Goal: Task Accomplishment & Management: Complete application form

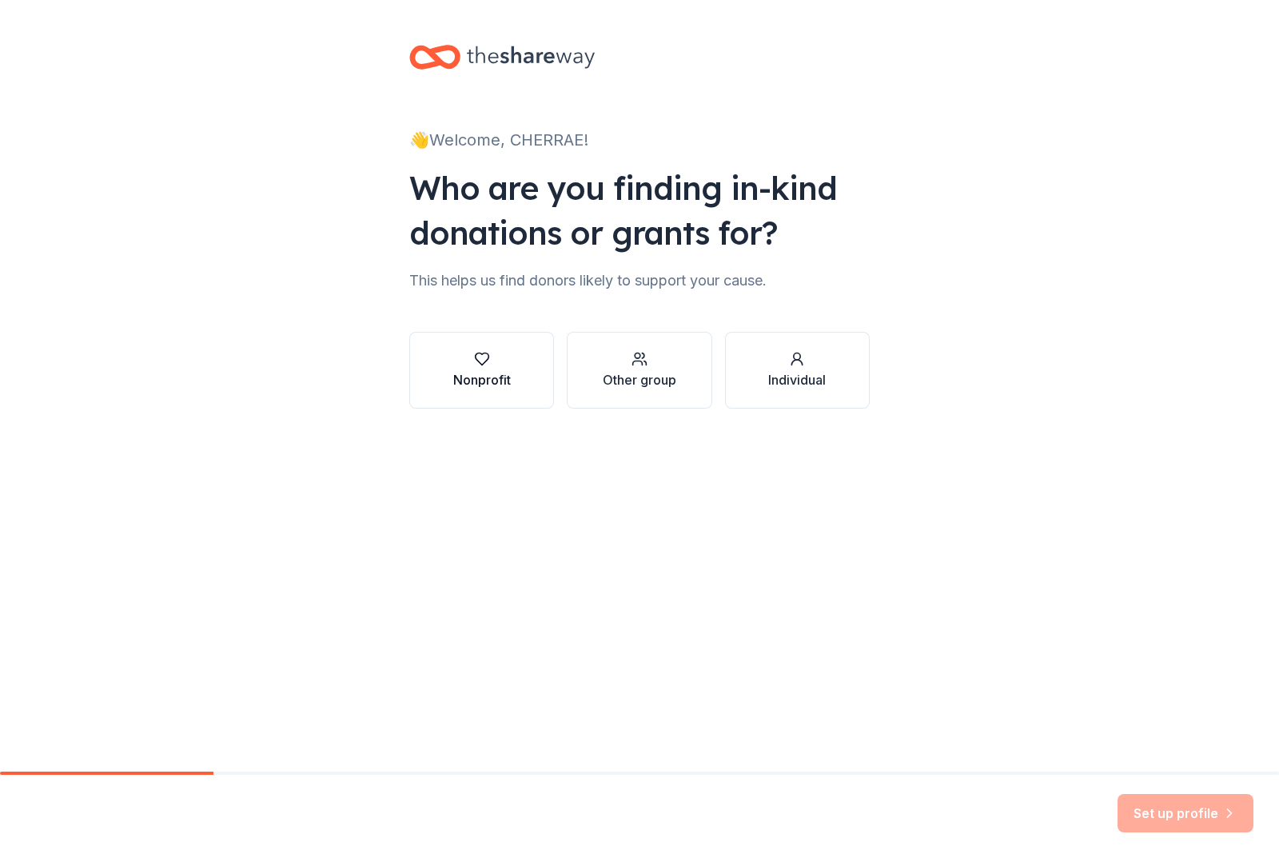
click at [484, 393] on button "Nonprofit" at bounding box center [481, 370] width 145 height 77
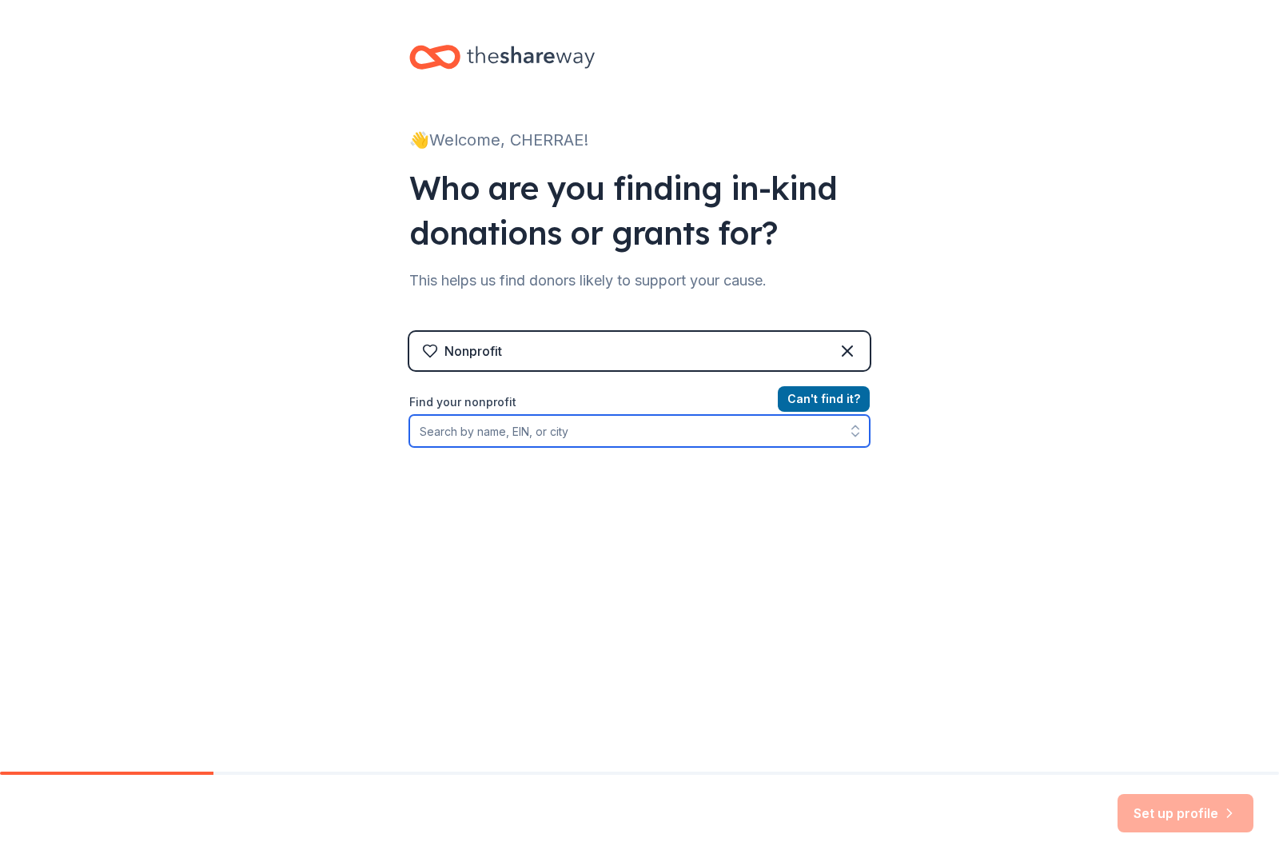
click at [618, 436] on input "Find your nonprofit" at bounding box center [639, 431] width 460 height 32
click at [827, 433] on input "38-1203738" at bounding box center [639, 431] width 460 height 32
type input "38-1203738"
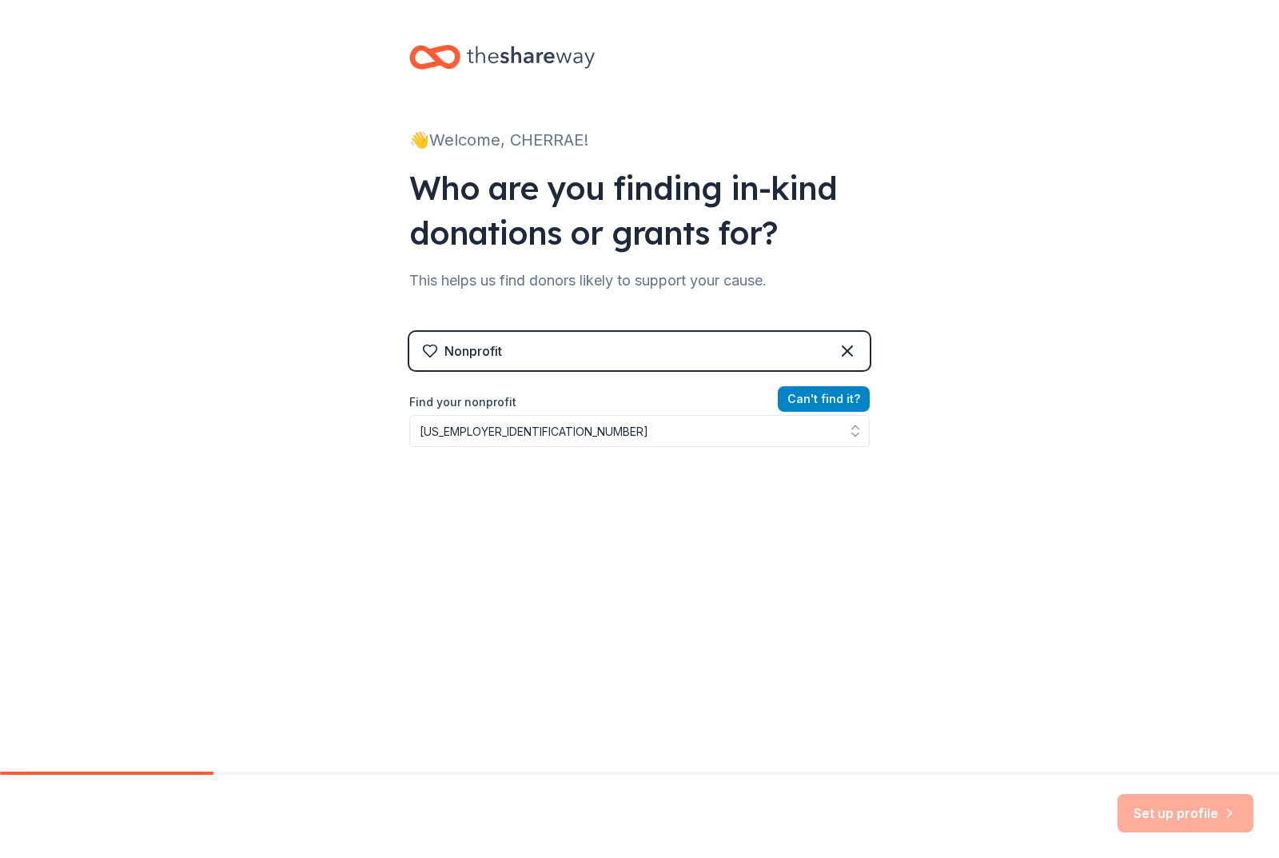
click at [845, 397] on button "Can ' t find it?" at bounding box center [824, 399] width 92 height 26
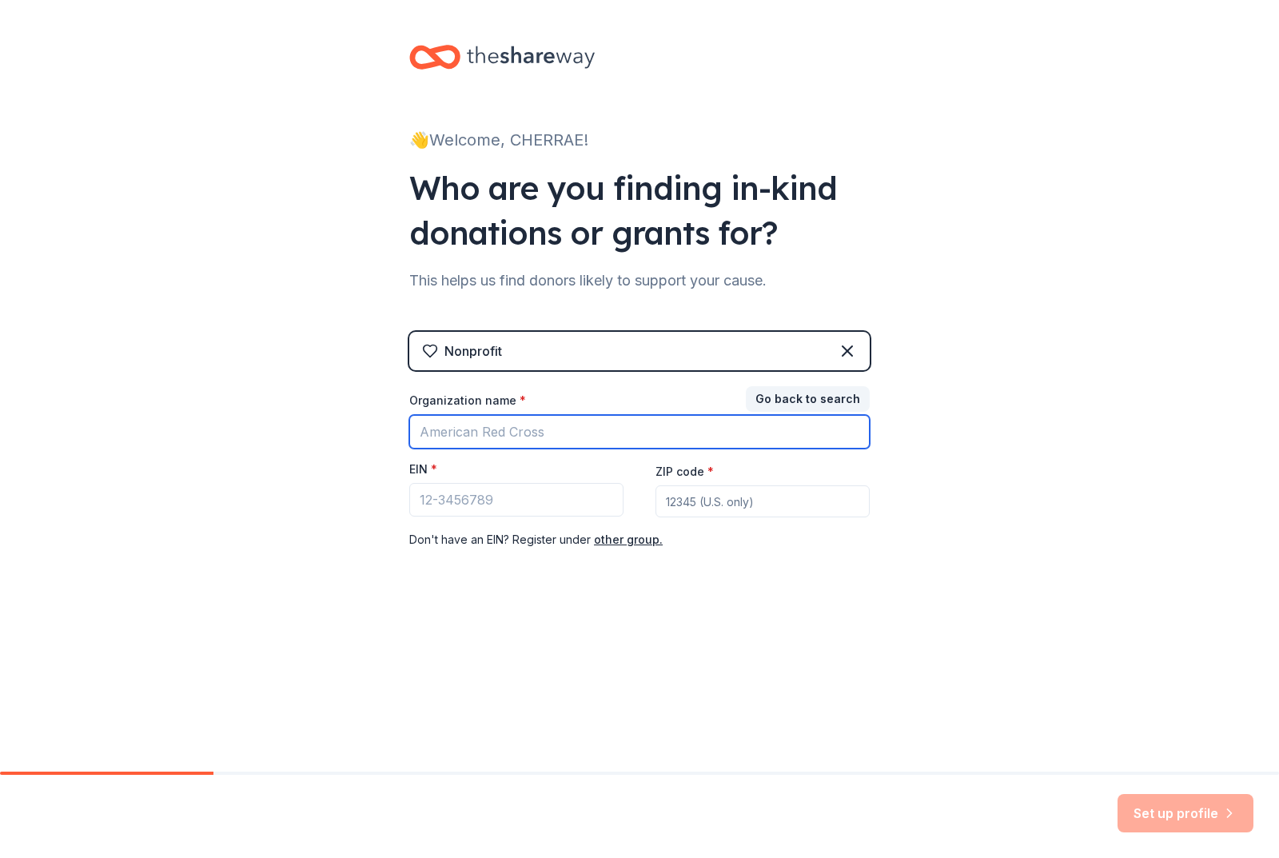
click at [544, 432] on input "Organization name *" at bounding box center [639, 432] width 460 height 34
type input "FOCUS CLUBHOUSE"
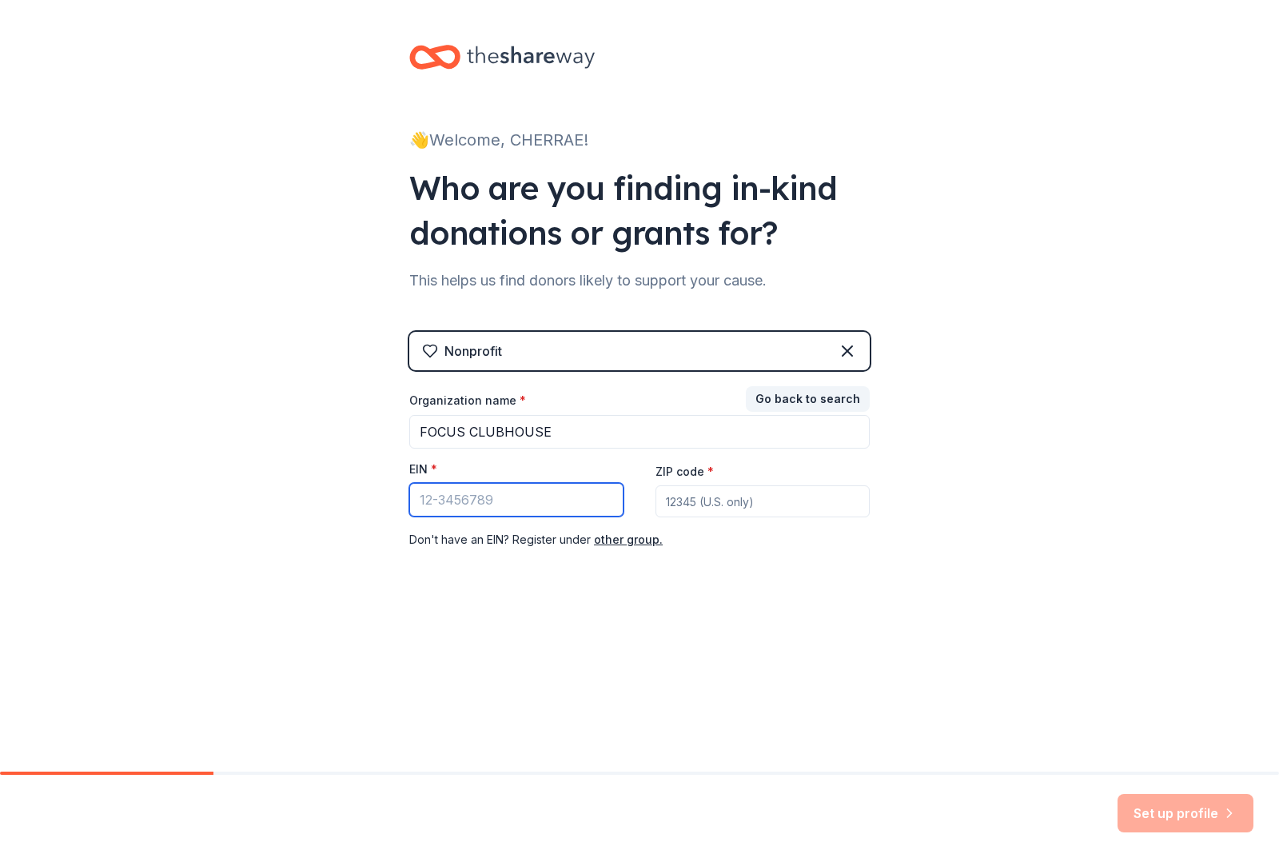
click at [436, 498] on input "EIN *" at bounding box center [516, 500] width 214 height 34
type input "38-1203738"
click at [759, 506] on input "ZIP code *" at bounding box center [763, 501] width 214 height 32
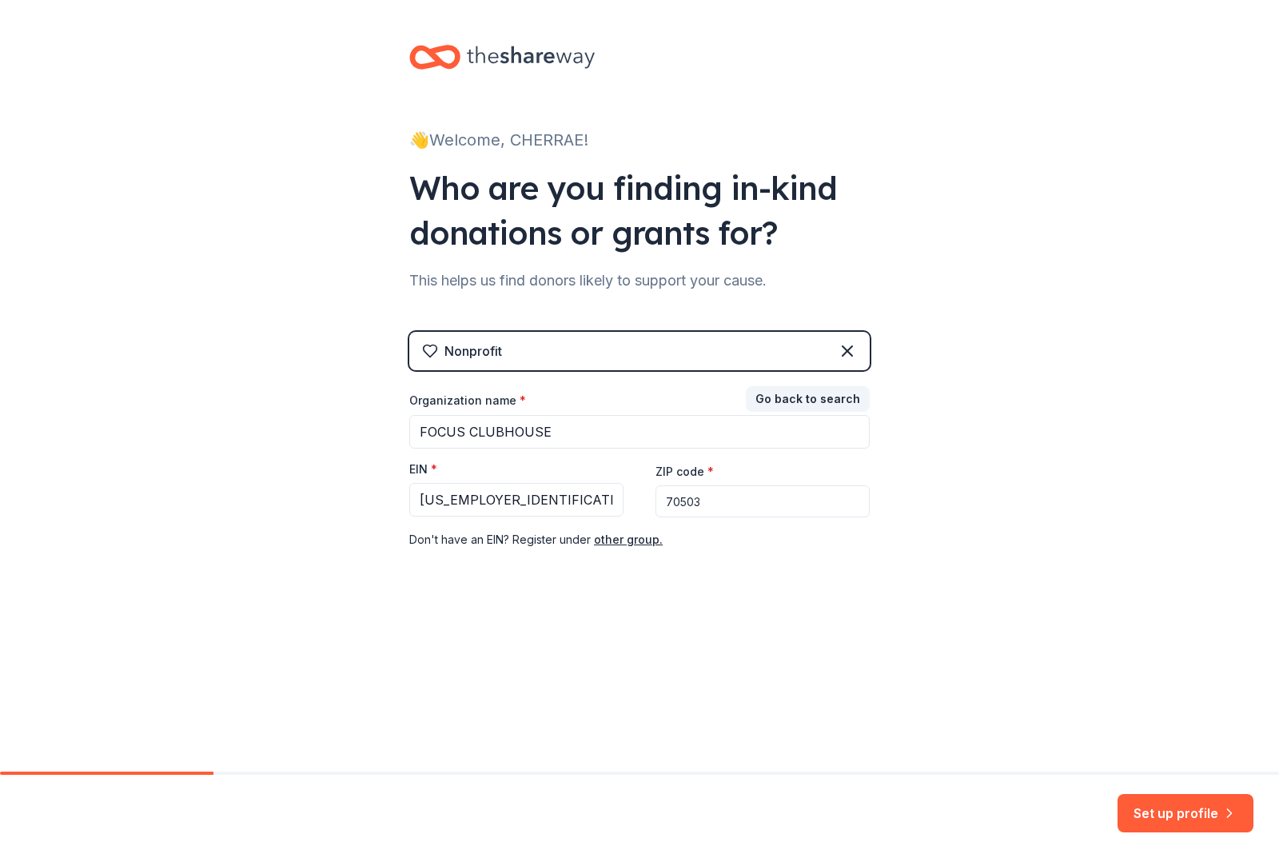
type input "70503"
click at [1008, 643] on div "👋 Welcome, CHERRAE! Who are you finding in-kind donations or grants for? This h…" at bounding box center [639, 329] width 1279 height 658
click at [1169, 808] on button "Set up profile" at bounding box center [1186, 813] width 136 height 38
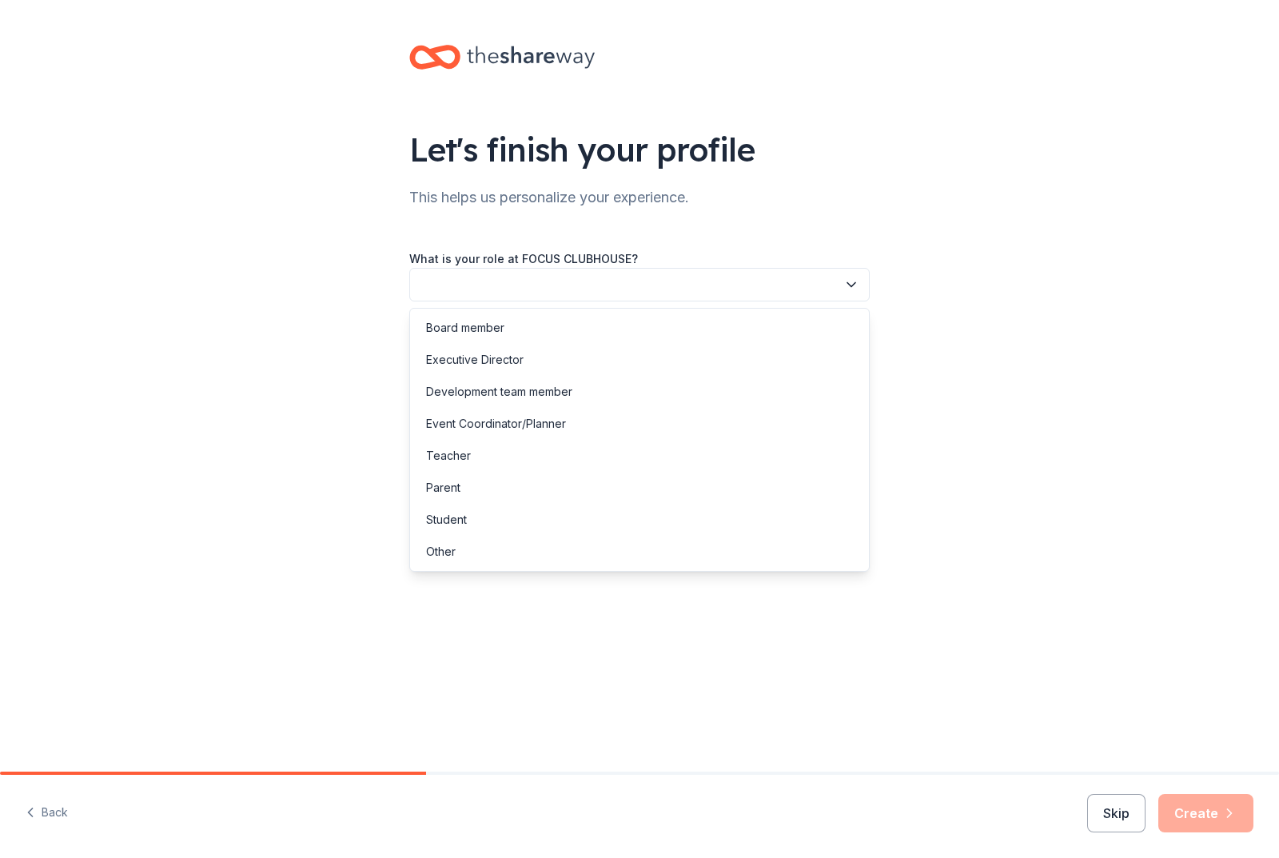
click at [639, 287] on button "button" at bounding box center [639, 285] width 460 height 34
click at [476, 416] on div "Event Coordinator/Planner" at bounding box center [496, 423] width 140 height 19
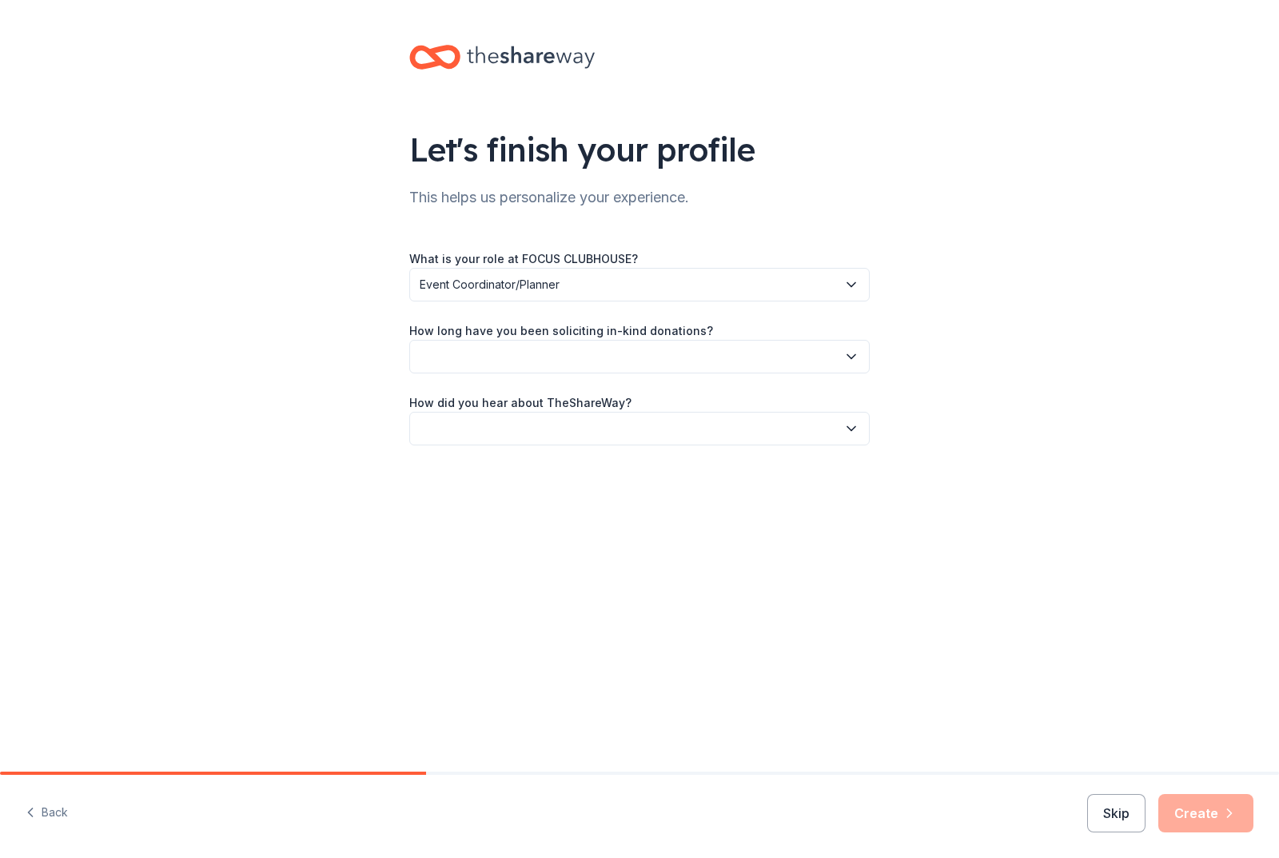
click at [510, 364] on button "button" at bounding box center [639, 357] width 460 height 34
click at [511, 394] on div "This is my first time!" at bounding box center [477, 399] width 102 height 19
click at [509, 424] on button "button" at bounding box center [639, 429] width 460 height 34
click at [484, 503] on div "Online search" at bounding box center [462, 503] width 73 height 19
click at [1197, 798] on button "Create" at bounding box center [1205, 813] width 95 height 38
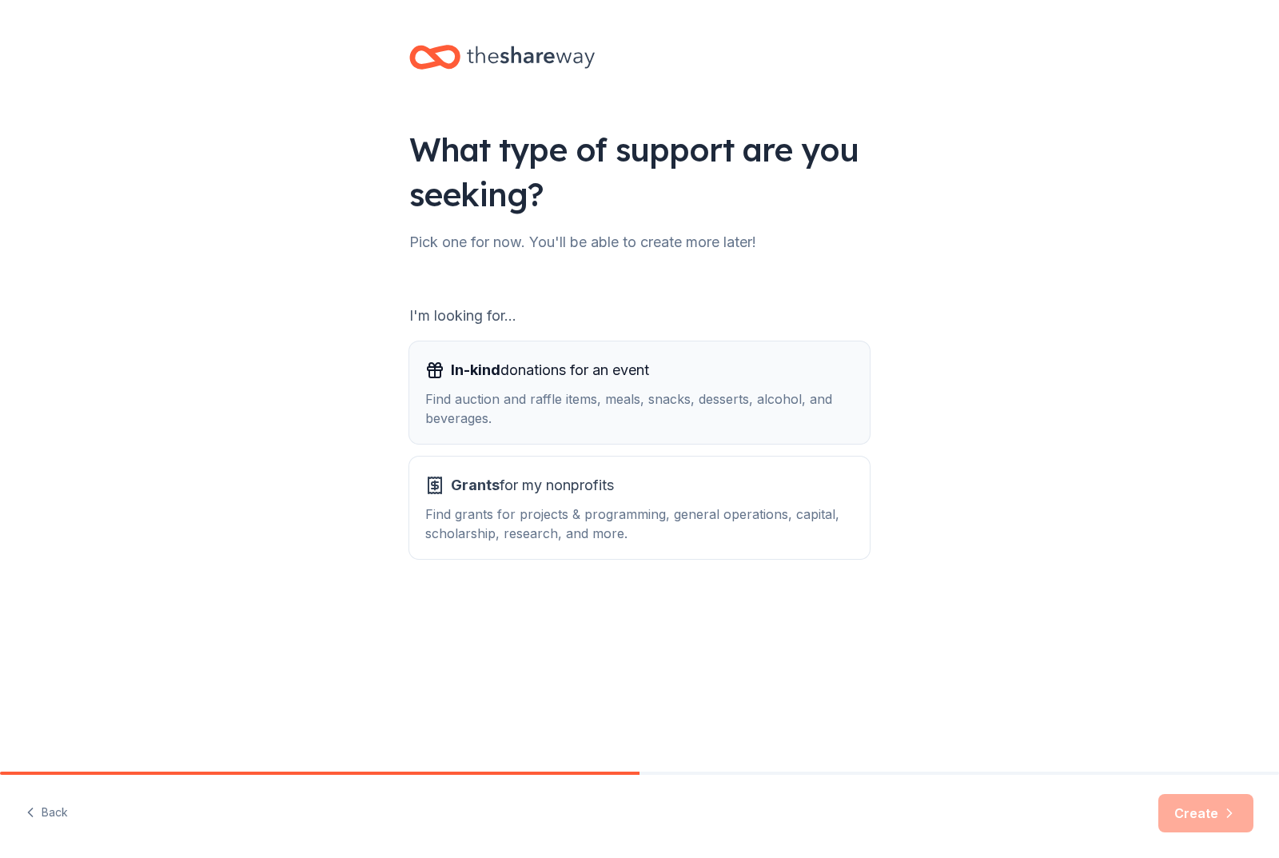
click at [681, 415] on div "Find auction and raffle items, meals, snacks, desserts, alcohol, and beverages." at bounding box center [639, 408] width 428 height 38
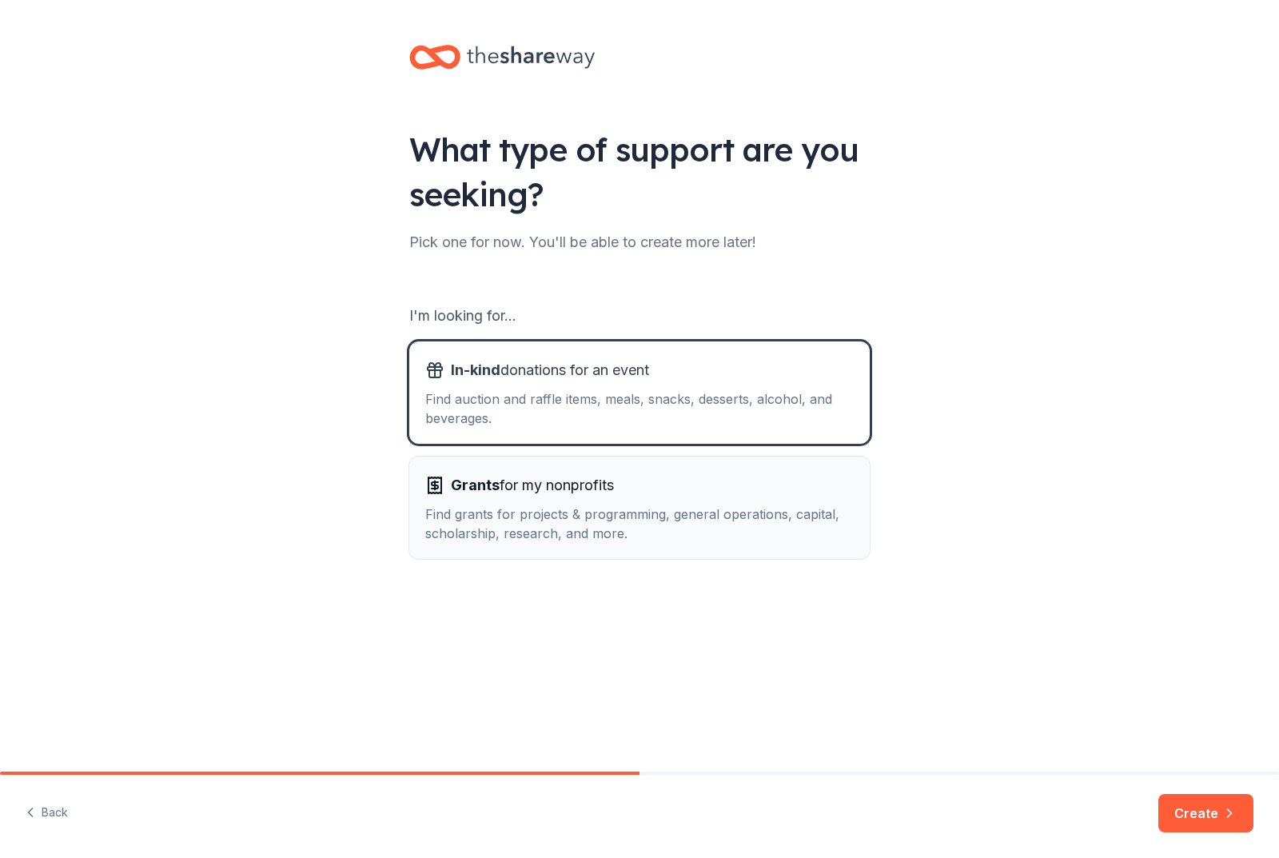
click at [652, 515] on div "Find grants for projects & programming, general operations, capital, scholarshi…" at bounding box center [639, 523] width 428 height 38
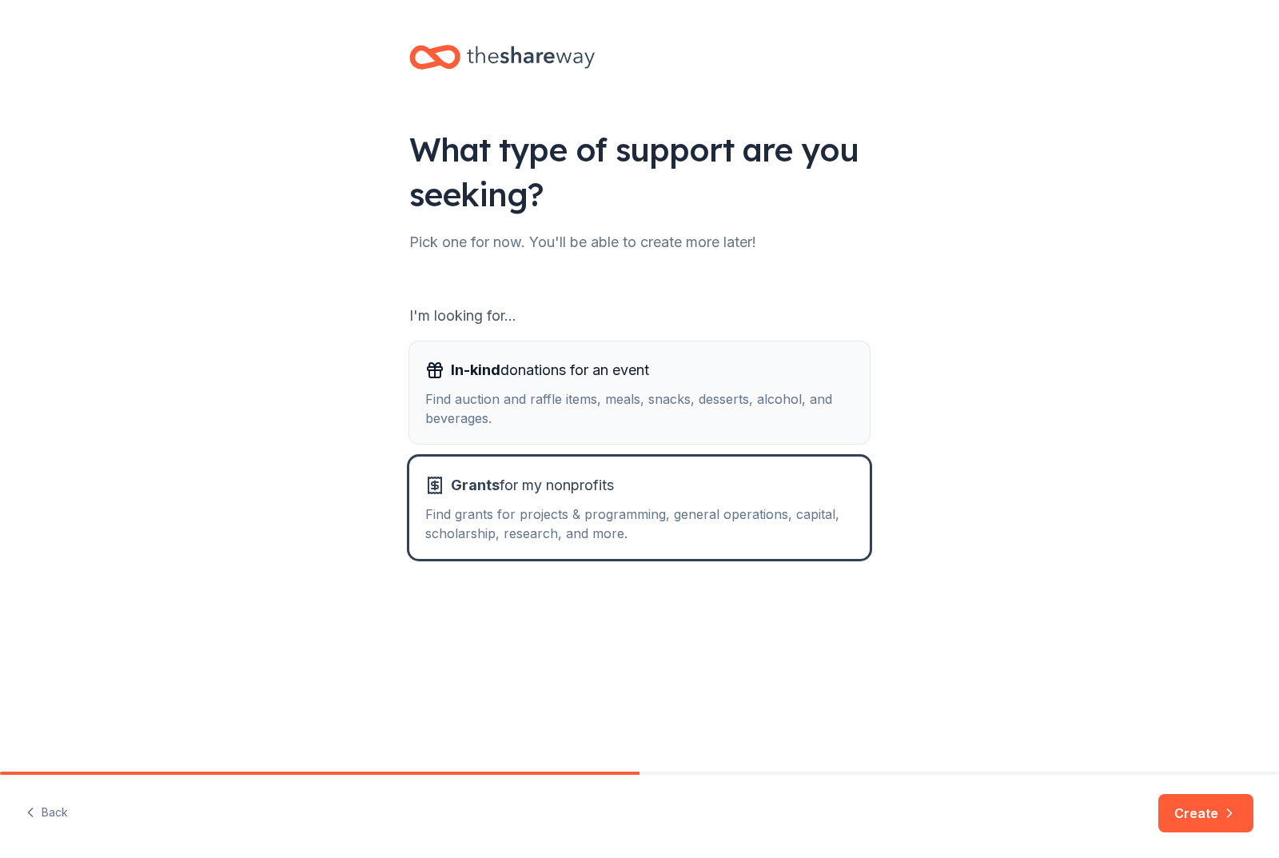
click at [667, 409] on div "Find auction and raffle items, meals, snacks, desserts, alcohol, and beverages." at bounding box center [639, 408] width 428 height 38
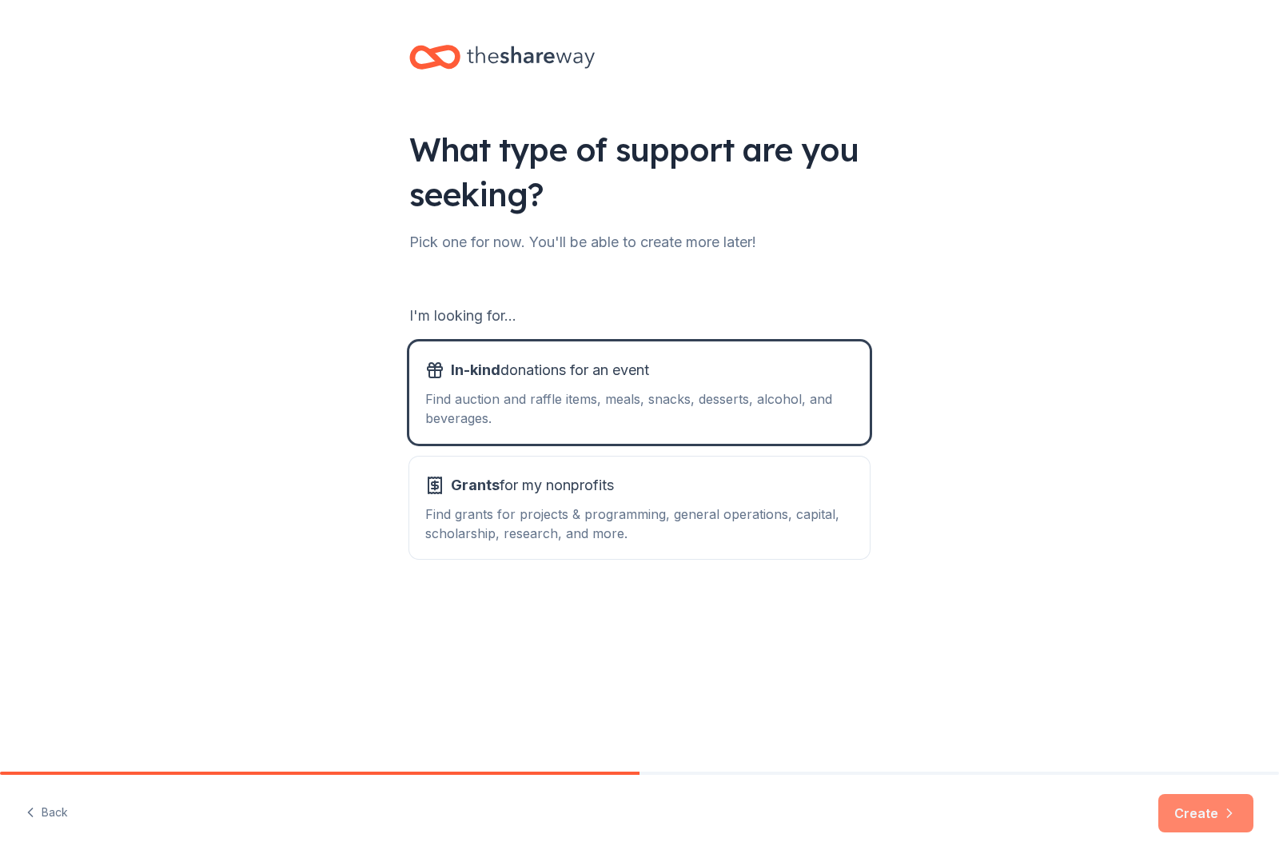
click at [1225, 810] on icon "button" at bounding box center [1229, 813] width 16 height 16
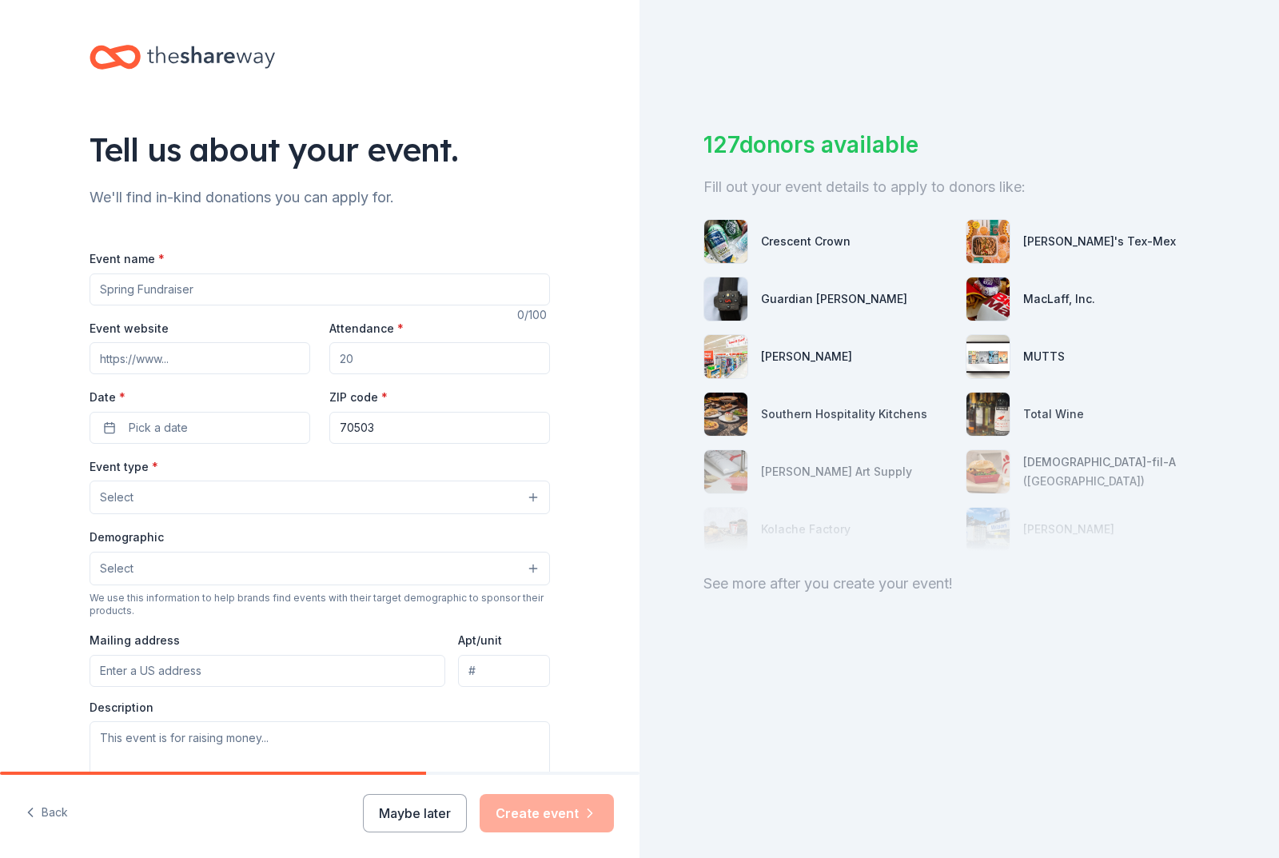
click at [179, 293] on input "Event name *" at bounding box center [320, 289] width 460 height 32
click at [90, 289] on input "GOLF ANNUAL" at bounding box center [320, 289] width 460 height 32
click at [242, 286] on input "FOCUS CLUBHOUSE GOLF ANNUAL" at bounding box center [320, 289] width 460 height 32
click at [261, 293] on input "FOCUS CLUBHOUSE ANNUAL" at bounding box center [320, 289] width 460 height 32
type input "FOCUS CLUBHOUSE ANNUAL GOLF TOURNAMENT"
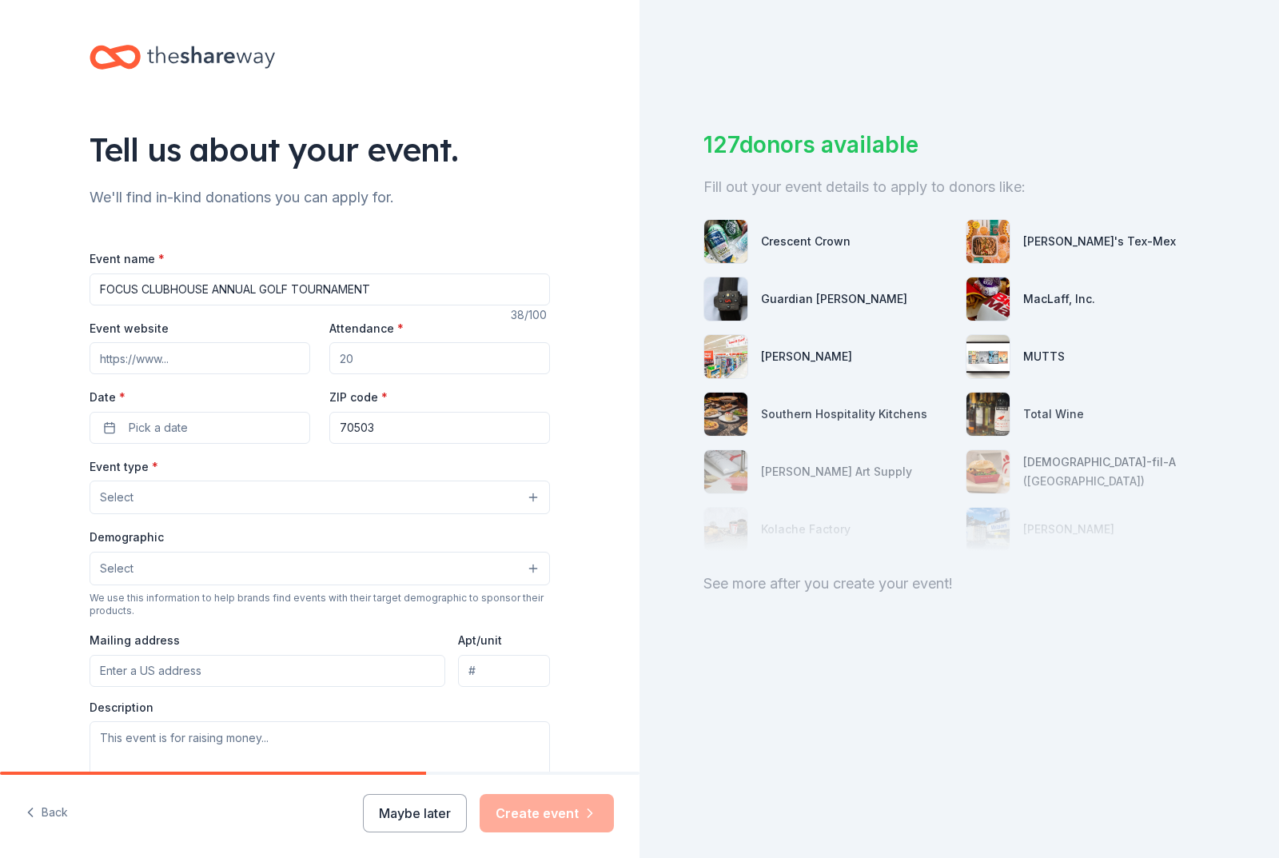
click at [211, 358] on input "Event website" at bounding box center [200, 358] width 221 height 32
type input "WWW.FOCUSCLUBHOUSE.ORG"
type input "250"
click at [193, 431] on button "Pick a date" at bounding box center [200, 428] width 221 height 32
click at [291, 608] on button "20" at bounding box center [280, 600] width 29 height 29
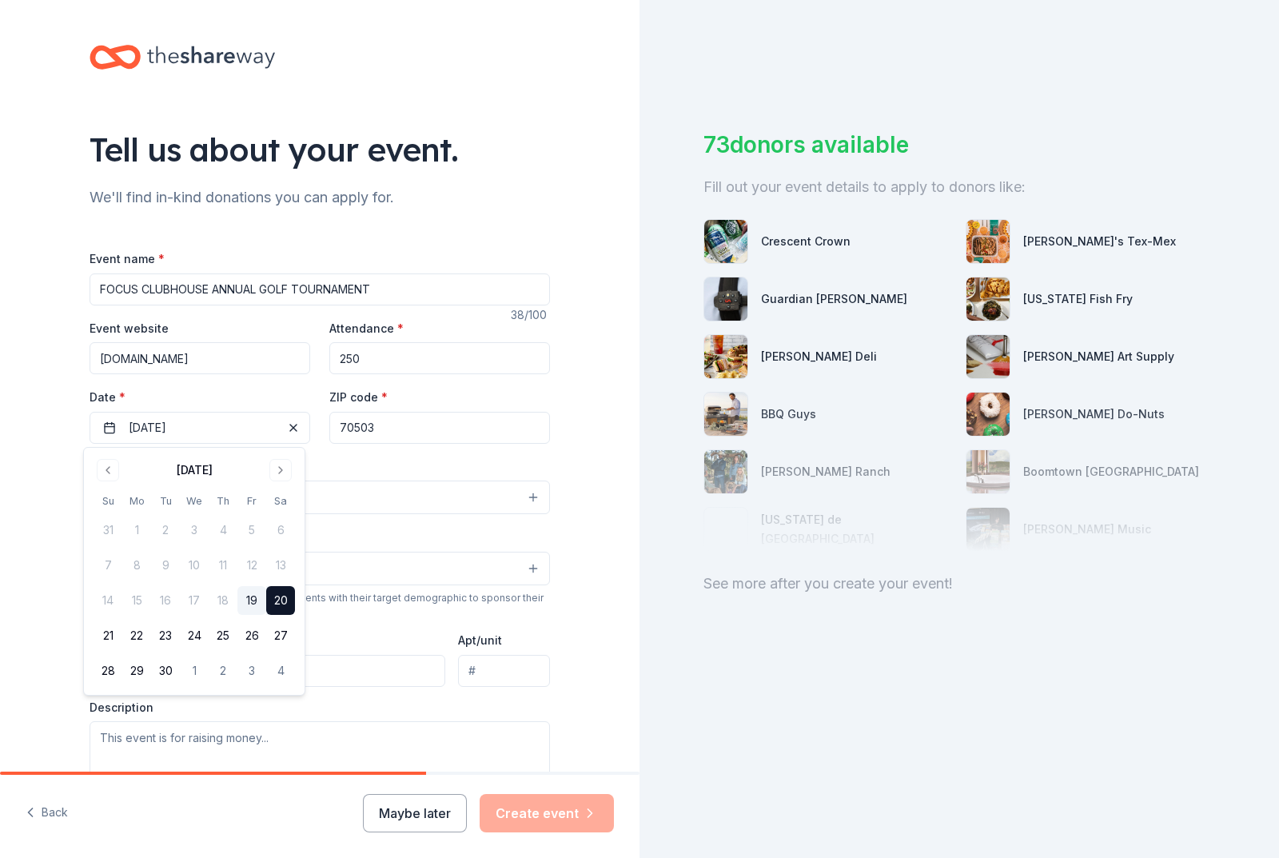
click at [471, 444] on div "Event name * FOCUS CLUBHOUSE ANNUAL GOLF TOURNAMENT 38 /100 Event website WWW.F…" at bounding box center [320, 618] width 460 height 739
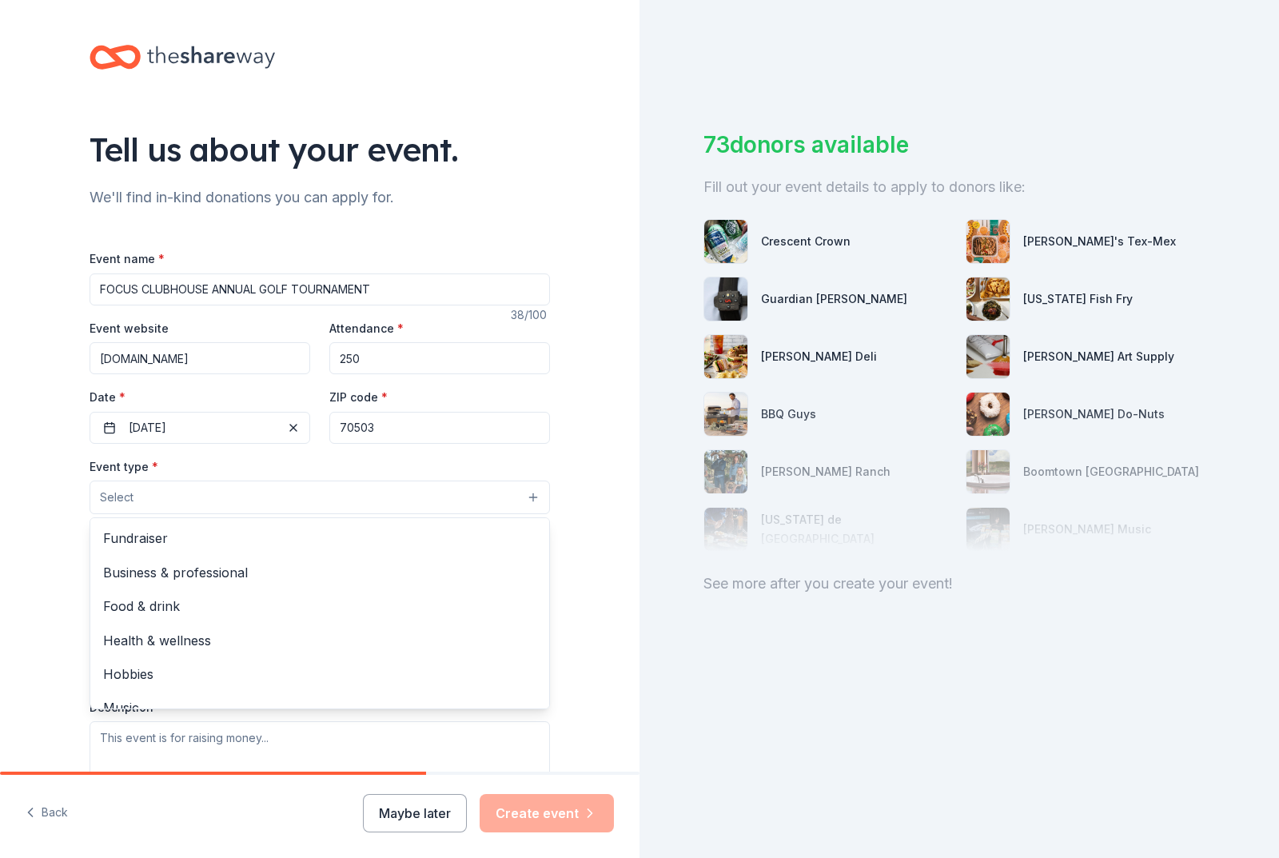
click at [215, 500] on button "Select" at bounding box center [320, 497] width 460 height 34
click at [207, 532] on span "Fundraiser" at bounding box center [319, 538] width 433 height 21
click at [580, 420] on div "Tell us about your event. We'll find in-kind donations you can apply for. Event…" at bounding box center [320, 533] width 640 height 1066
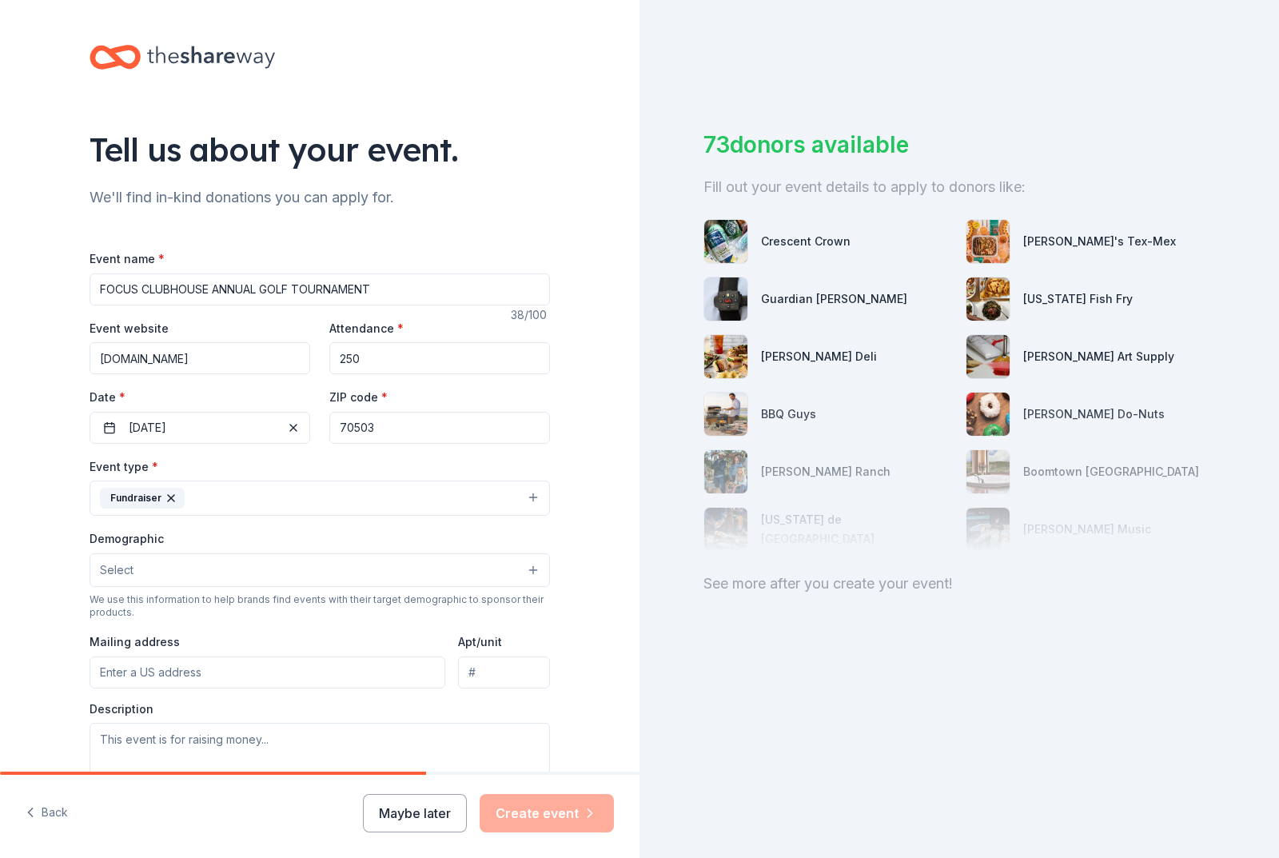
click at [262, 572] on button "Select" at bounding box center [320, 570] width 460 height 34
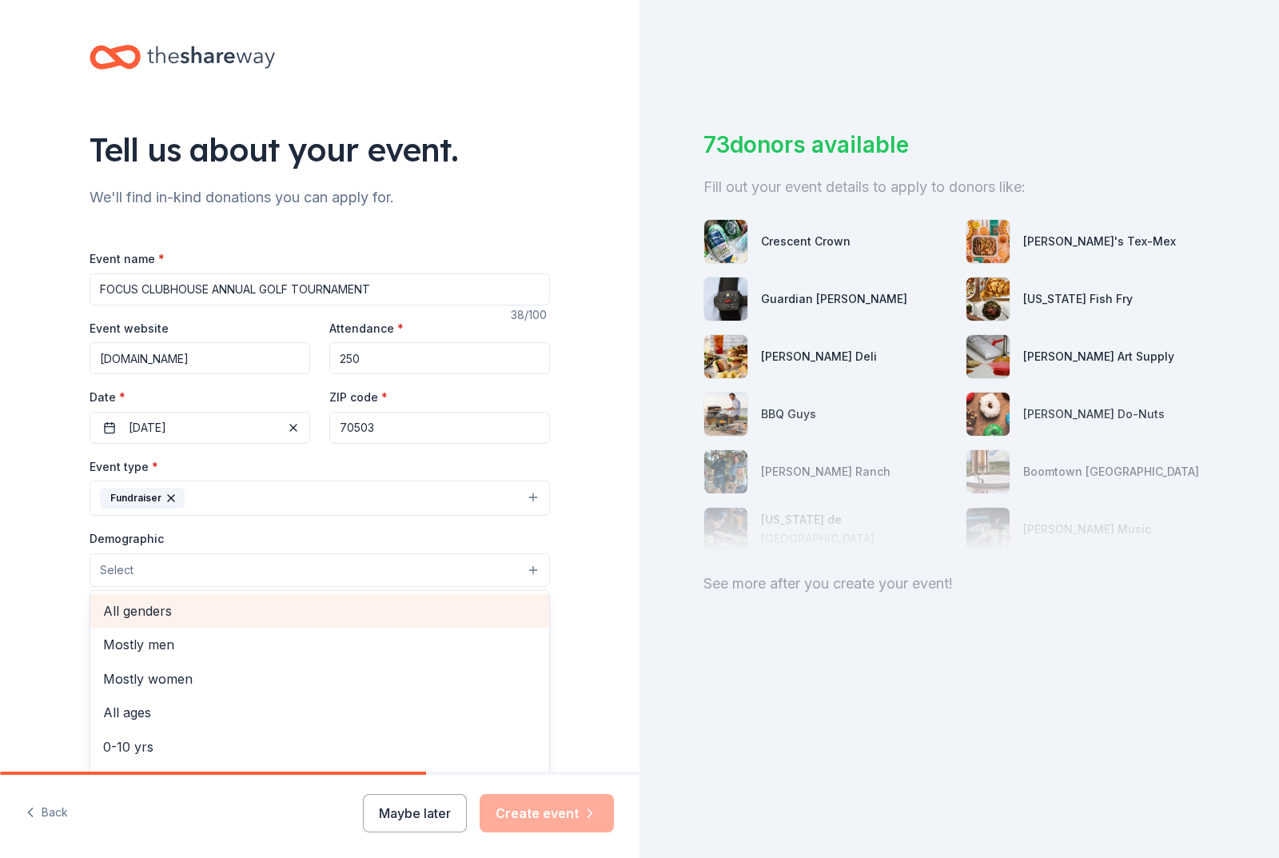
click at [242, 612] on span "All genders" at bounding box center [319, 610] width 433 height 21
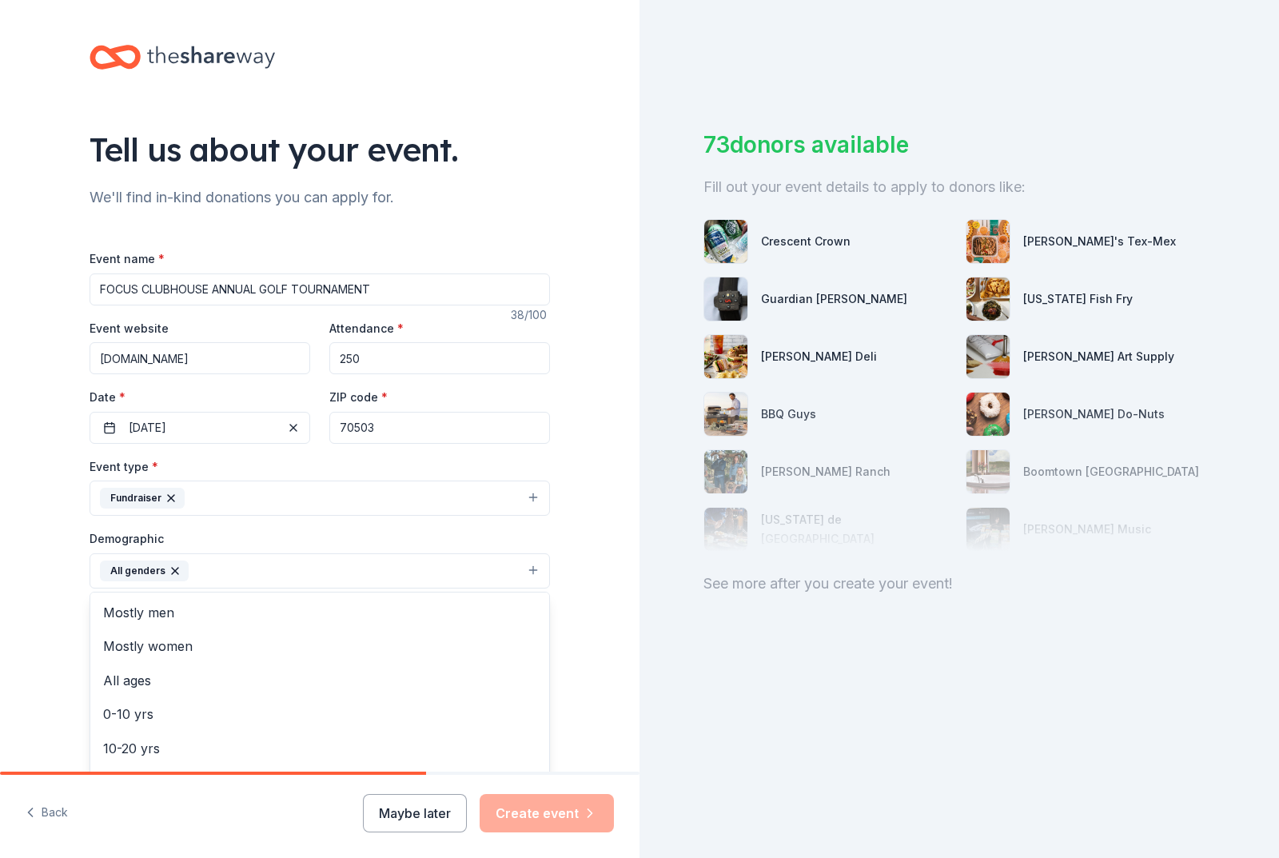
click at [590, 439] on div "Tell us about your event. We'll find in-kind donations you can apply for. Event…" at bounding box center [320, 533] width 640 height 1067
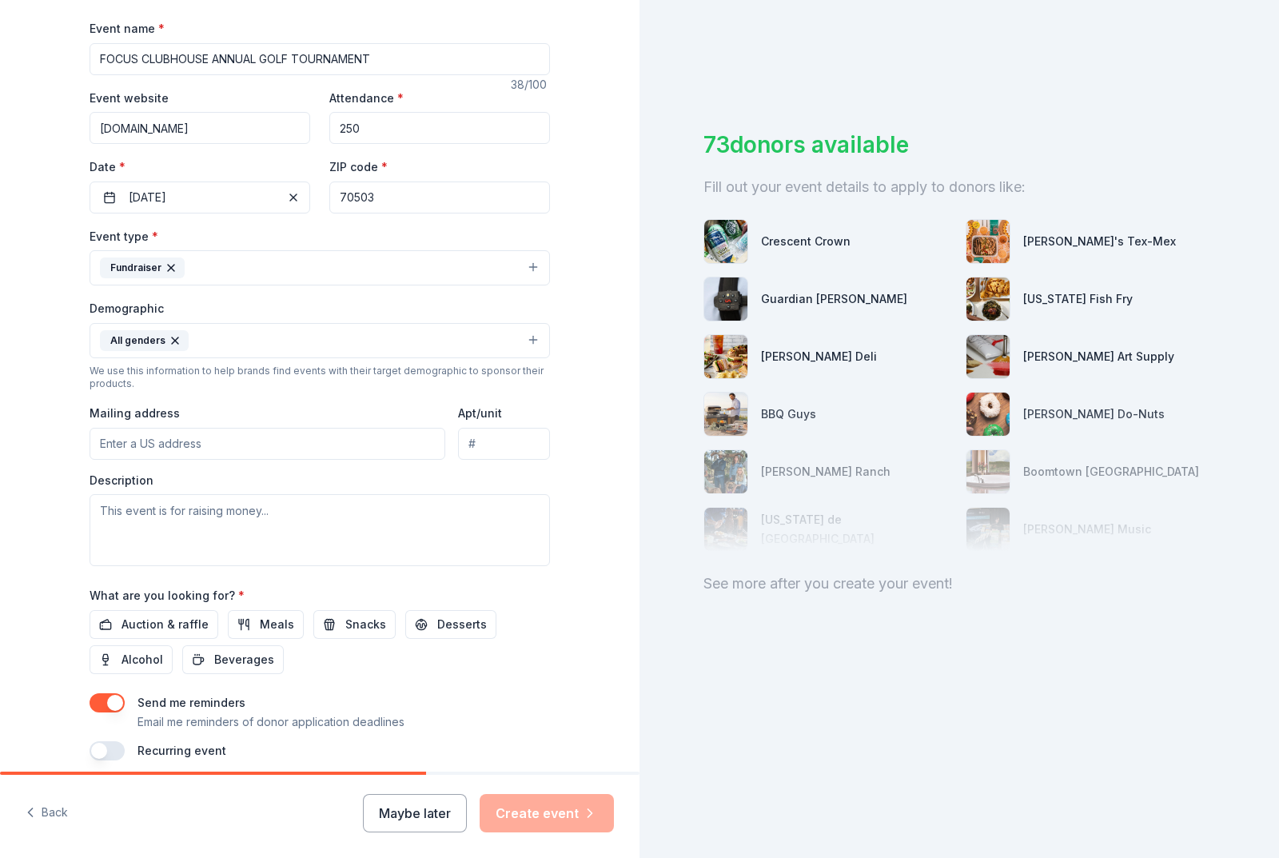
scroll to position [240, 0]
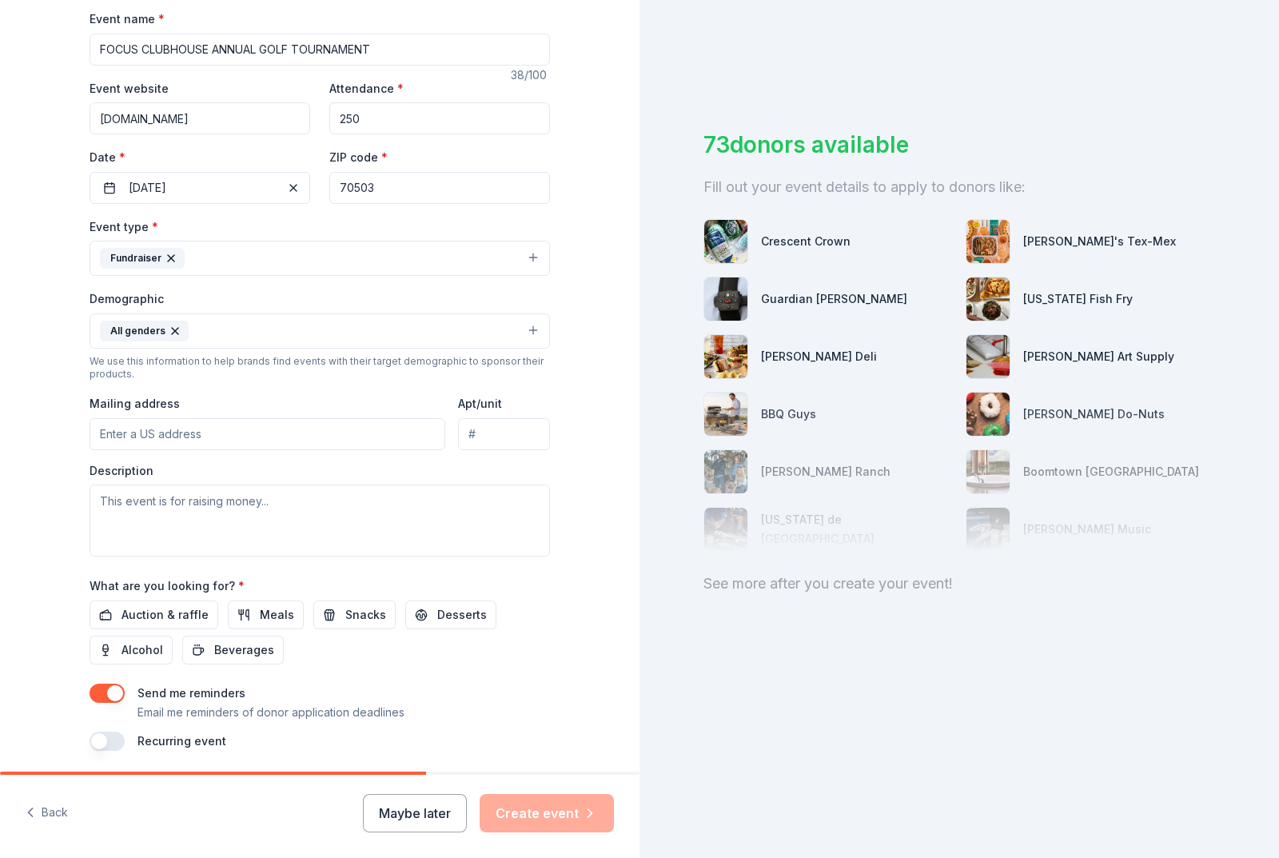
click at [169, 334] on icon "button" at bounding box center [175, 331] width 13 height 13
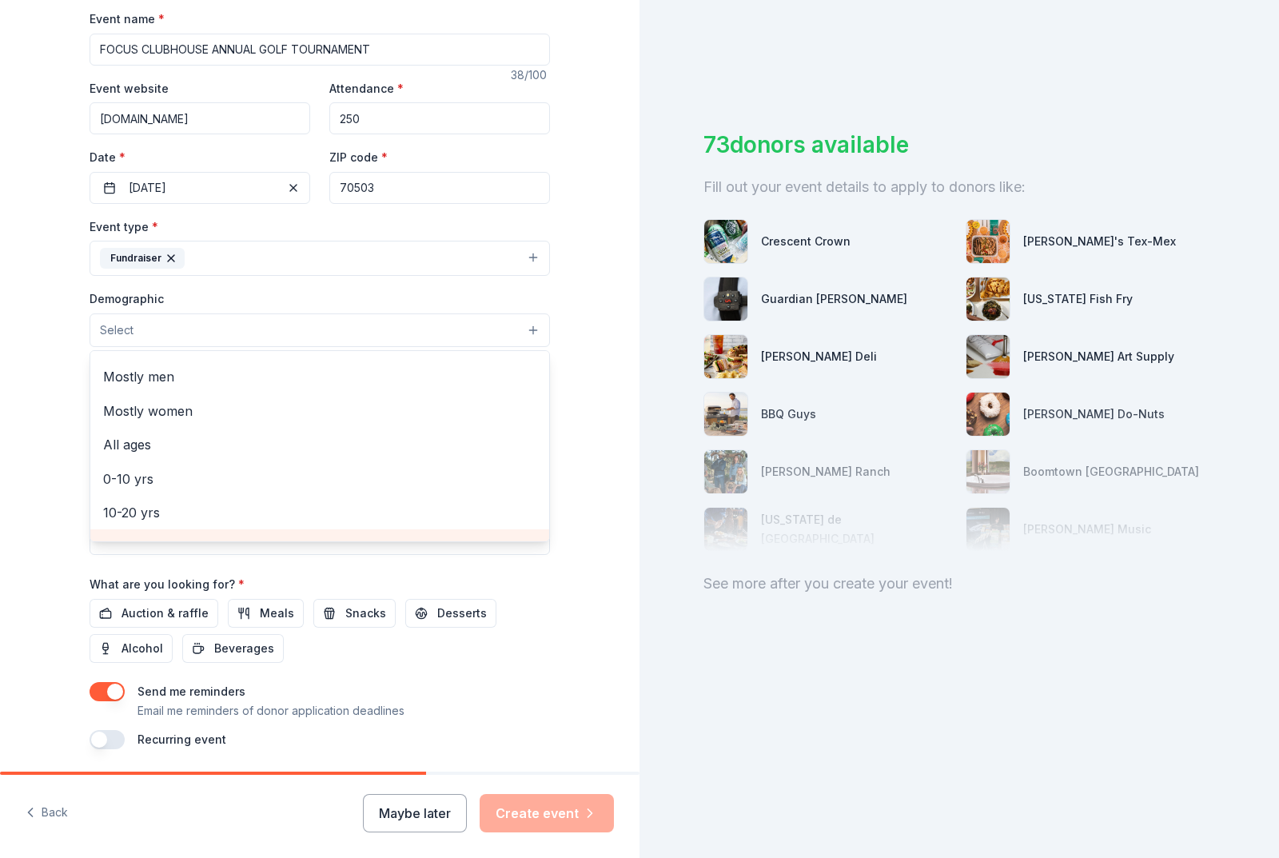
scroll to position [0, 0]
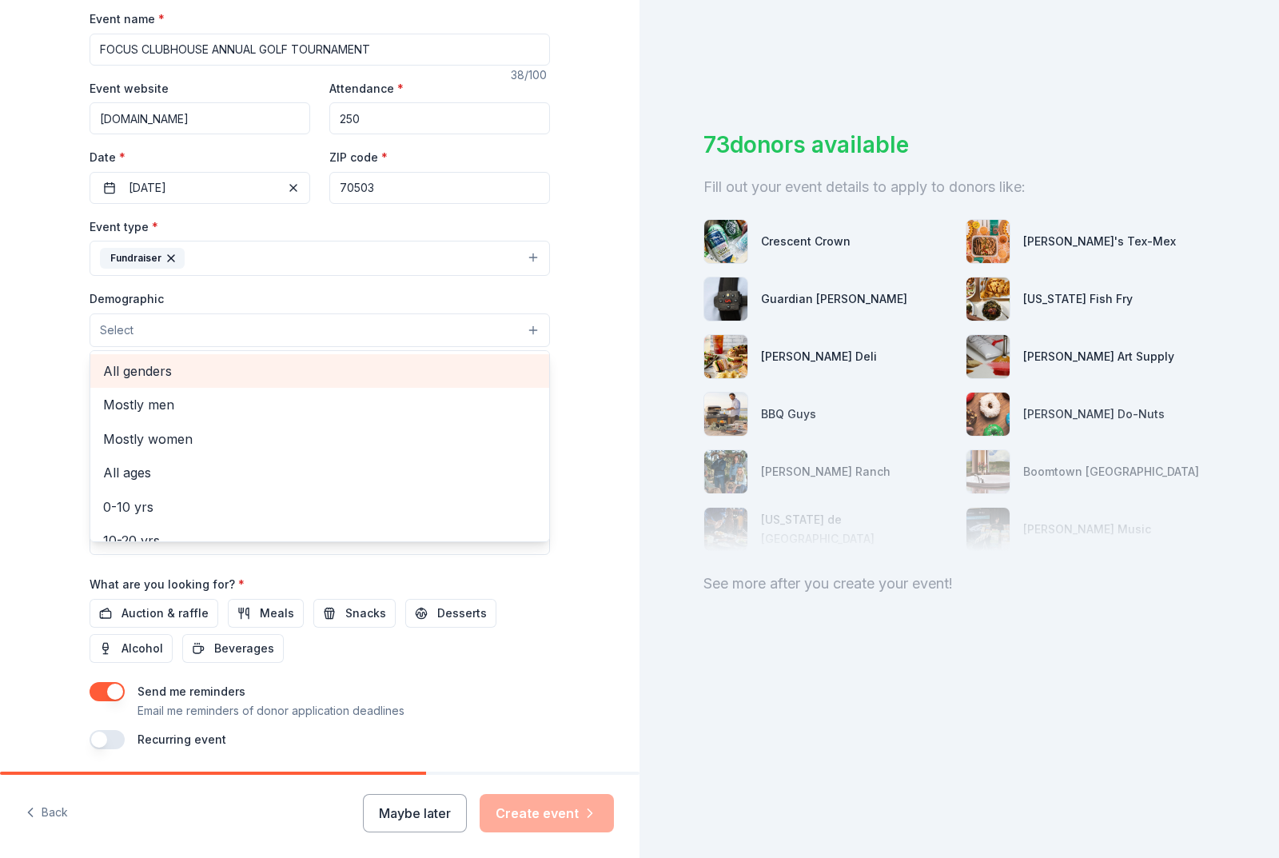
click at [158, 373] on span "All genders" at bounding box center [319, 371] width 433 height 21
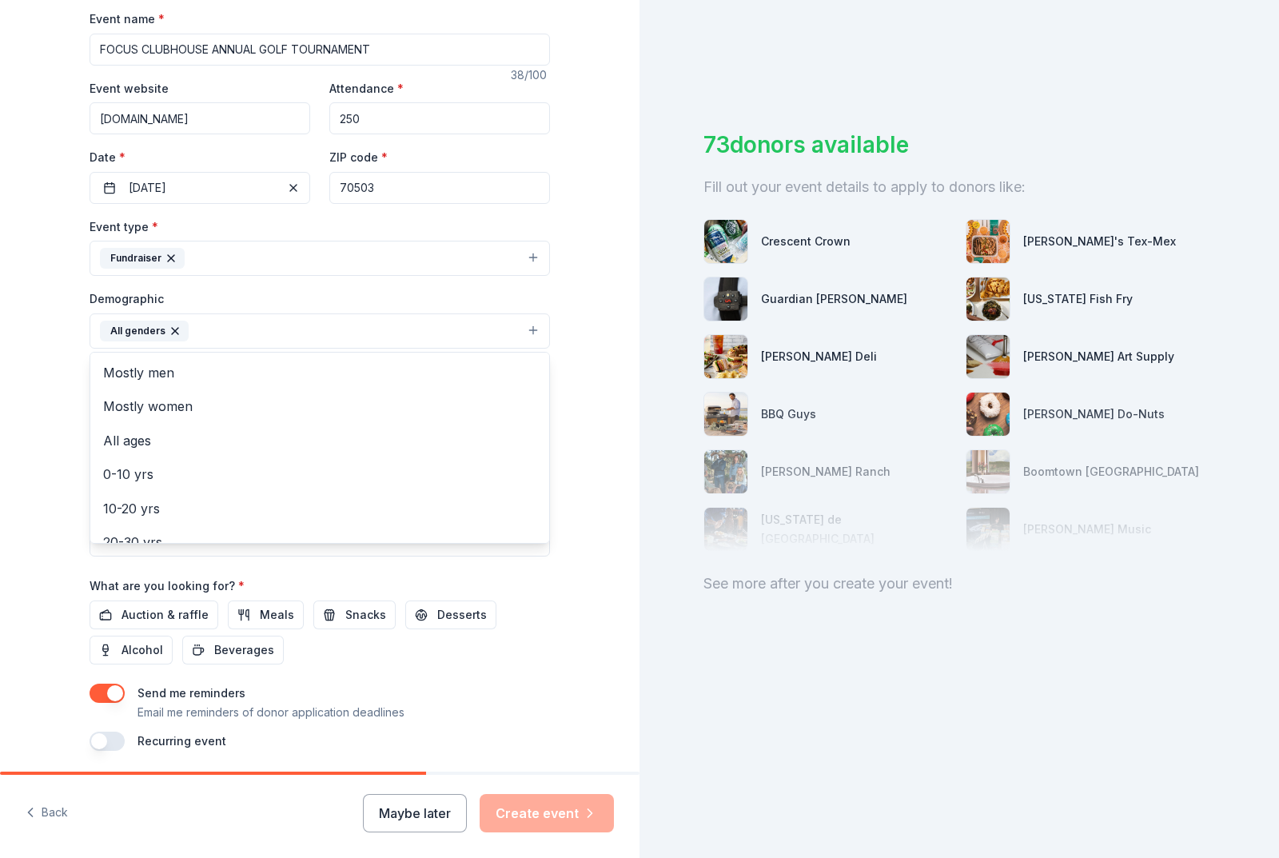
click at [568, 381] on div "Tell us about your event. We'll find in-kind donations you can apply for. Event…" at bounding box center [320, 293] width 512 height 1067
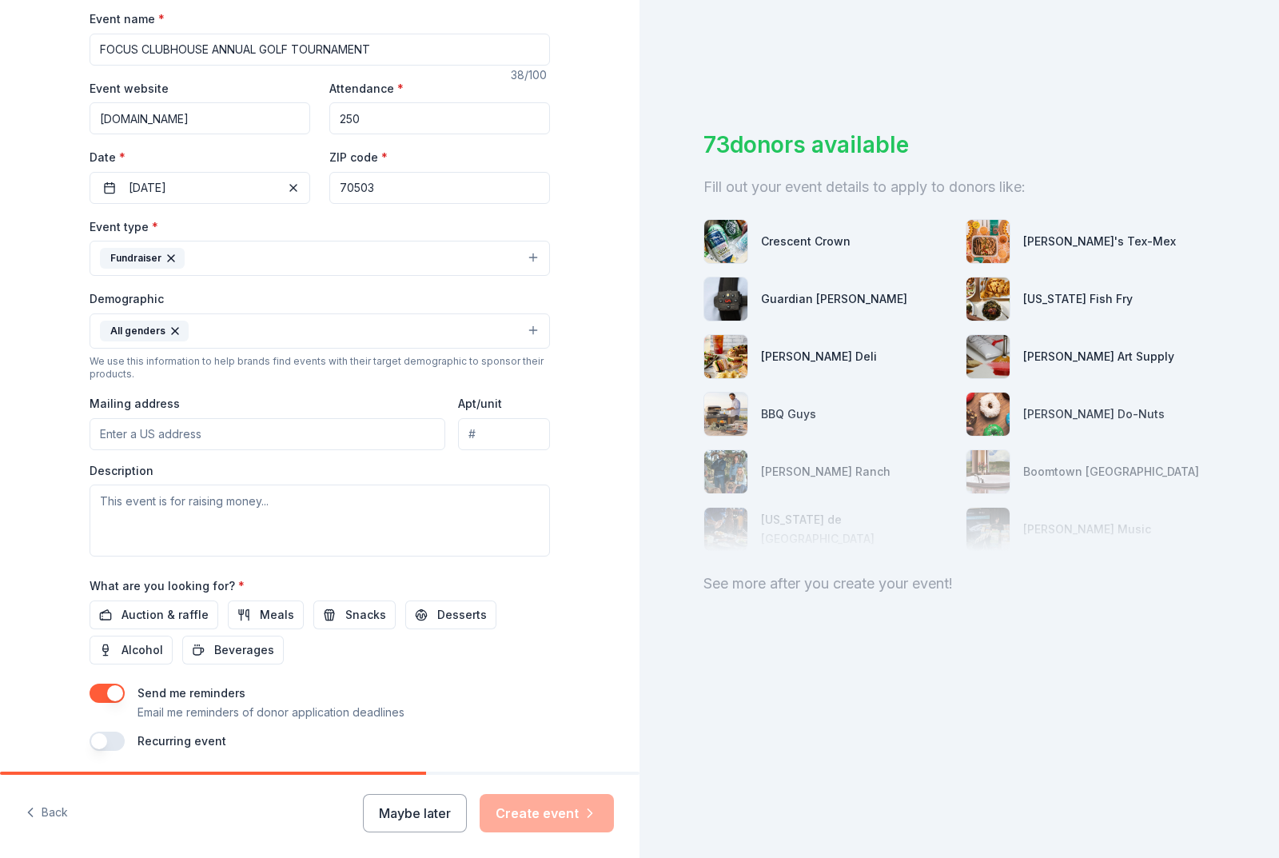
click at [316, 442] on input "Mailing address" at bounding box center [268, 434] width 356 height 32
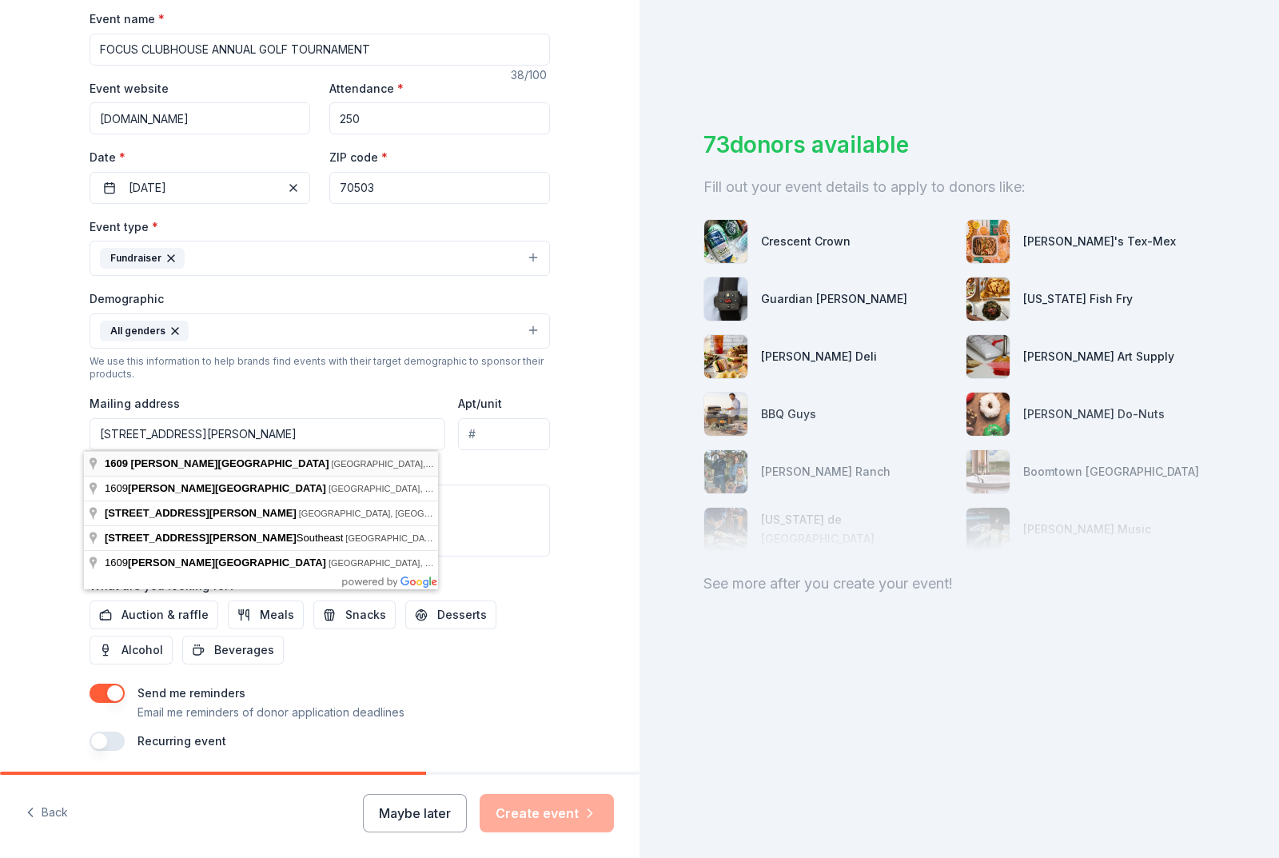
type input "1609 Johnston Street, Lafayette, LA, 70503"
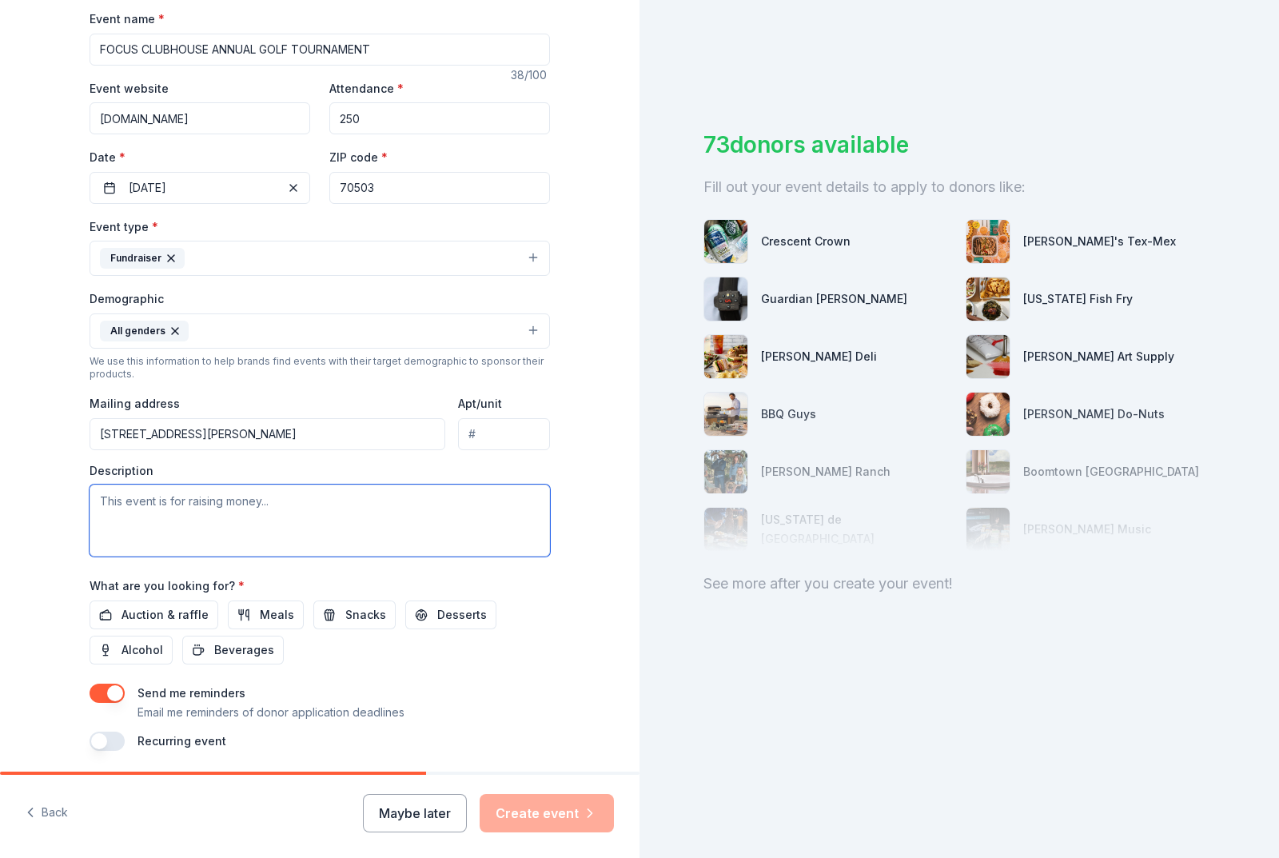
click at [311, 517] on textarea at bounding box center [320, 520] width 460 height 72
paste textarea "Good Morning, I was told to reach out to you in regard to our Golf Tournament o…"
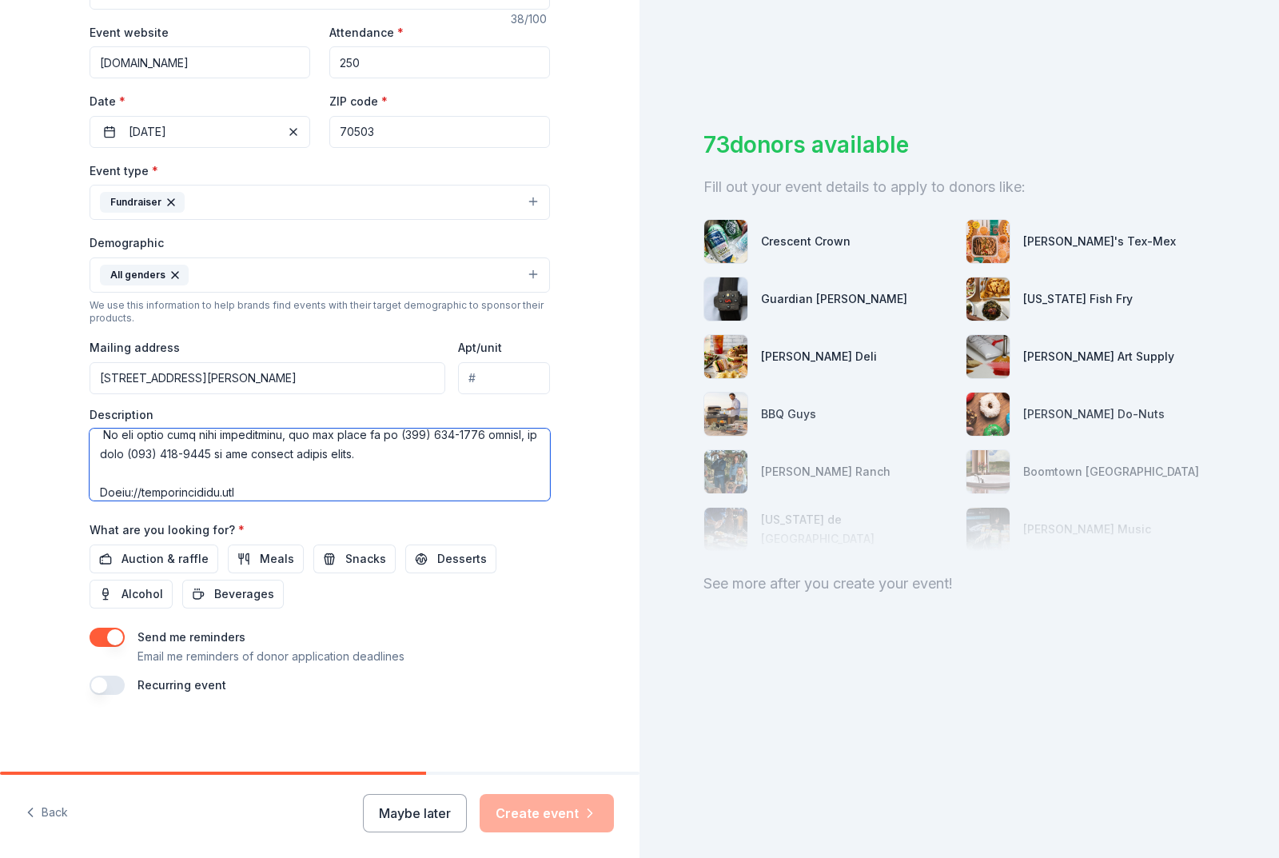
scroll to position [177, 0]
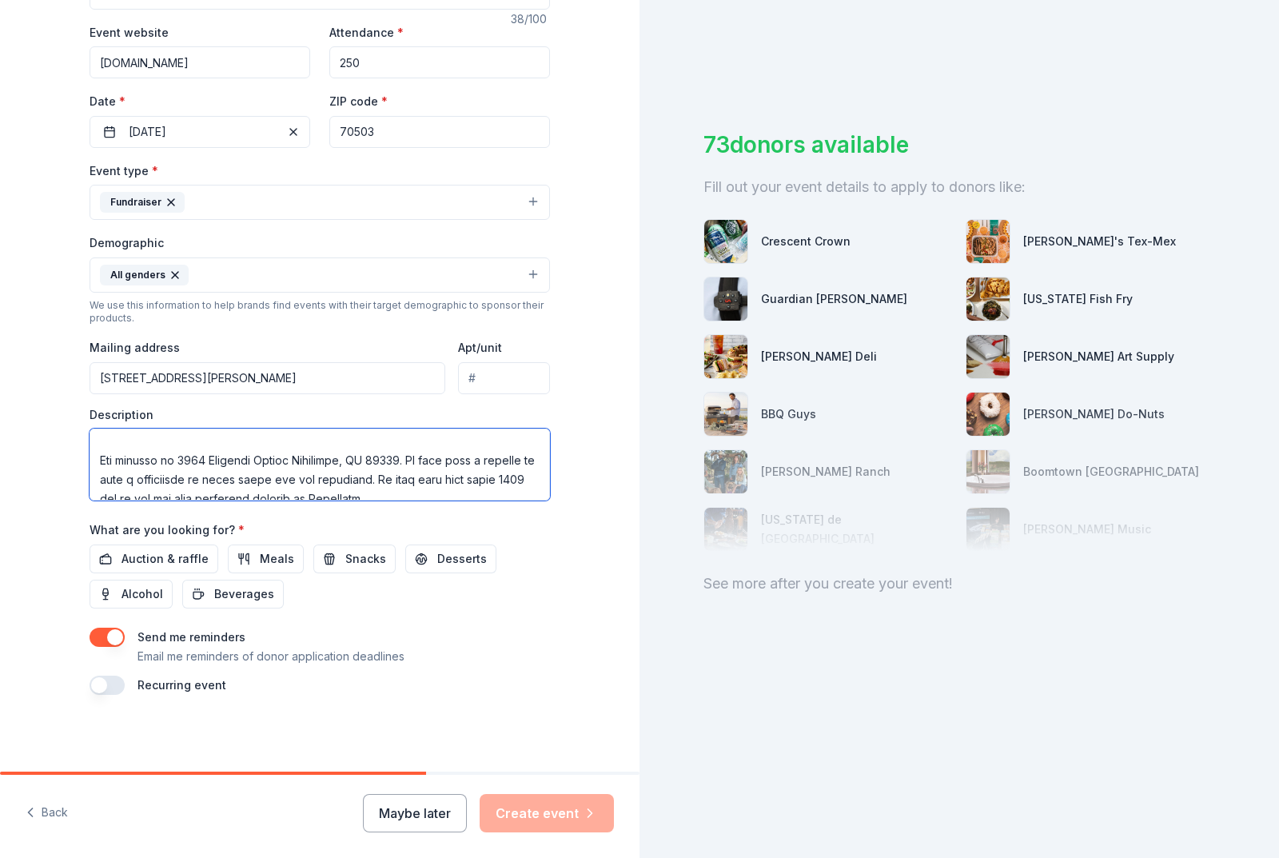
drag, startPoint x: 402, startPoint y: 464, endPoint x: 92, endPoint y: 470, distance: 310.2
click at [92, 470] on textarea at bounding box center [320, 464] width 460 height 72
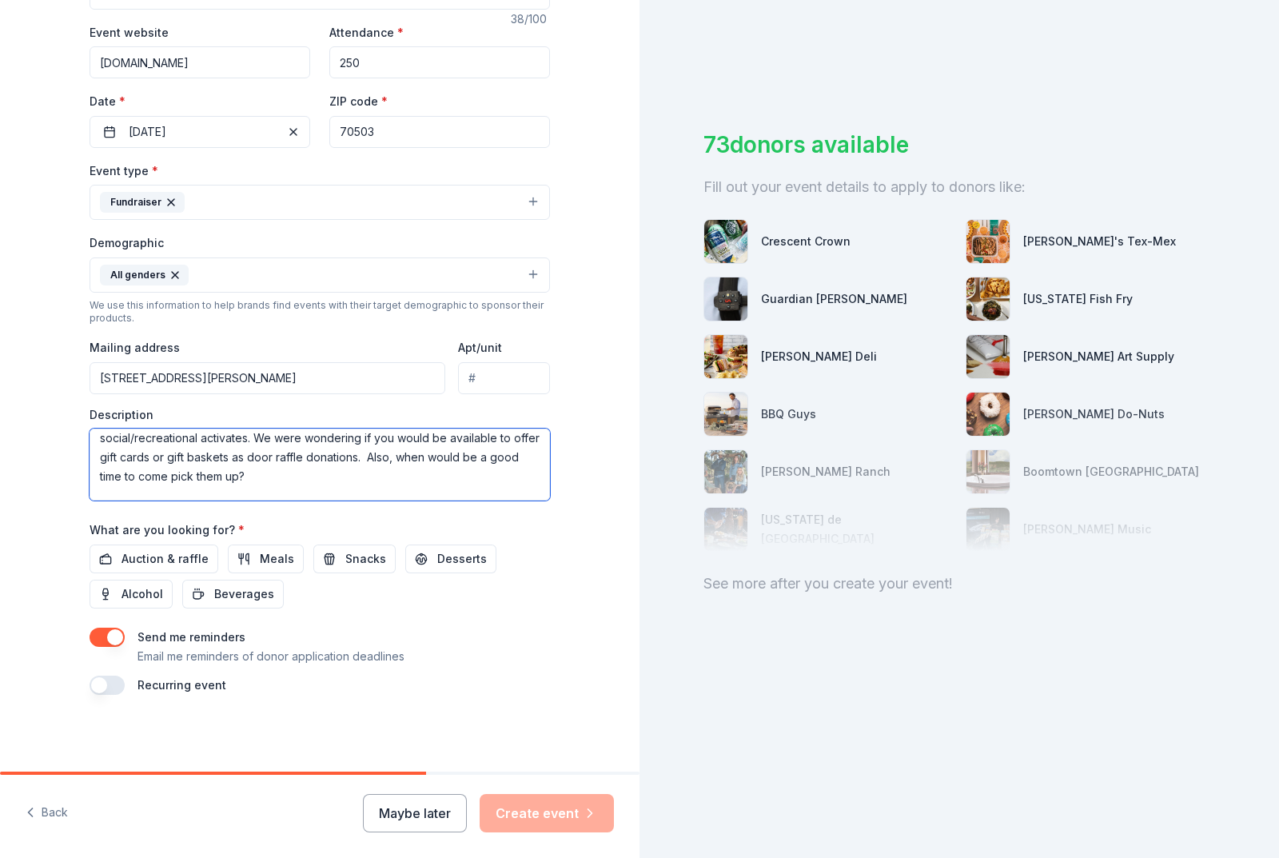
scroll to position [116, 0]
drag, startPoint x: 247, startPoint y: 460, endPoint x: 371, endPoint y: 483, distance: 125.9
click at [371, 483] on textarea "Good Morning, I was told to reach out to you in regard to our Golf Tournament o…" at bounding box center [320, 464] width 460 height 72
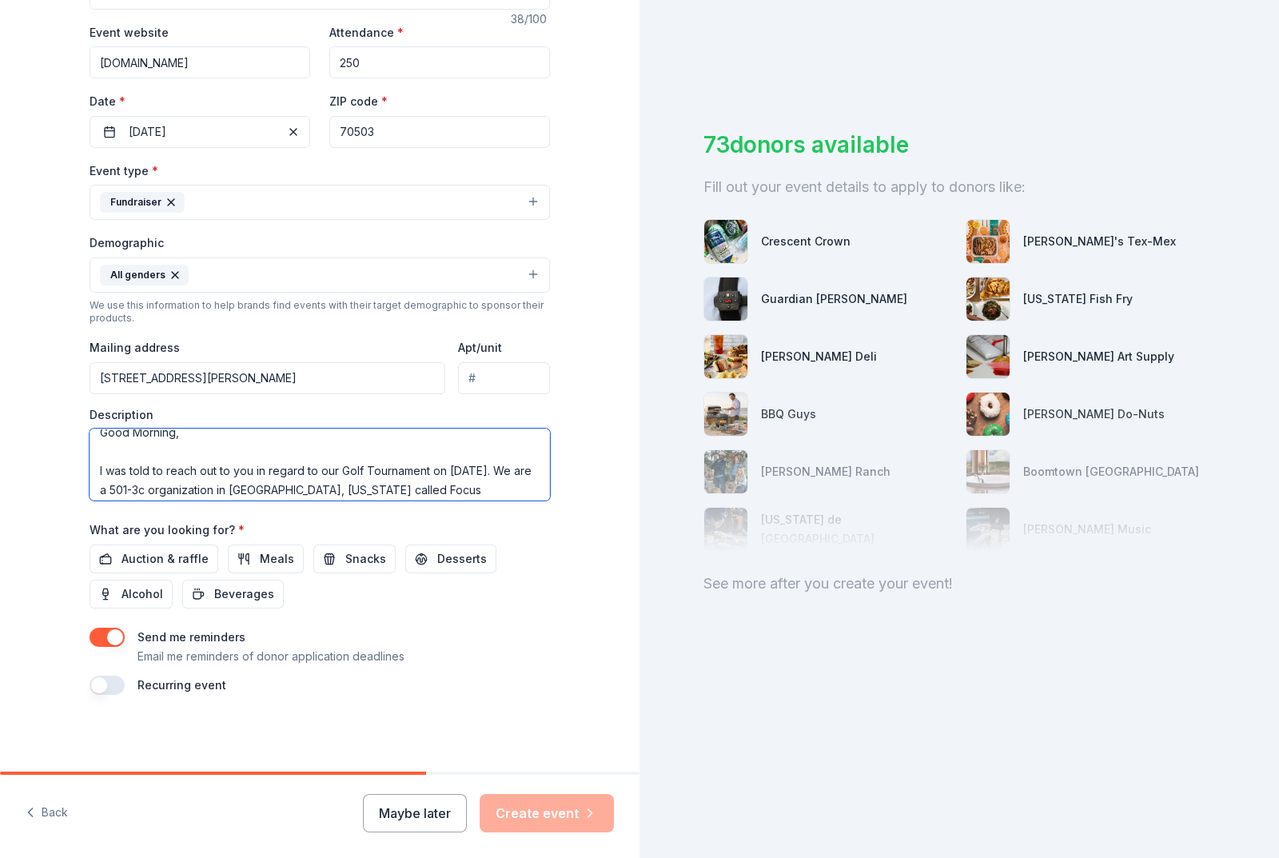
scroll to position [0, 0]
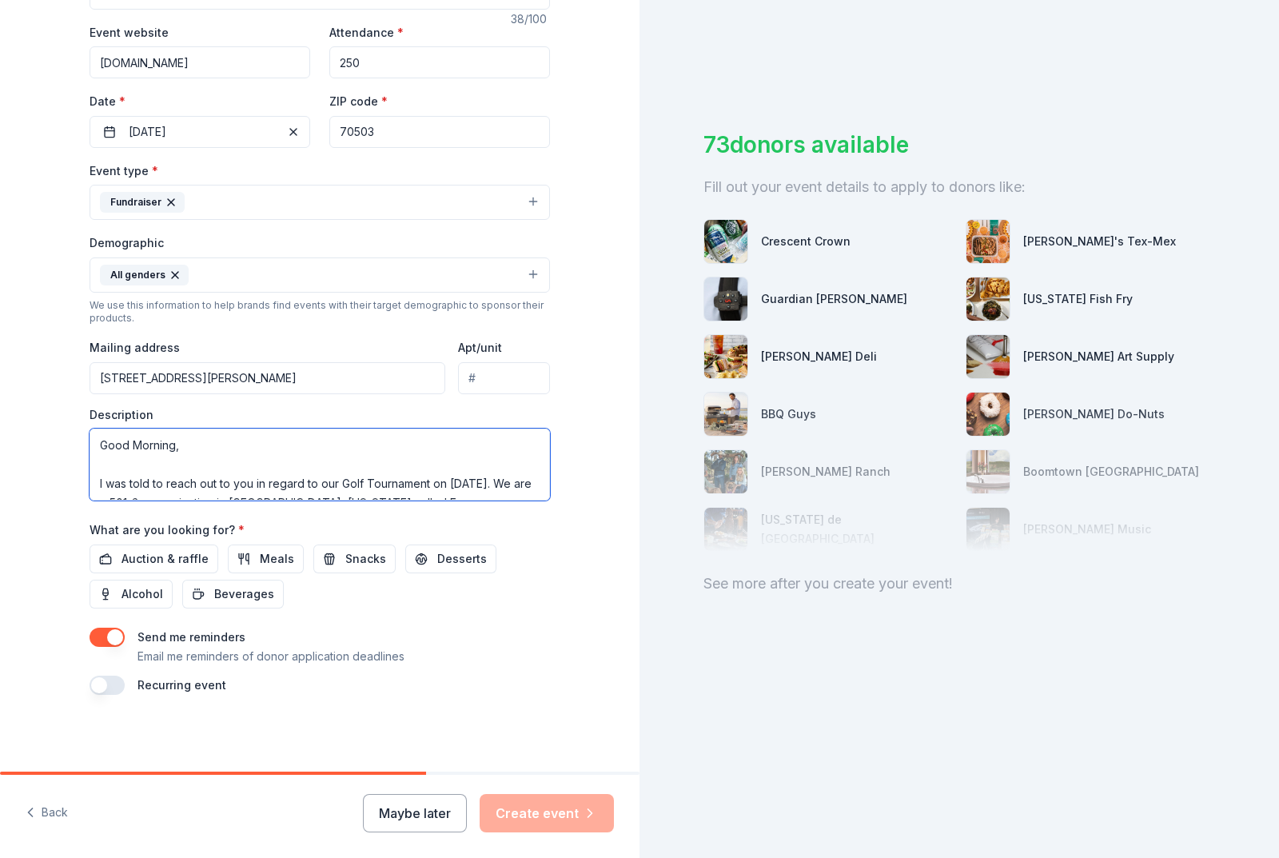
drag, startPoint x: 198, startPoint y: 448, endPoint x: 70, endPoint y: 440, distance: 128.9
click at [70, 440] on div "Tell us about your event. We'll find in-kind donations you can apply for. Event…" at bounding box center [320, 237] width 512 height 1067
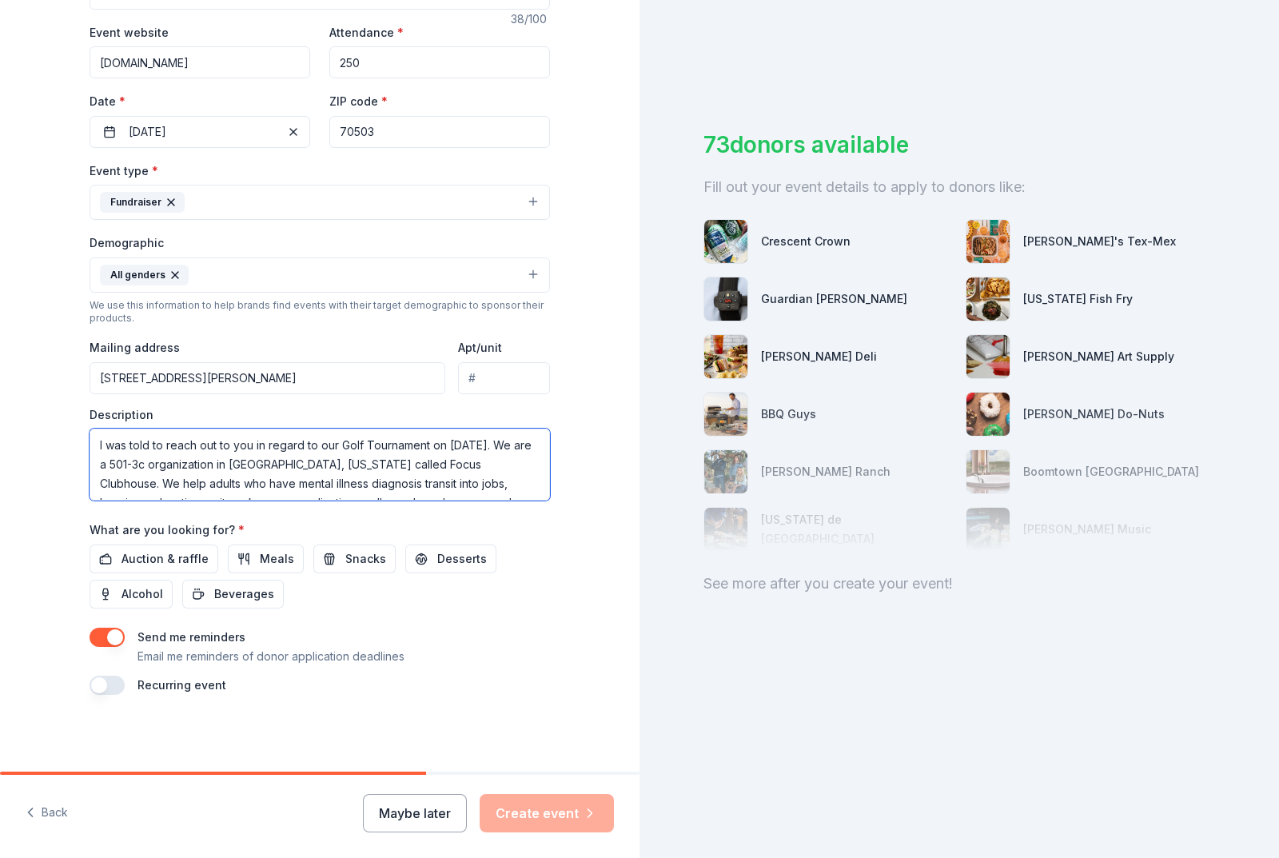
click at [92, 480] on textarea "I was told to reach out to you in regard to our Golf Tournament on September 20…" at bounding box center [320, 464] width 460 height 72
drag, startPoint x: 158, startPoint y: 464, endPoint x: 65, endPoint y: 424, distance: 101.4
click at [65, 424] on div "Tell us about your event. We'll find in-kind donations you can apply for. Event…" at bounding box center [320, 237] width 512 height 1067
click at [504, 445] on textarea "We are a 501-3c organization in Lafayette, Louisiana called Focus Clubhouse. We…" at bounding box center [320, 464] width 460 height 72
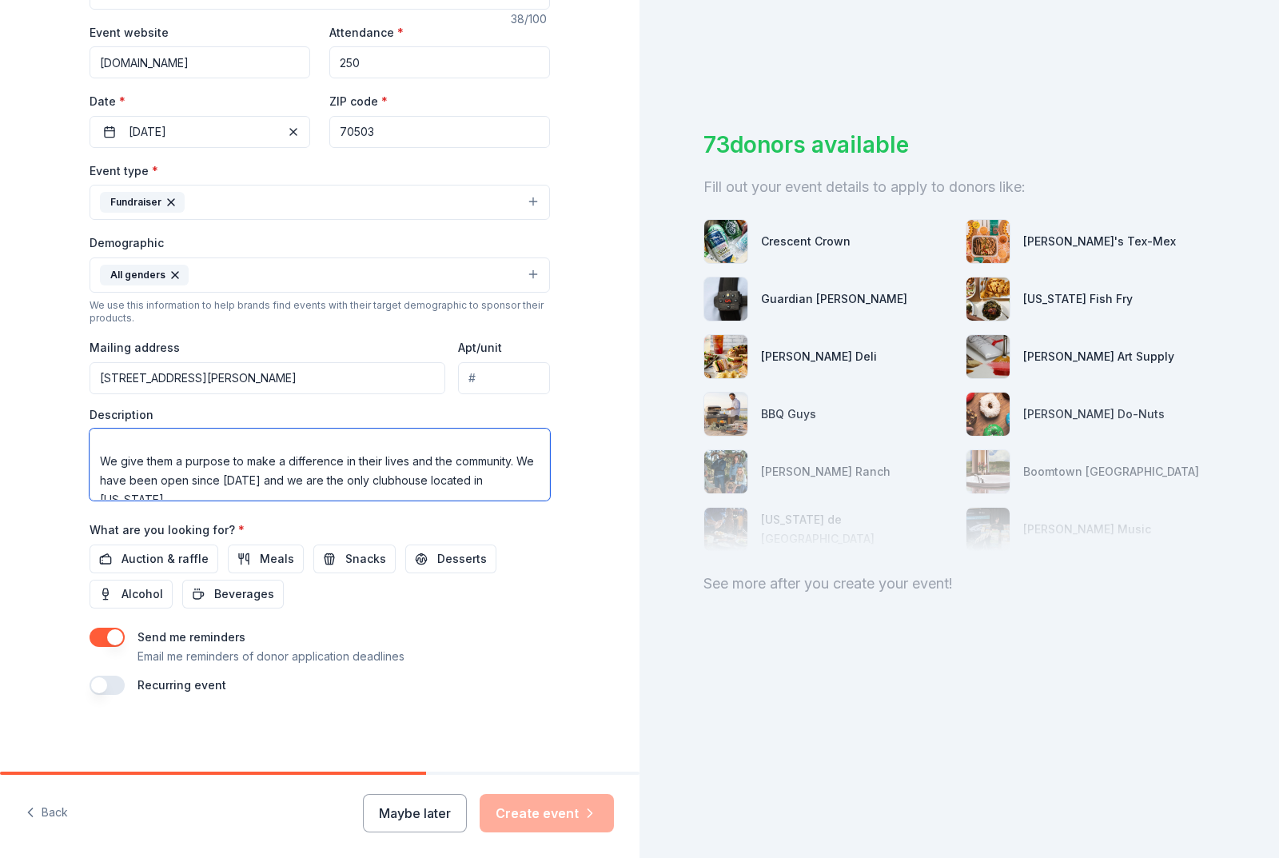
click at [90, 460] on textarea "We are a 501-3c organization in Lafayette, Louisiana called Focus Clubhouse. We…" at bounding box center [320, 464] width 460 height 72
drag, startPoint x: 488, startPoint y: 479, endPoint x: 67, endPoint y: 453, distance: 421.3
click at [67, 453] on div "Tell us about your event. We'll find in-kind donations you can apply for. Event…" at bounding box center [320, 237] width 512 height 1067
click at [179, 460] on textarea "We are a 501-3c organization in Lafayette, Louisiana called Focus Clubhouse. We…" at bounding box center [320, 464] width 460 height 72
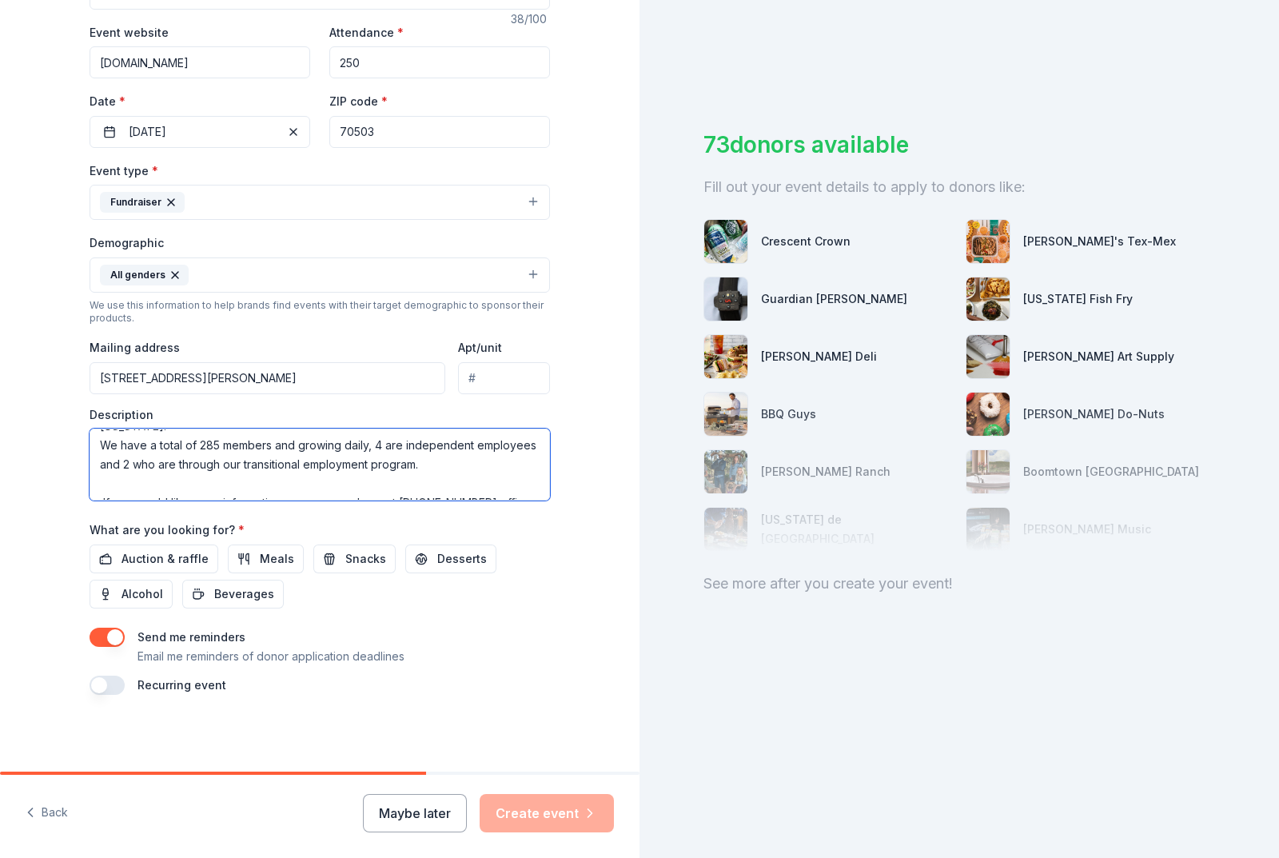
scroll to position [181, 0]
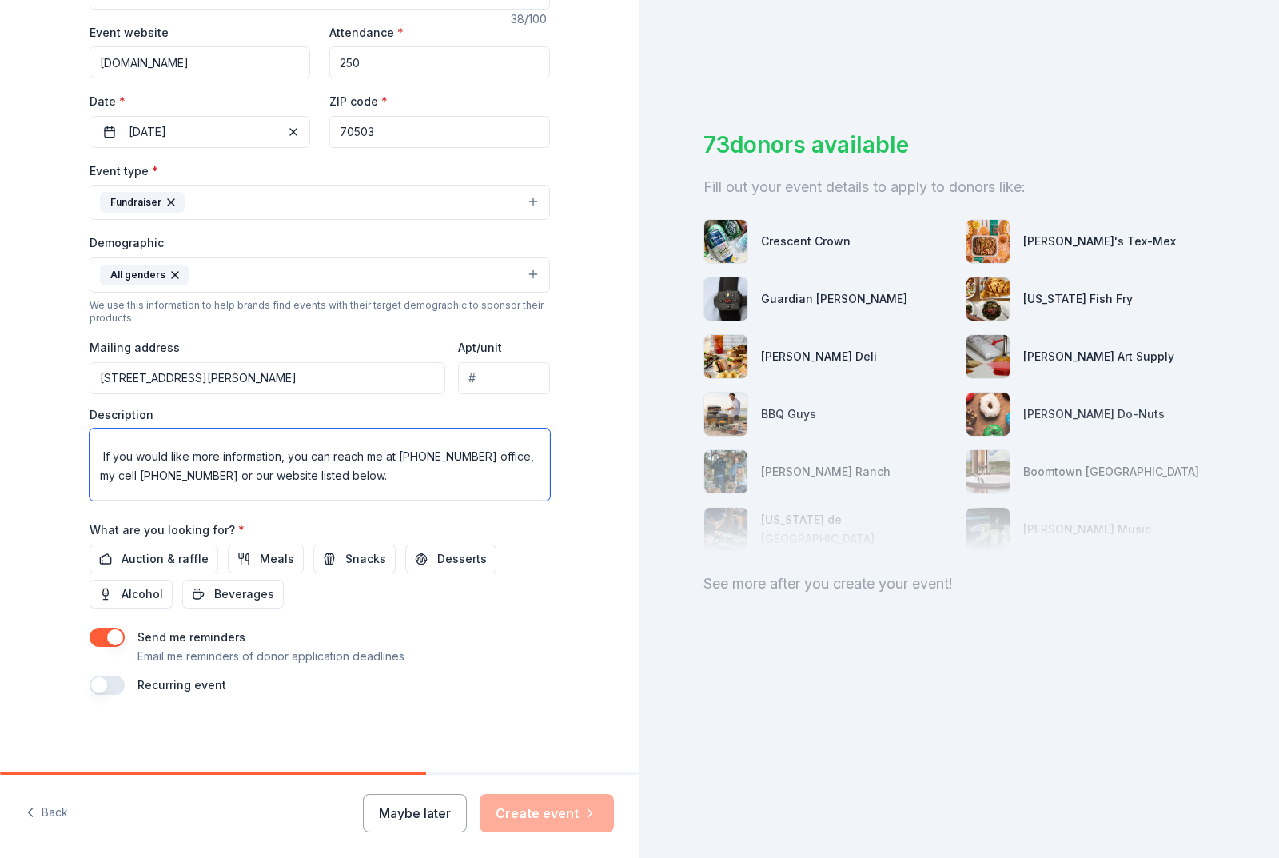
drag, startPoint x: 235, startPoint y: 474, endPoint x: 393, endPoint y: 456, distance: 158.6
click at [393, 456] on textarea "We are a 501-3c organization in Lafayette, Louisiana called Focus Clubhouse. We…" at bounding box center [320, 464] width 460 height 72
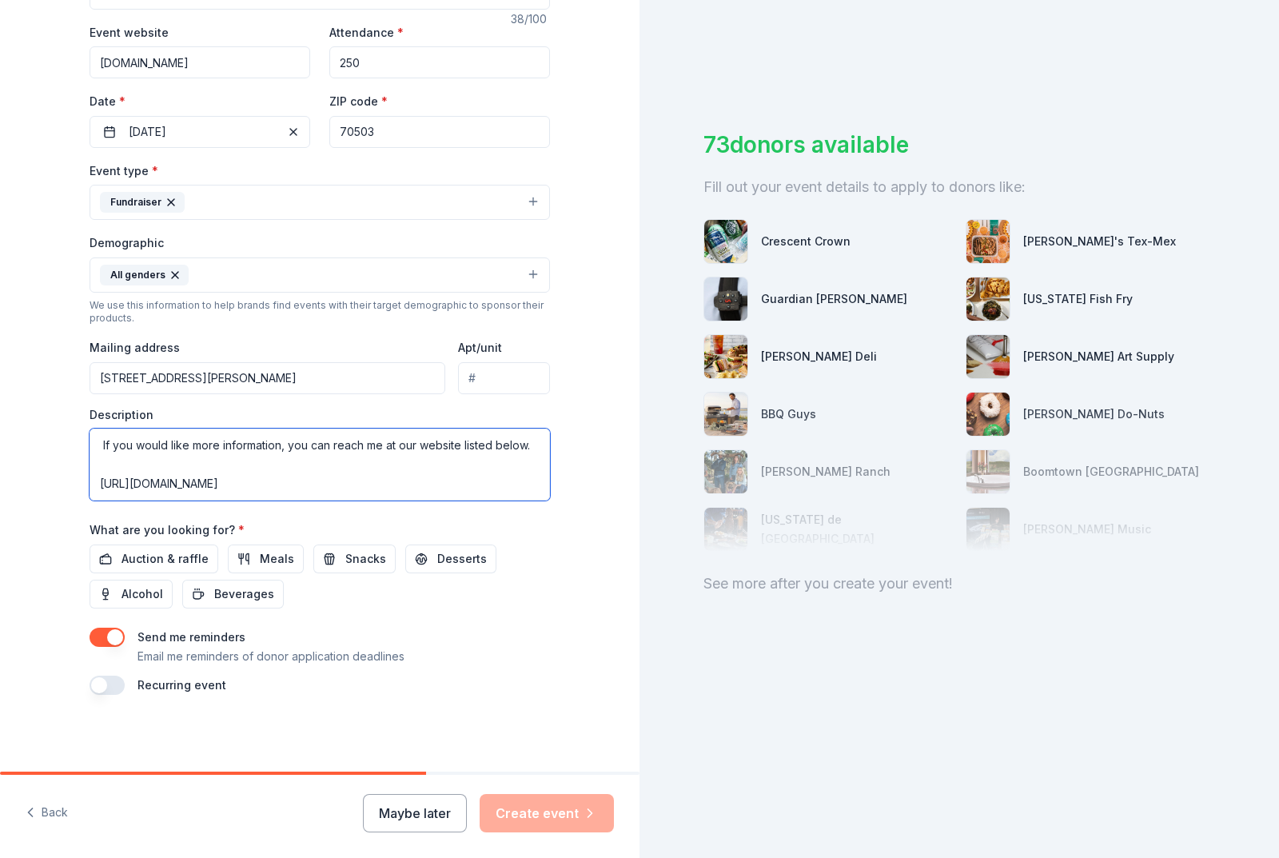
click at [217, 462] on textarea "We are a 501-3c organization in Lafayette, Louisiana called Focus Clubhouse. We…" at bounding box center [320, 464] width 460 height 72
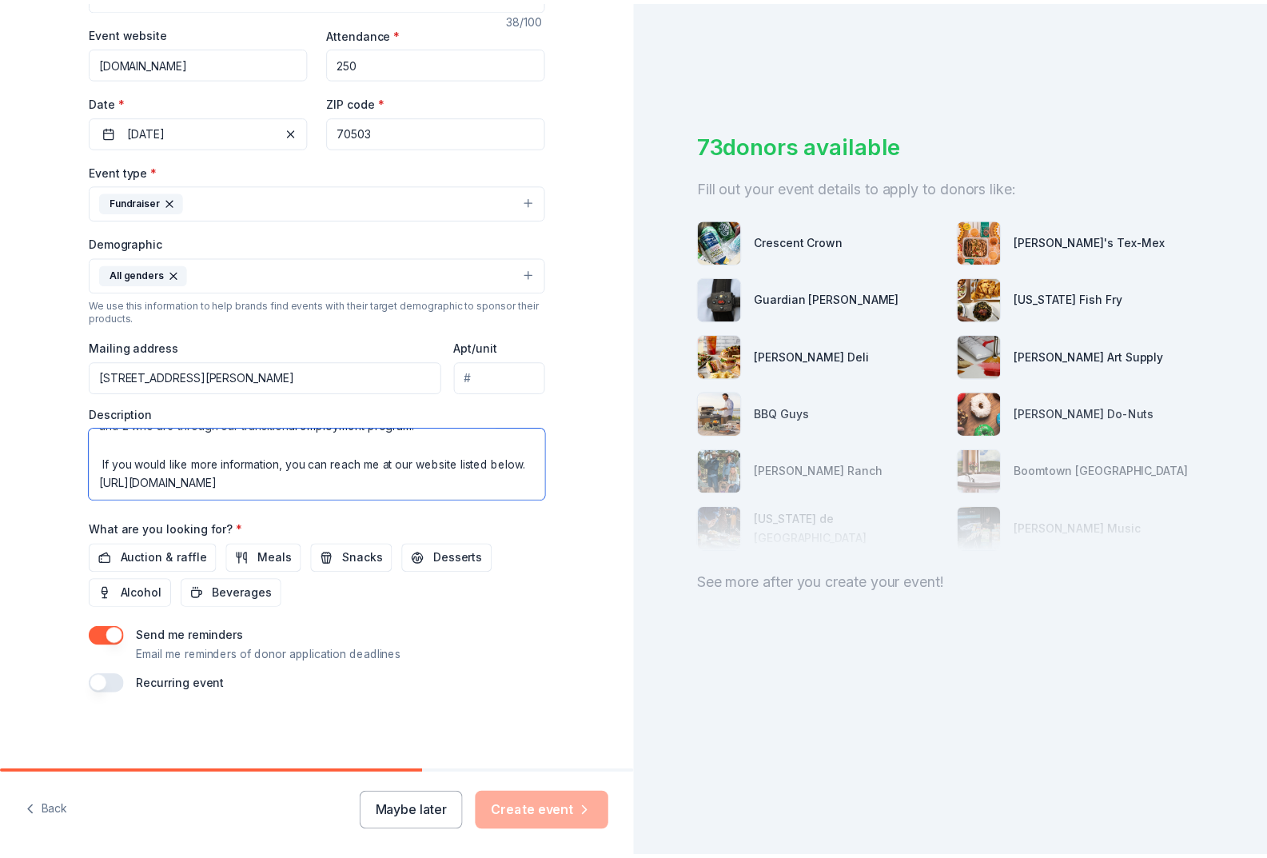
scroll to position [112, 0]
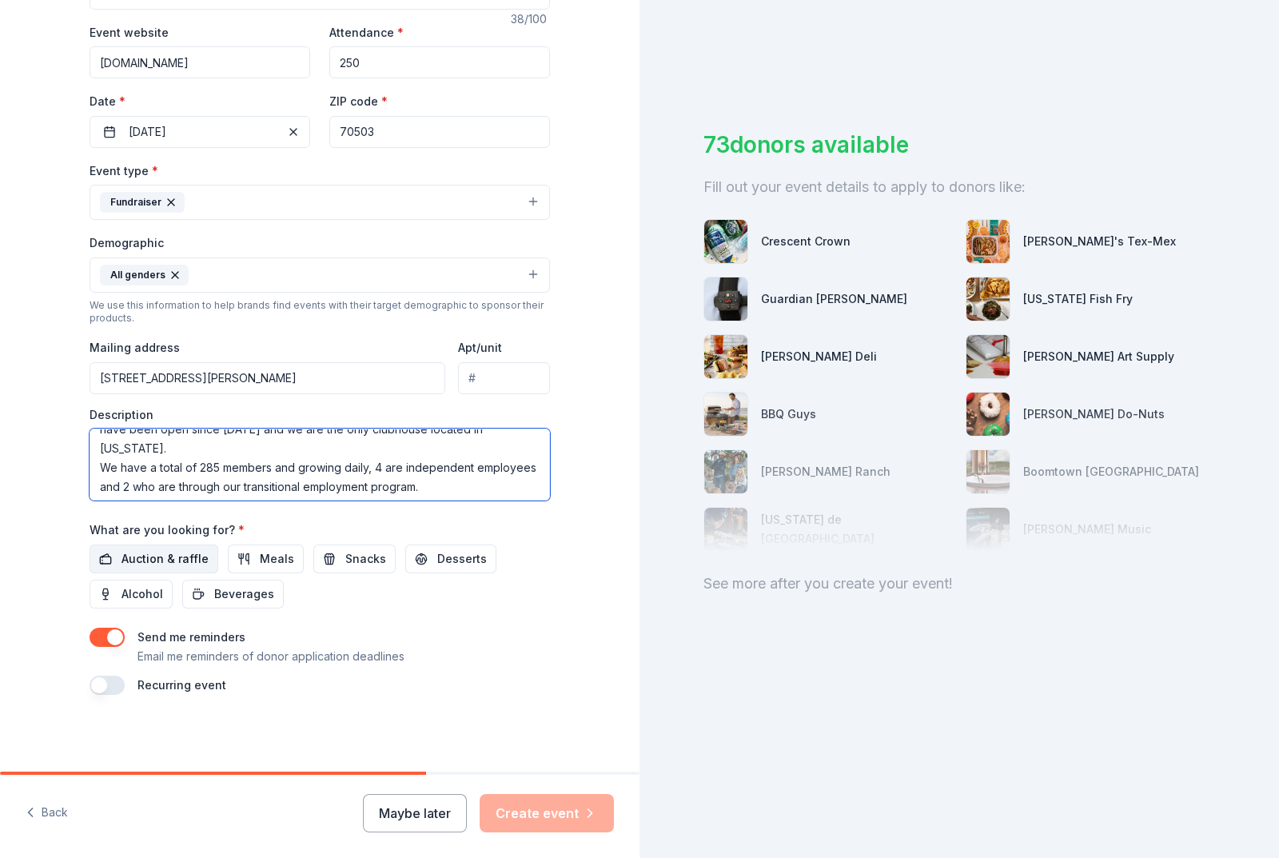
type textarea "We are a 501-3c organization in Lafayette, Louisiana called Focus Clubhouse. We…"
click at [164, 555] on span "Auction & raffle" at bounding box center [165, 558] width 87 height 19
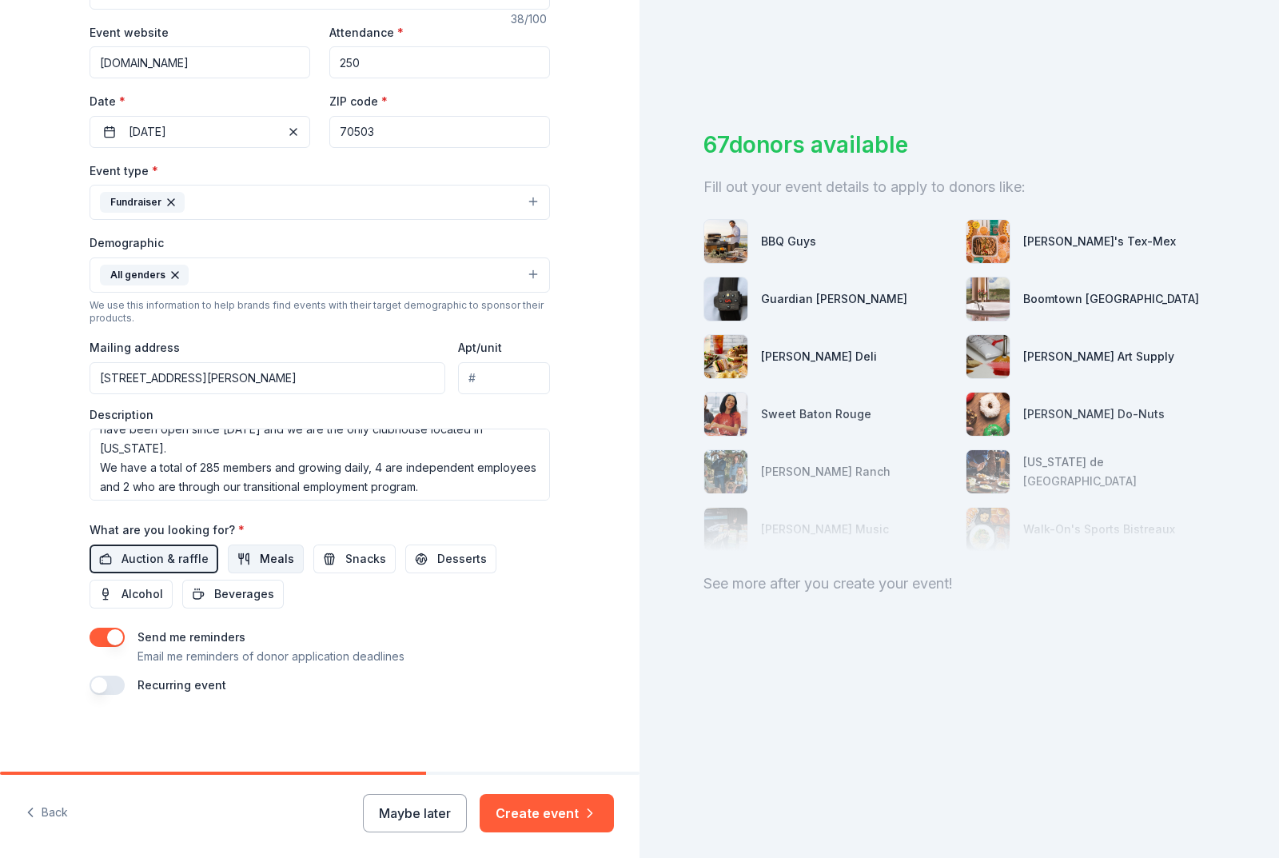
click at [260, 556] on span "Meals" at bounding box center [277, 558] width 34 height 19
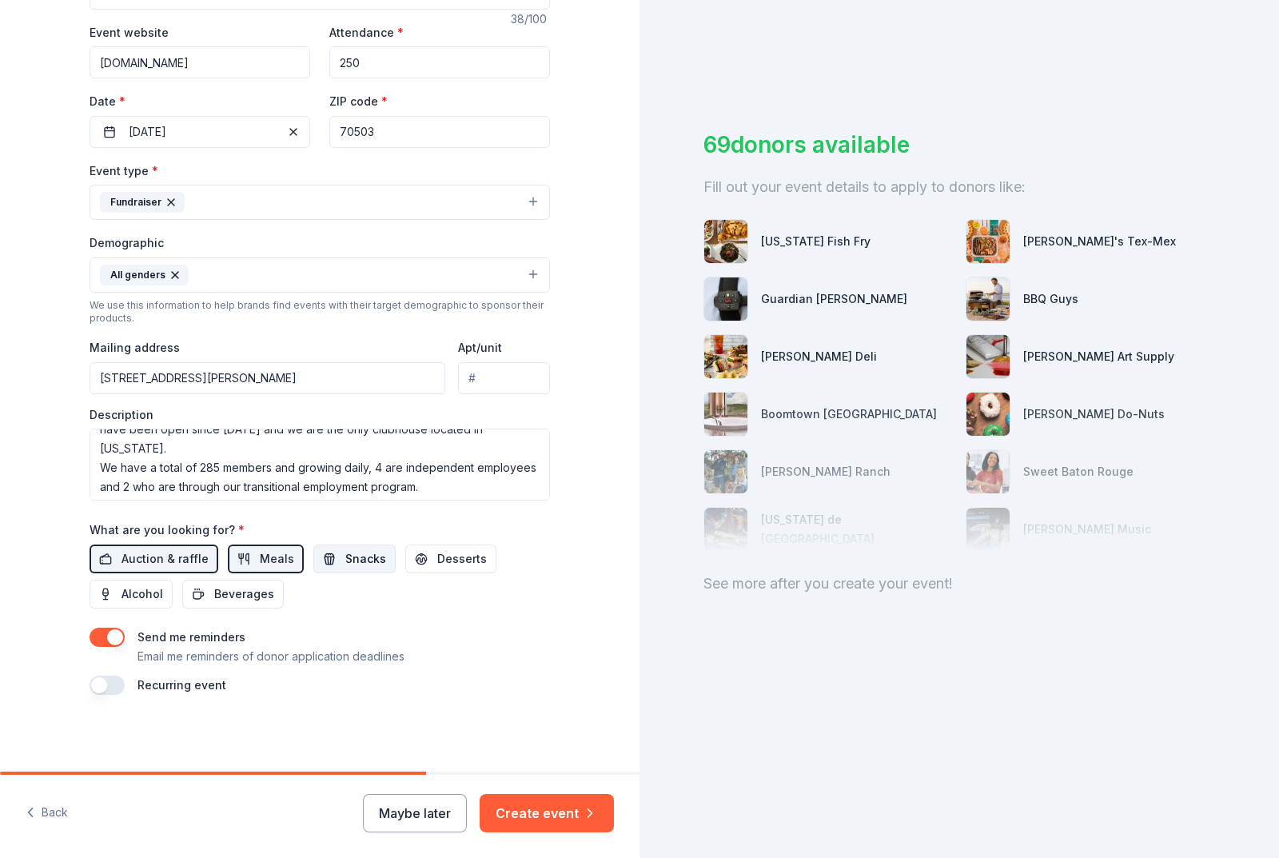
click at [345, 563] on span "Snacks" at bounding box center [365, 558] width 41 height 19
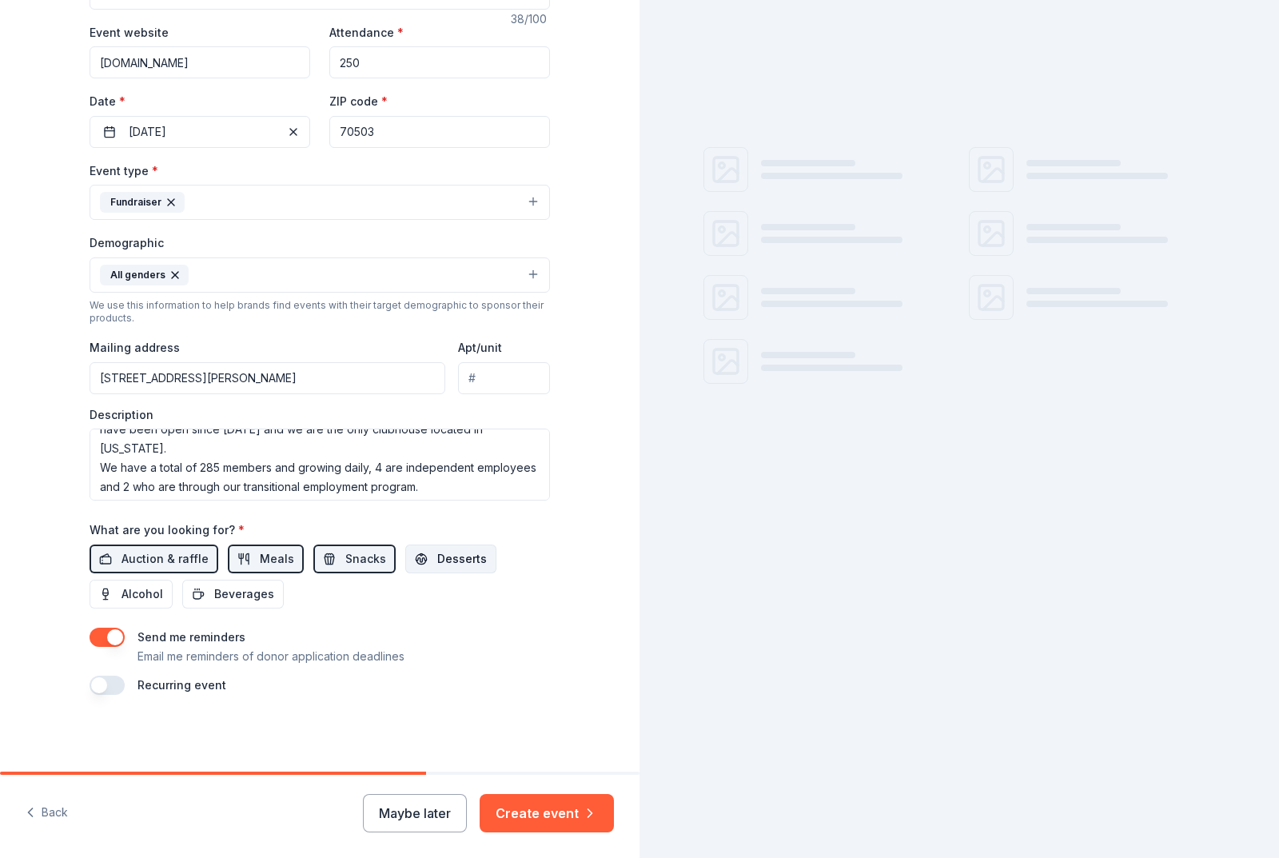
click at [445, 559] on span "Desserts" at bounding box center [462, 558] width 50 height 19
click at [217, 596] on span "Beverages" at bounding box center [244, 593] width 60 height 19
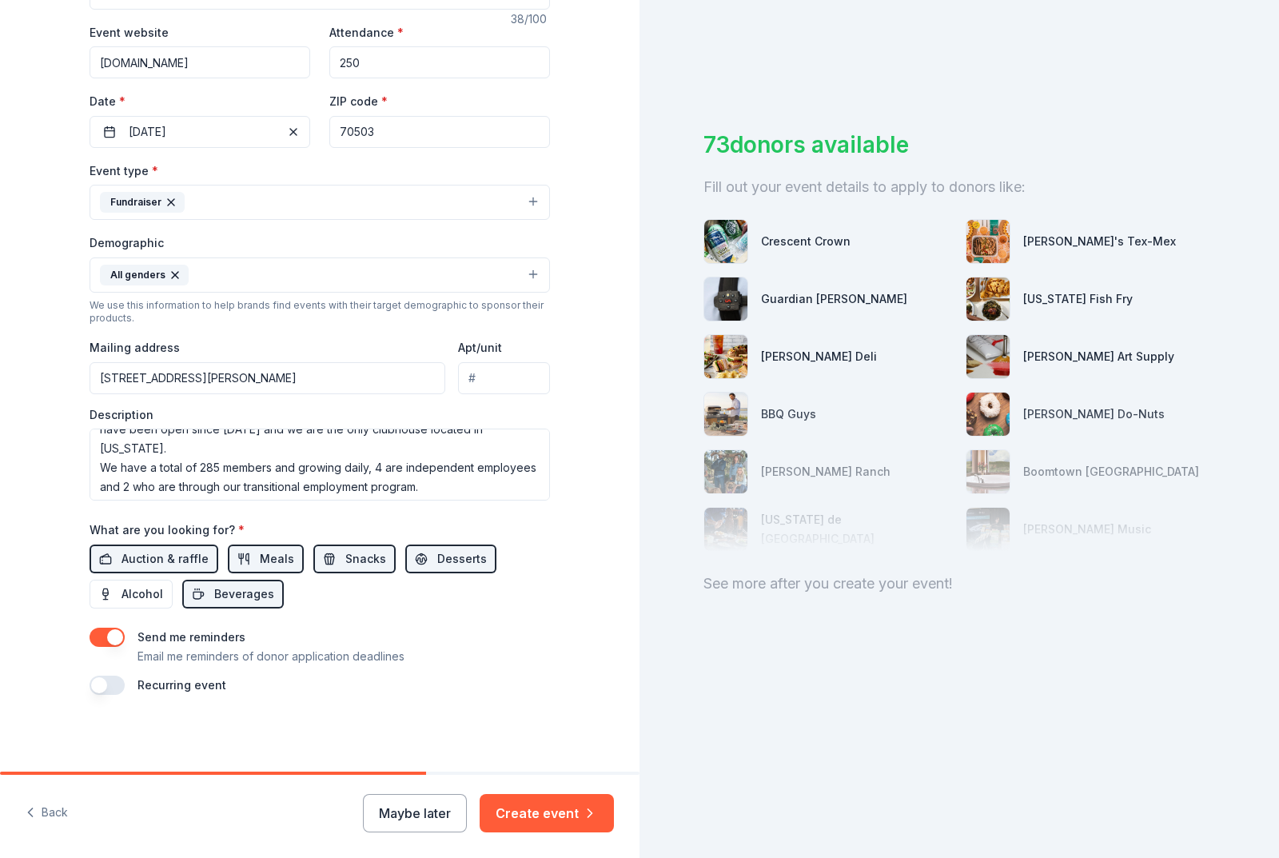
click at [101, 686] on button "button" at bounding box center [107, 684] width 35 height 19
click at [544, 822] on button "Create event" at bounding box center [547, 813] width 134 height 38
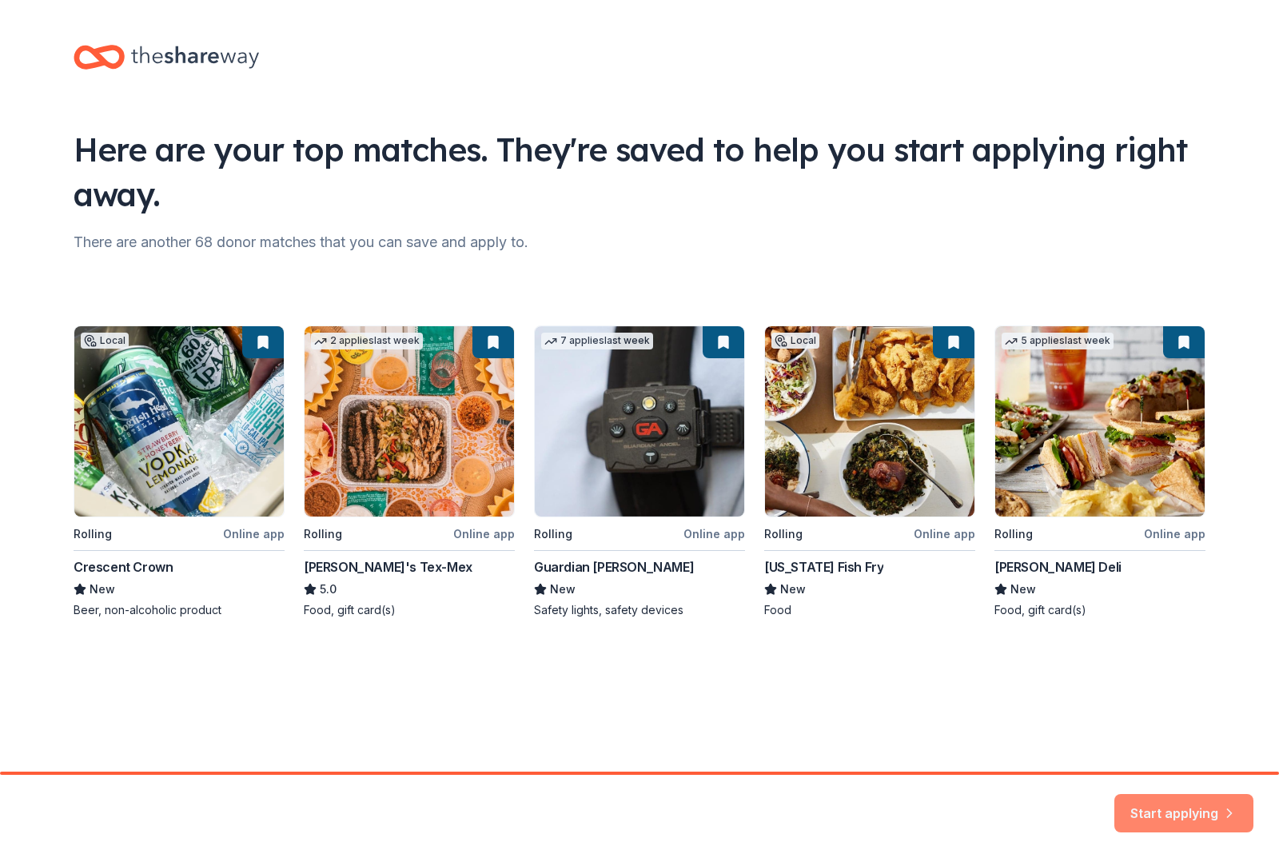
click at [1190, 811] on button "Start applying" at bounding box center [1183, 803] width 139 height 38
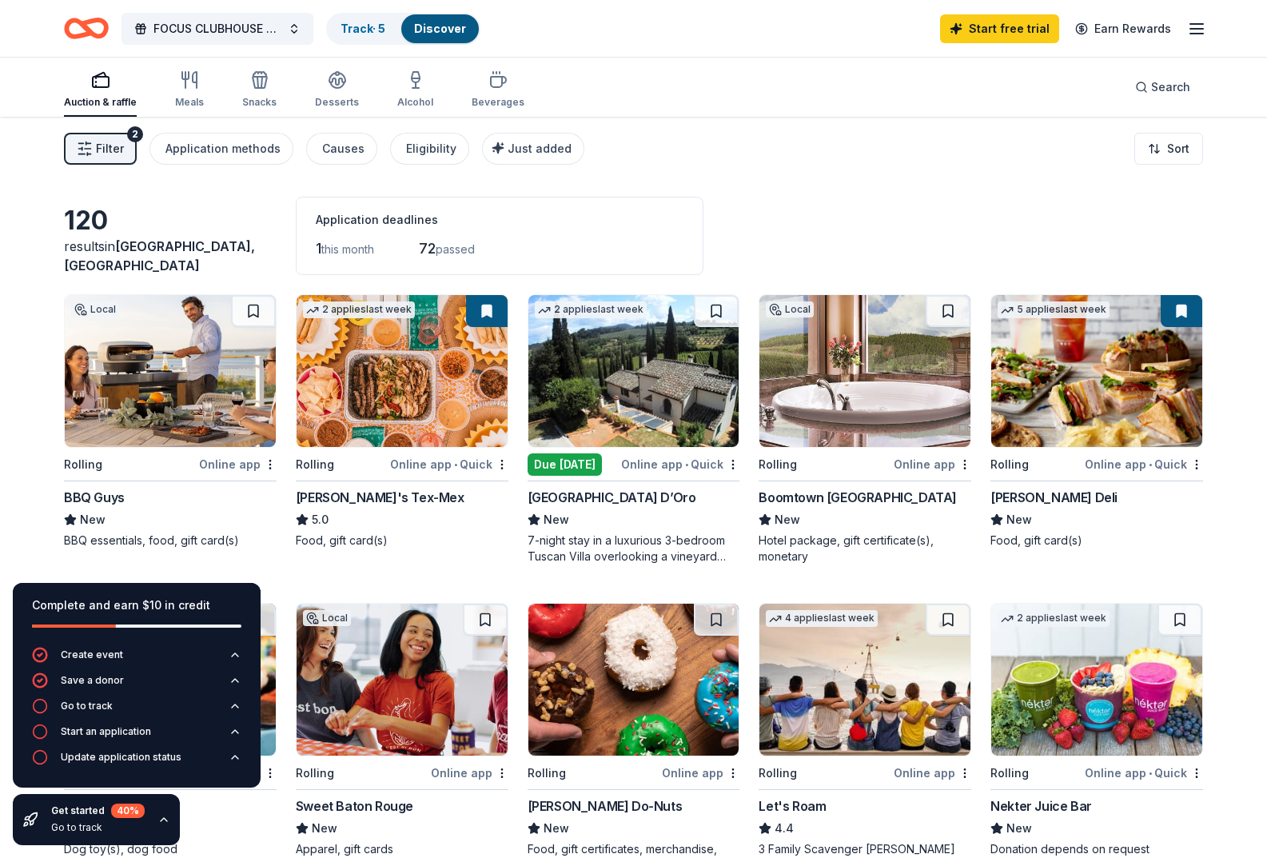
click at [162, 820] on icon "button" at bounding box center [163, 819] width 13 height 13
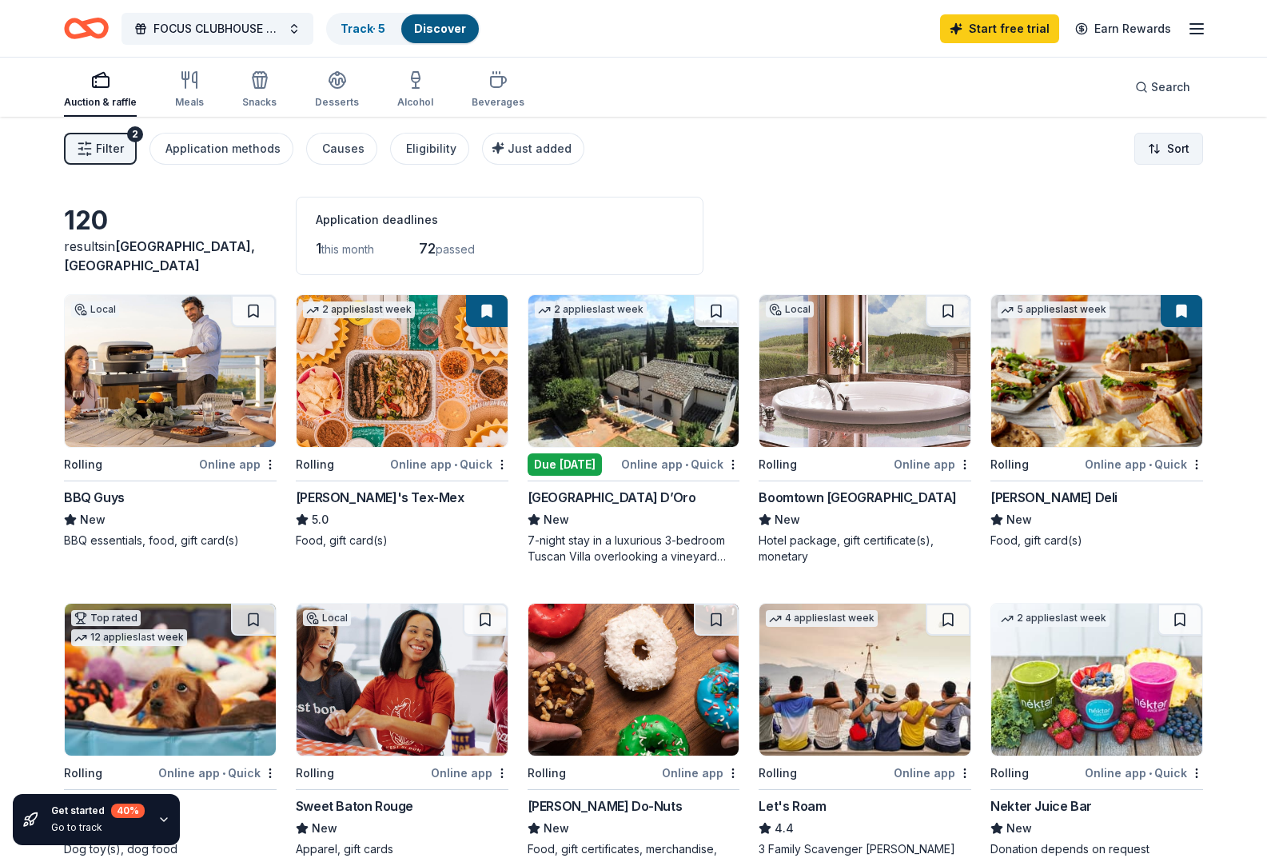
click at [1150, 150] on html "FOCUS CLUBHOUSE ANNUAL GOLF TOURNAMENT Track · 5 Discover Start free trial Earn…" at bounding box center [633, 429] width 1267 height 858
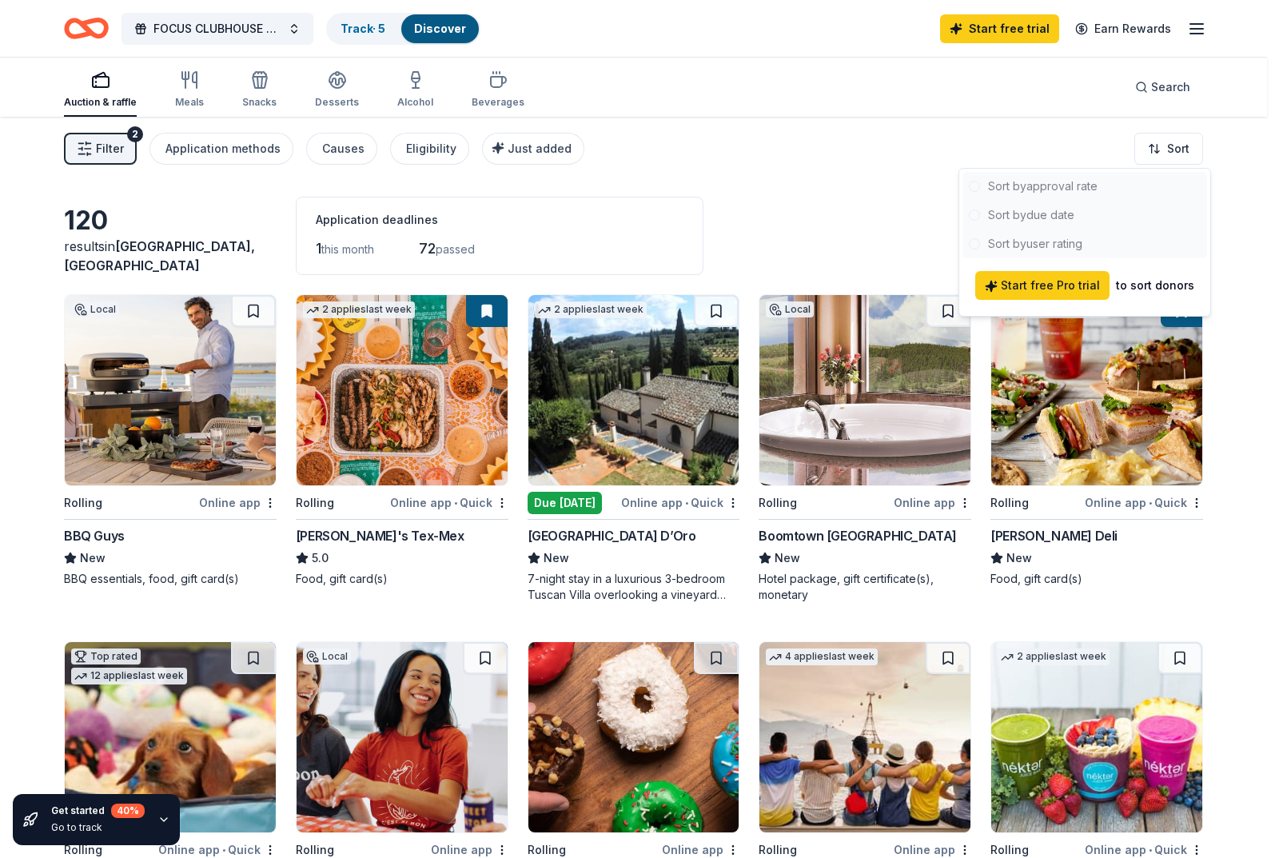
click at [1051, 217] on div at bounding box center [1084, 215] width 245 height 86
click at [1025, 217] on div at bounding box center [1084, 215] width 245 height 86
click at [1278, 249] on html "FOCUS CLUBHOUSE ANNUAL GOLF TOURNAMENT Track · 5 Discover Start free trial Earn…" at bounding box center [639, 429] width 1279 height 858
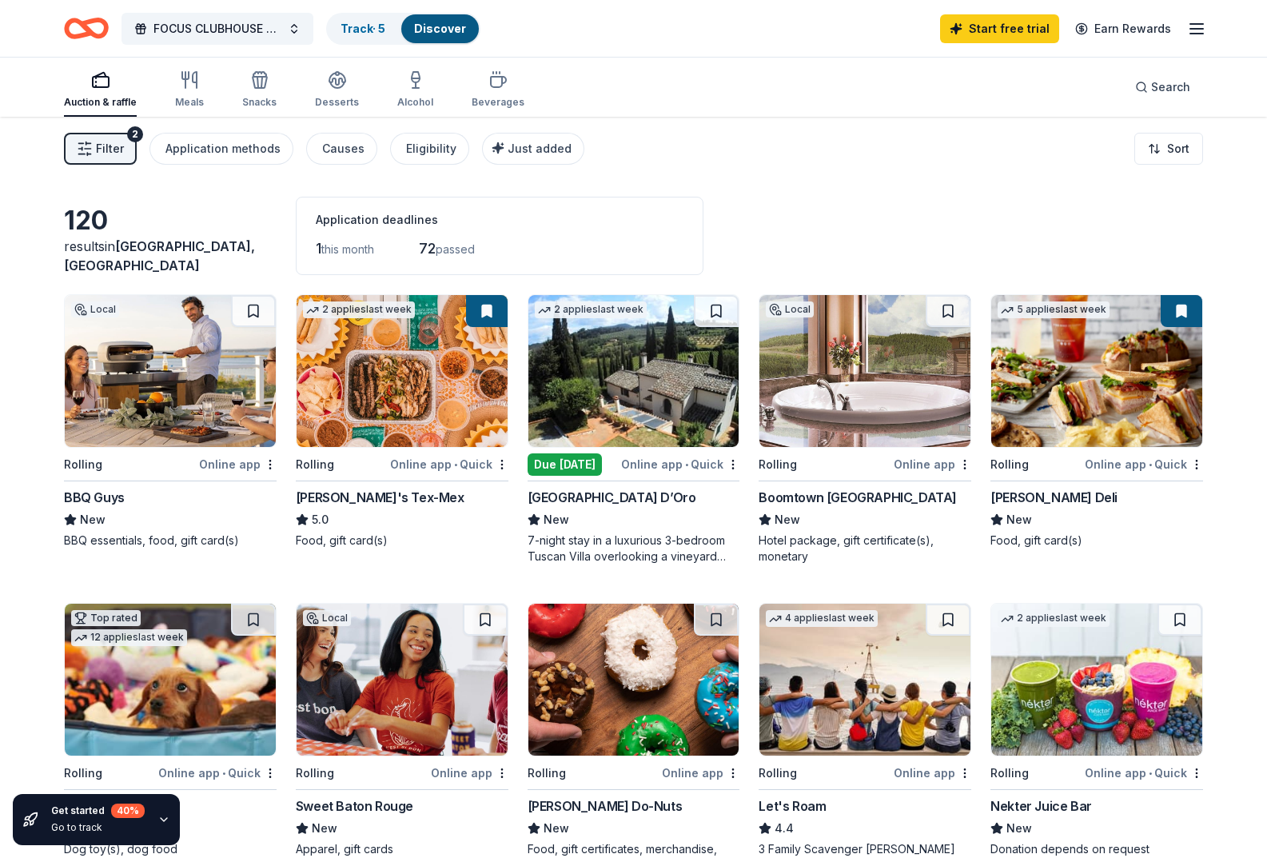
click at [103, 142] on span "Filter" at bounding box center [110, 148] width 28 height 19
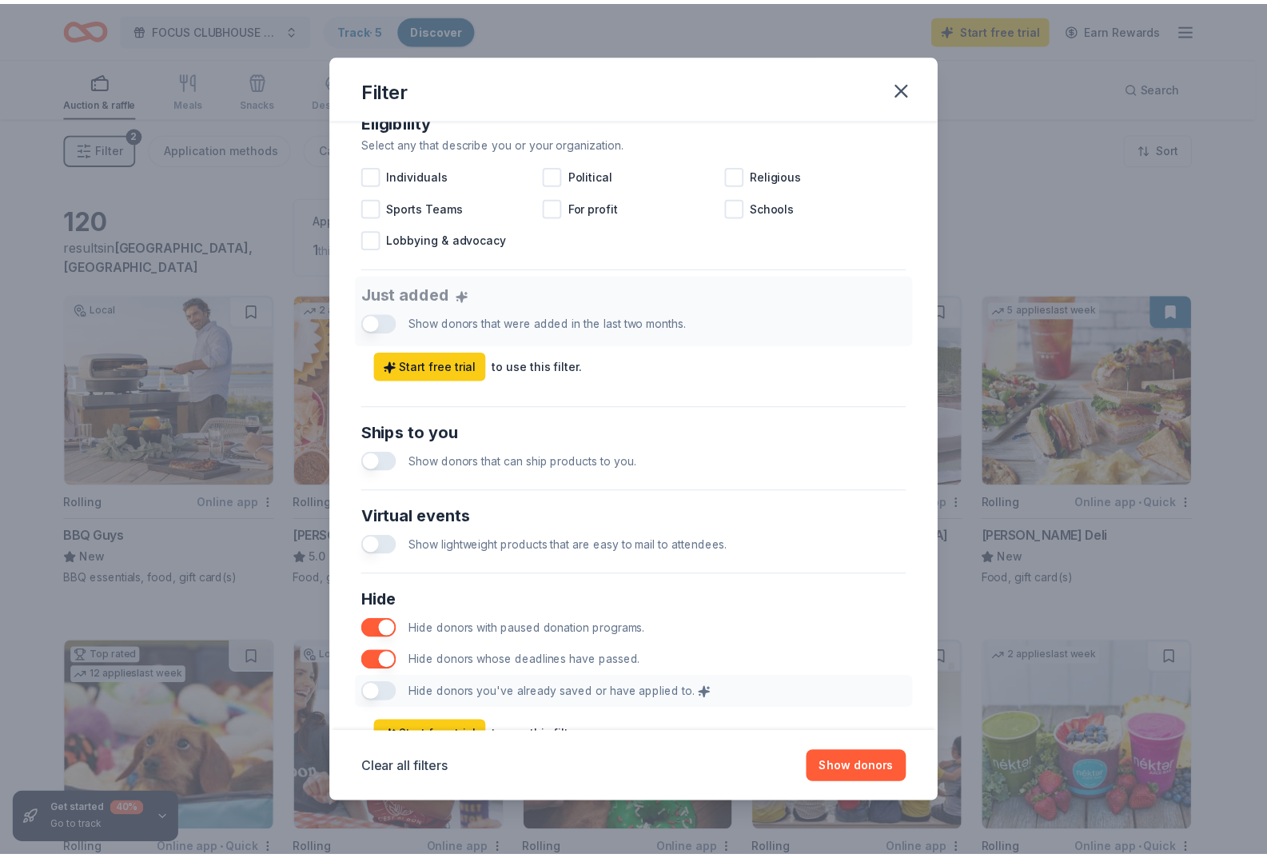
scroll to position [548, 0]
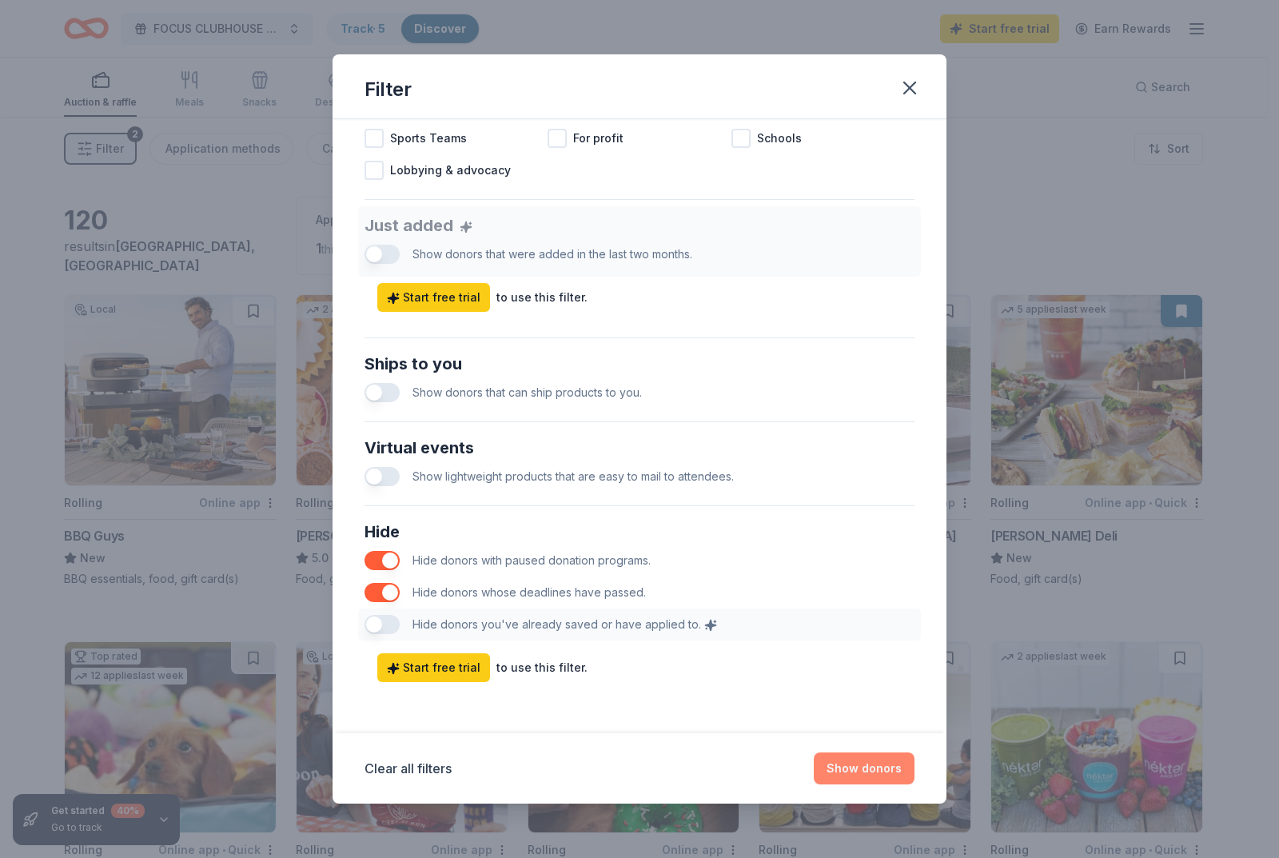
click at [853, 767] on button "Show donors" at bounding box center [864, 768] width 101 height 32
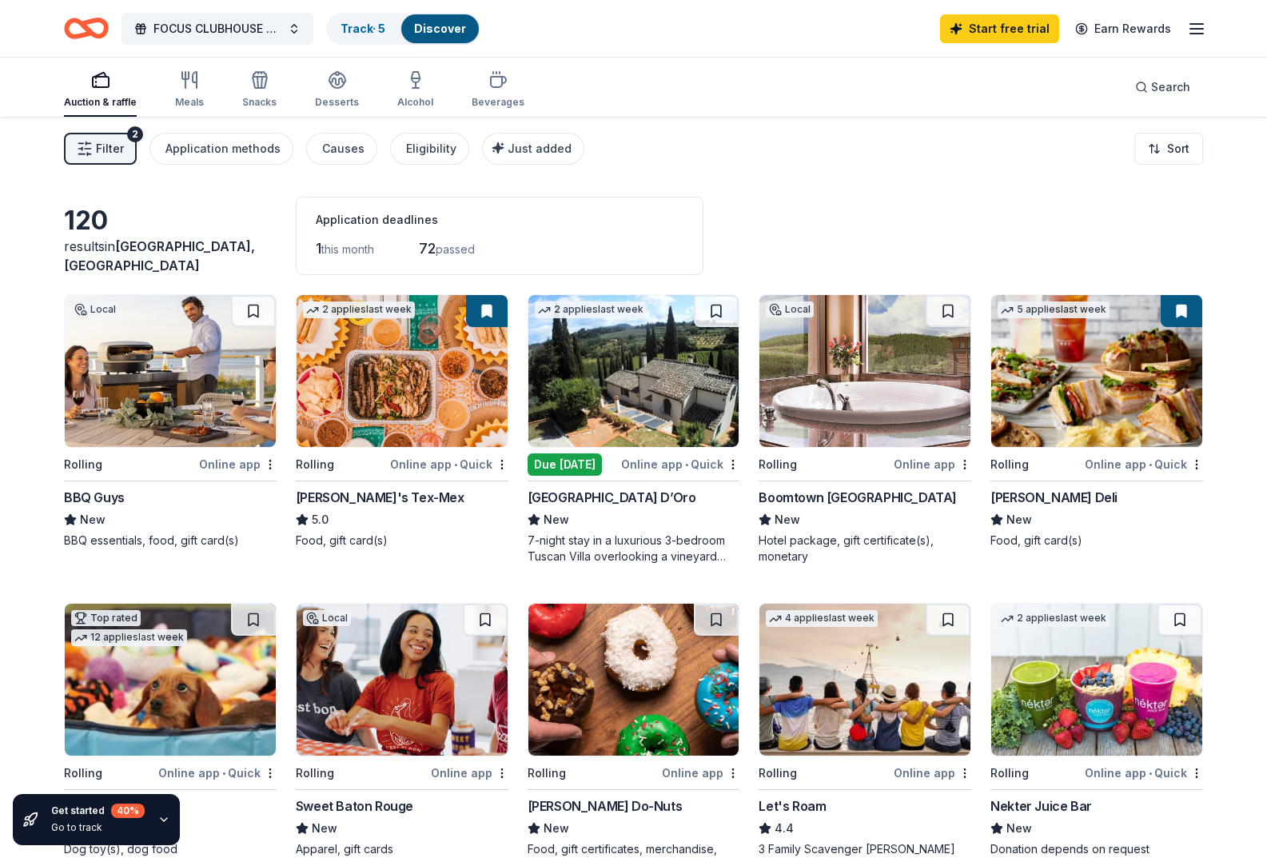
scroll to position [0, 0]
click at [501, 157] on div "Just added" at bounding box center [535, 148] width 74 height 19
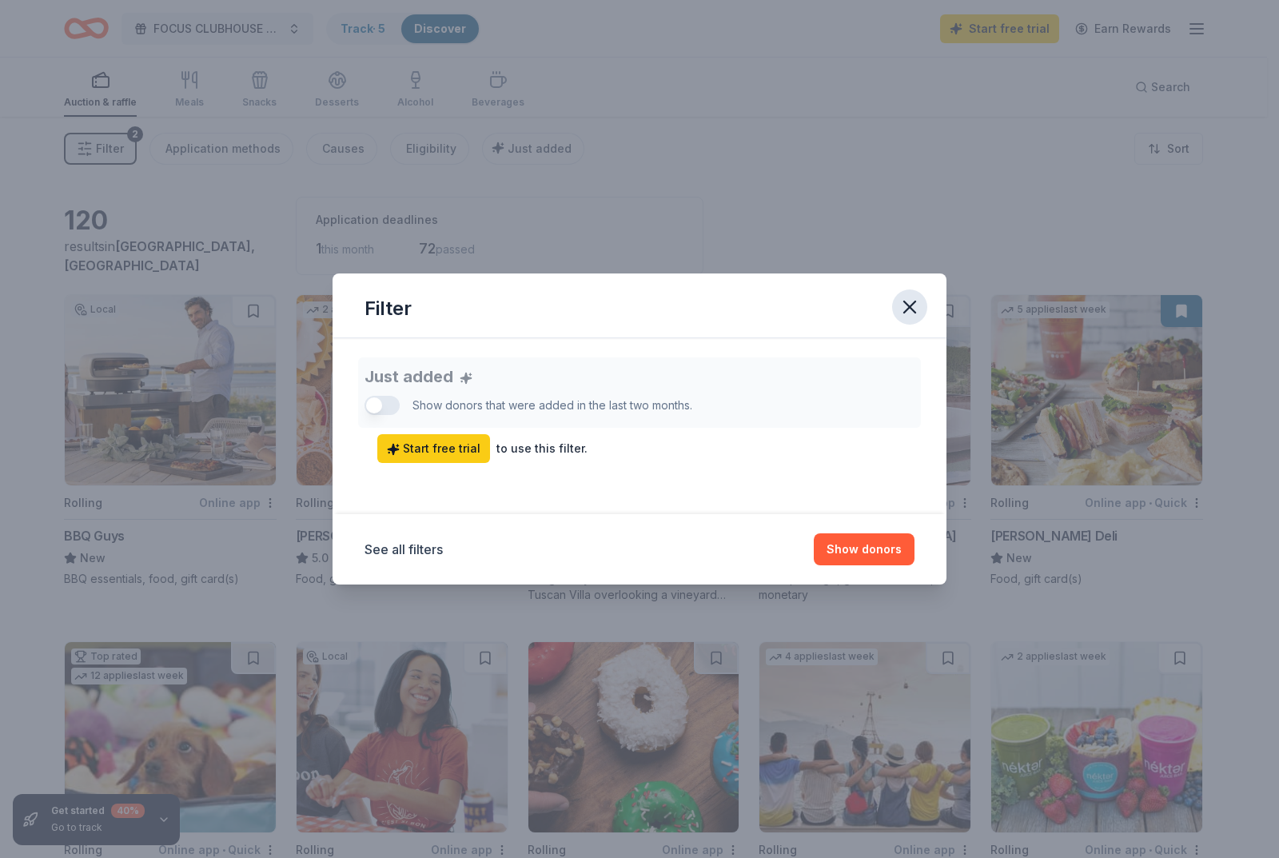
click at [912, 312] on icon "button" at bounding box center [910, 307] width 22 height 22
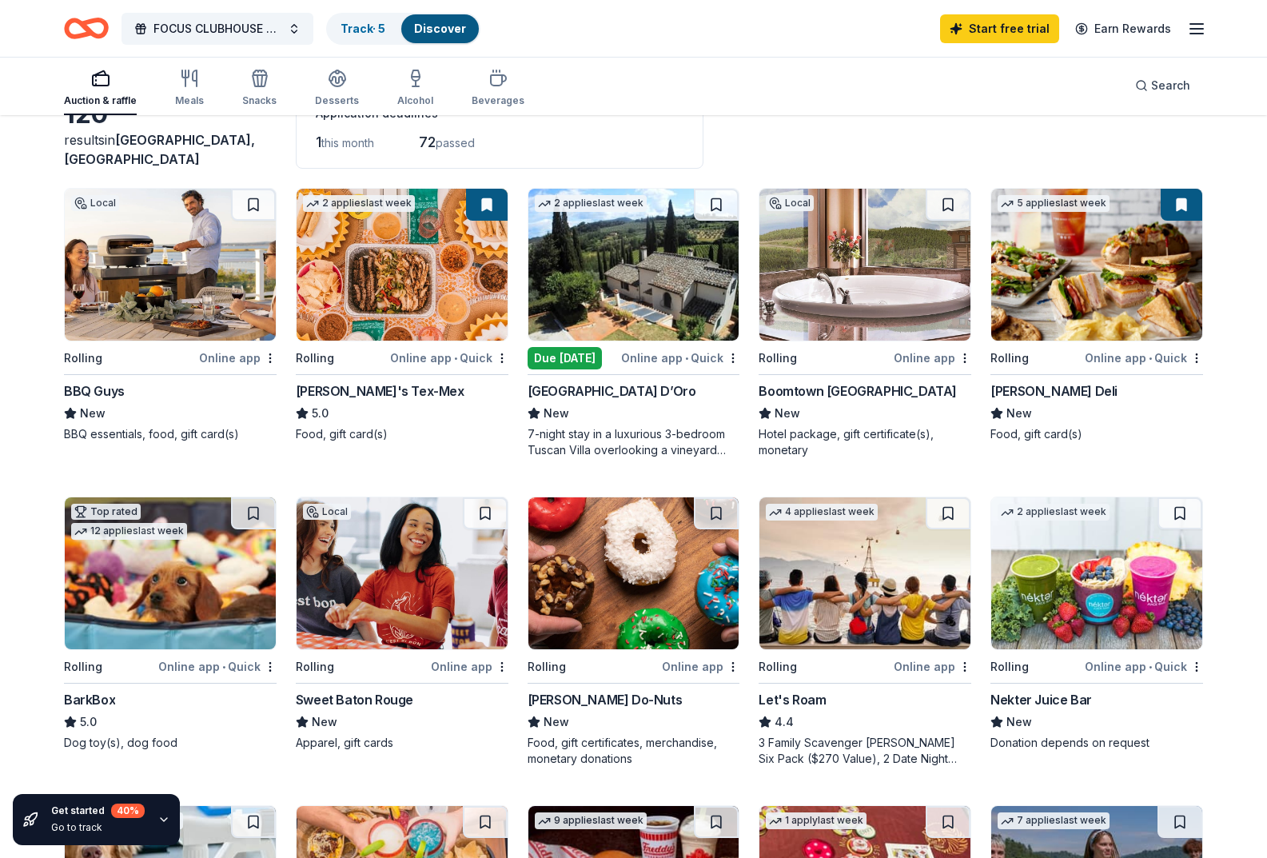
scroll to position [160, 0]
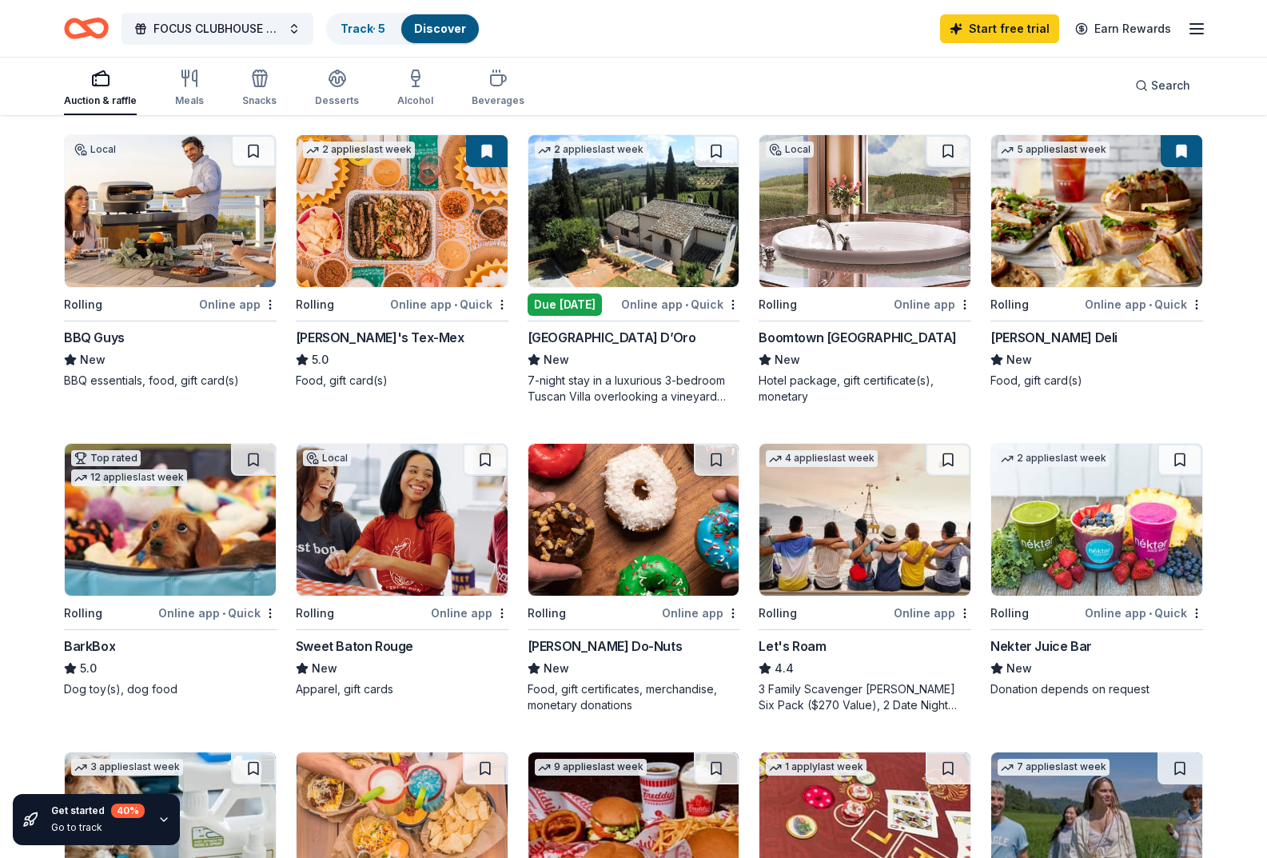
click at [120, 271] on img at bounding box center [170, 211] width 211 height 152
click at [792, 596] on img at bounding box center [864, 520] width 211 height 152
click at [1020, 596] on img at bounding box center [1096, 520] width 211 height 152
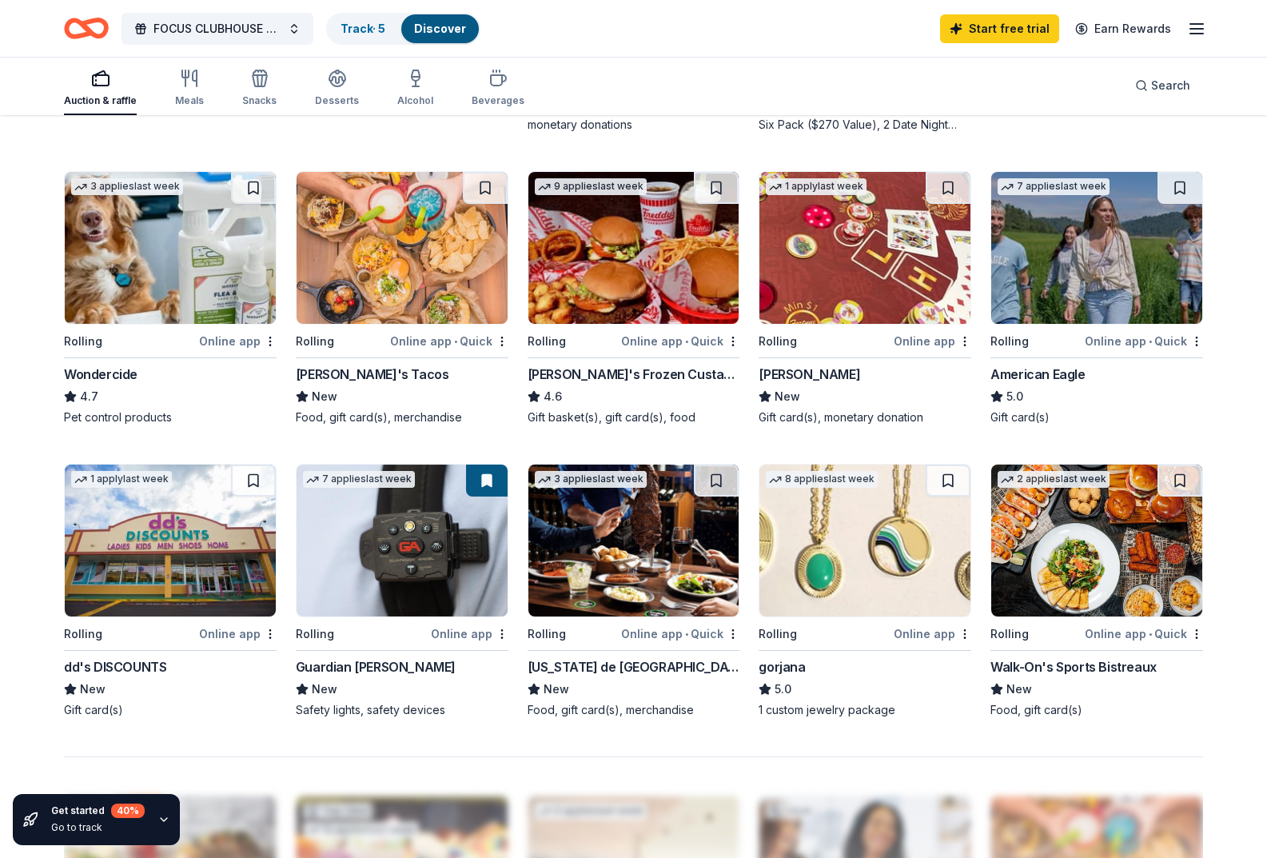
scroll to position [799, 0]
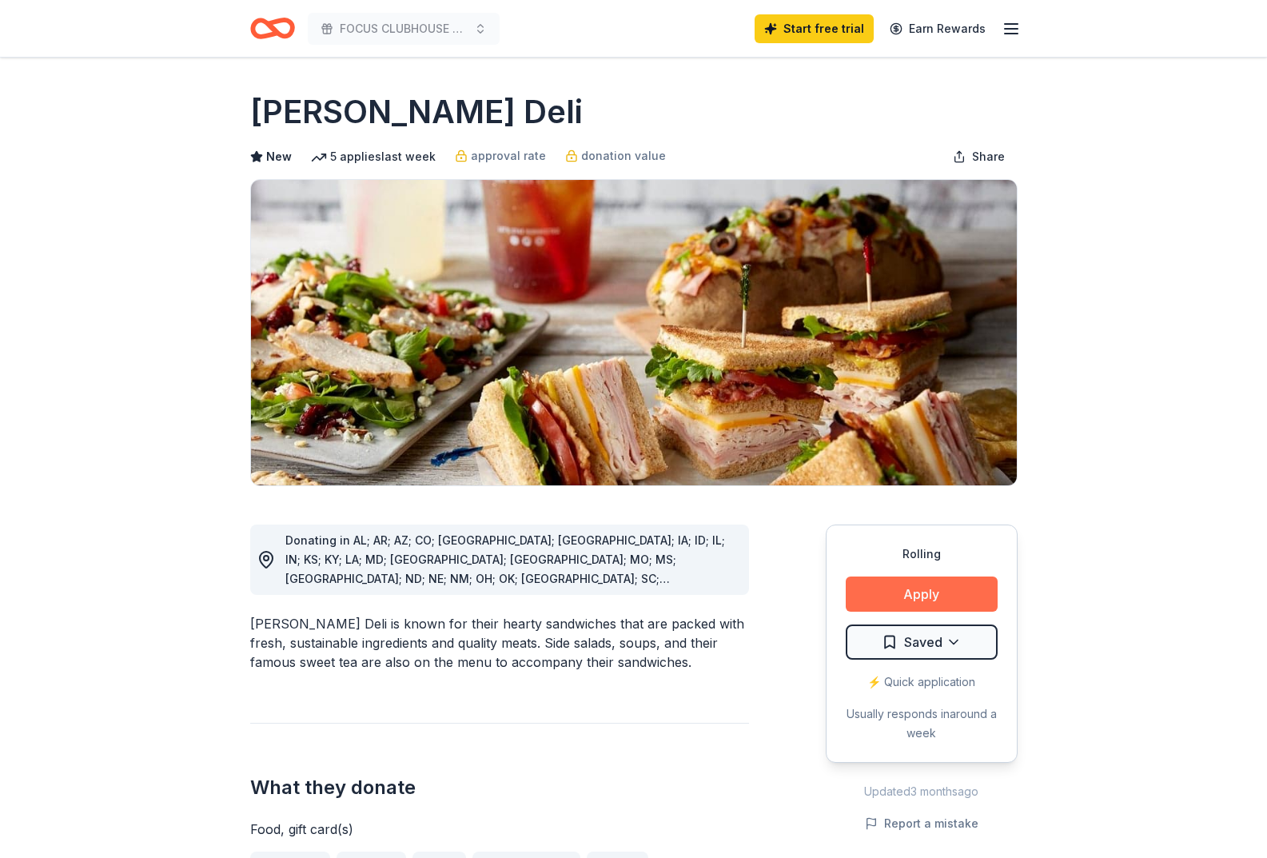
click at [940, 599] on button "Apply" at bounding box center [922, 593] width 152 height 35
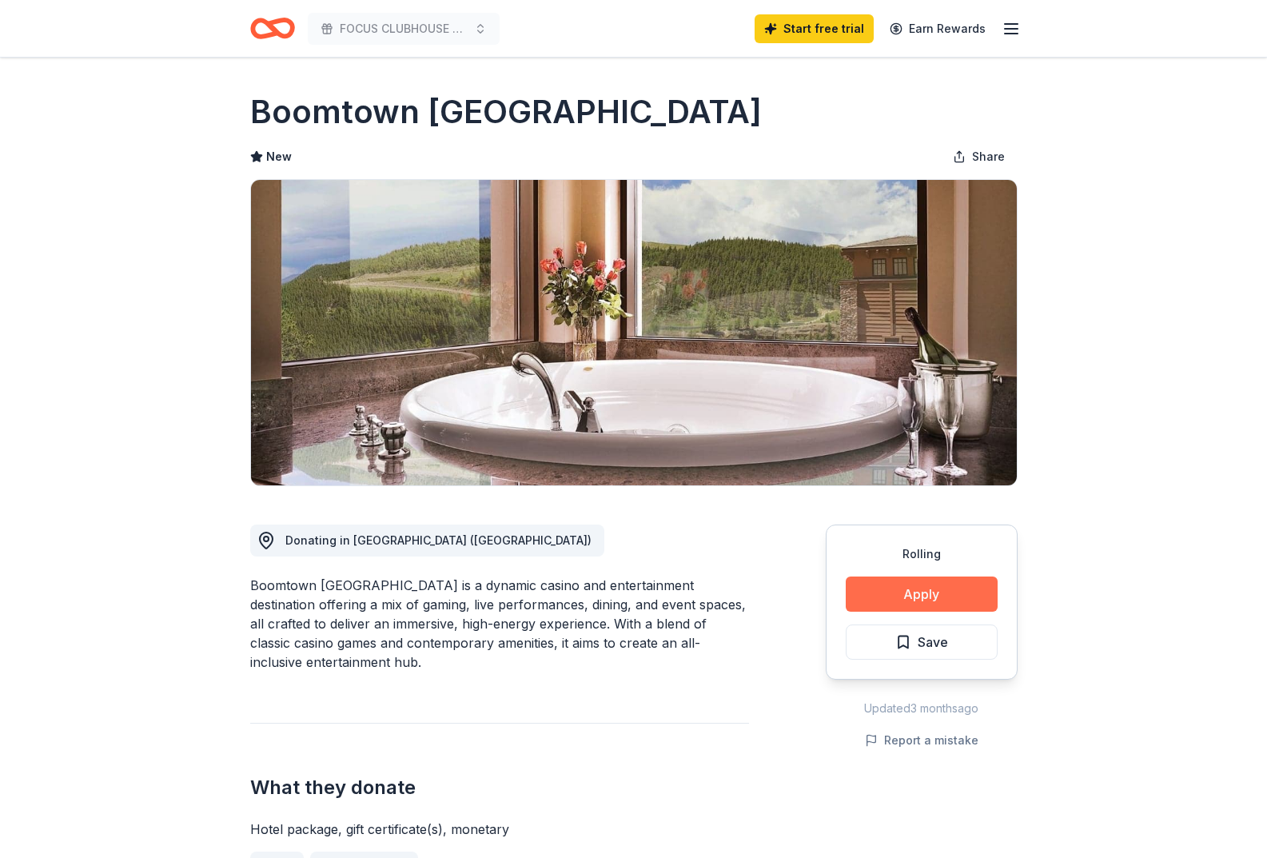
click at [932, 590] on button "Apply" at bounding box center [922, 593] width 152 height 35
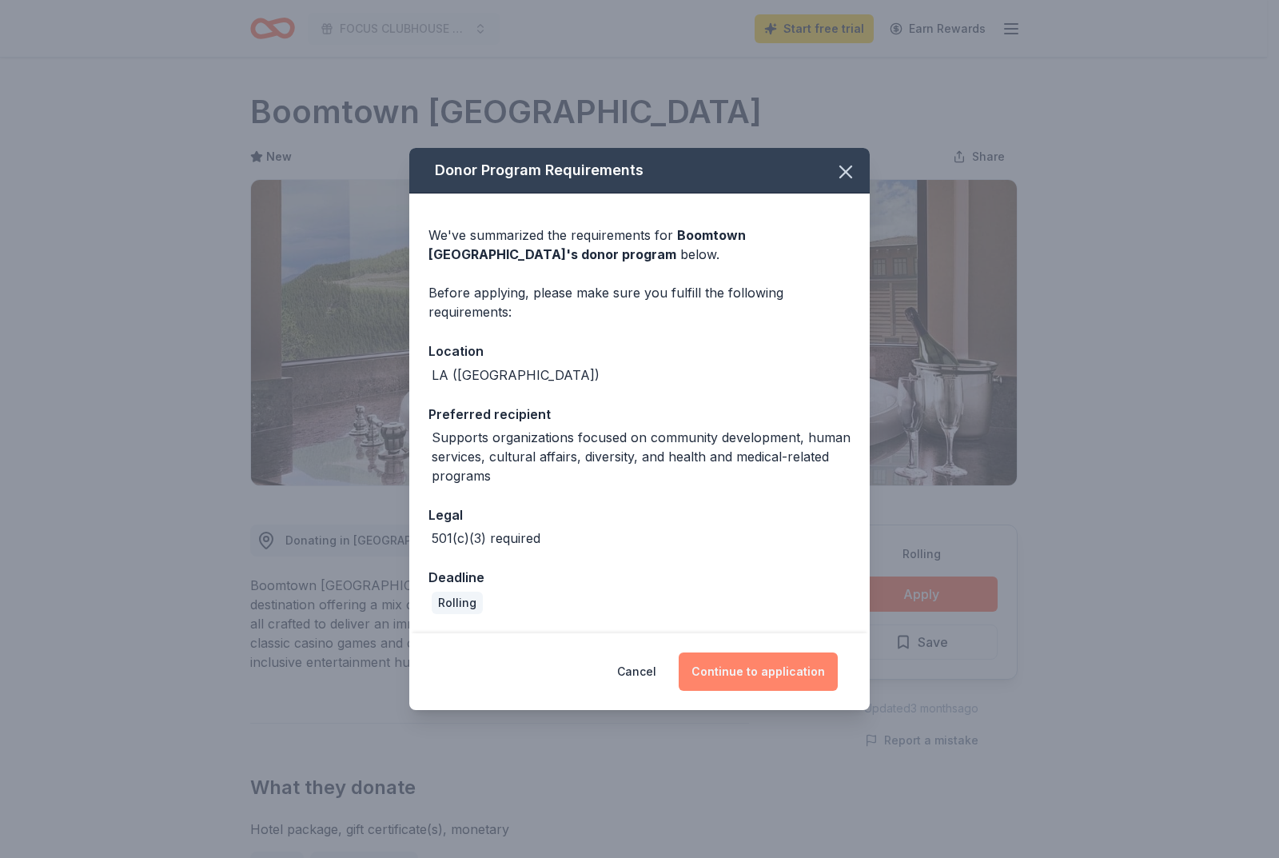
click at [797, 683] on button "Continue to application" at bounding box center [758, 671] width 159 height 38
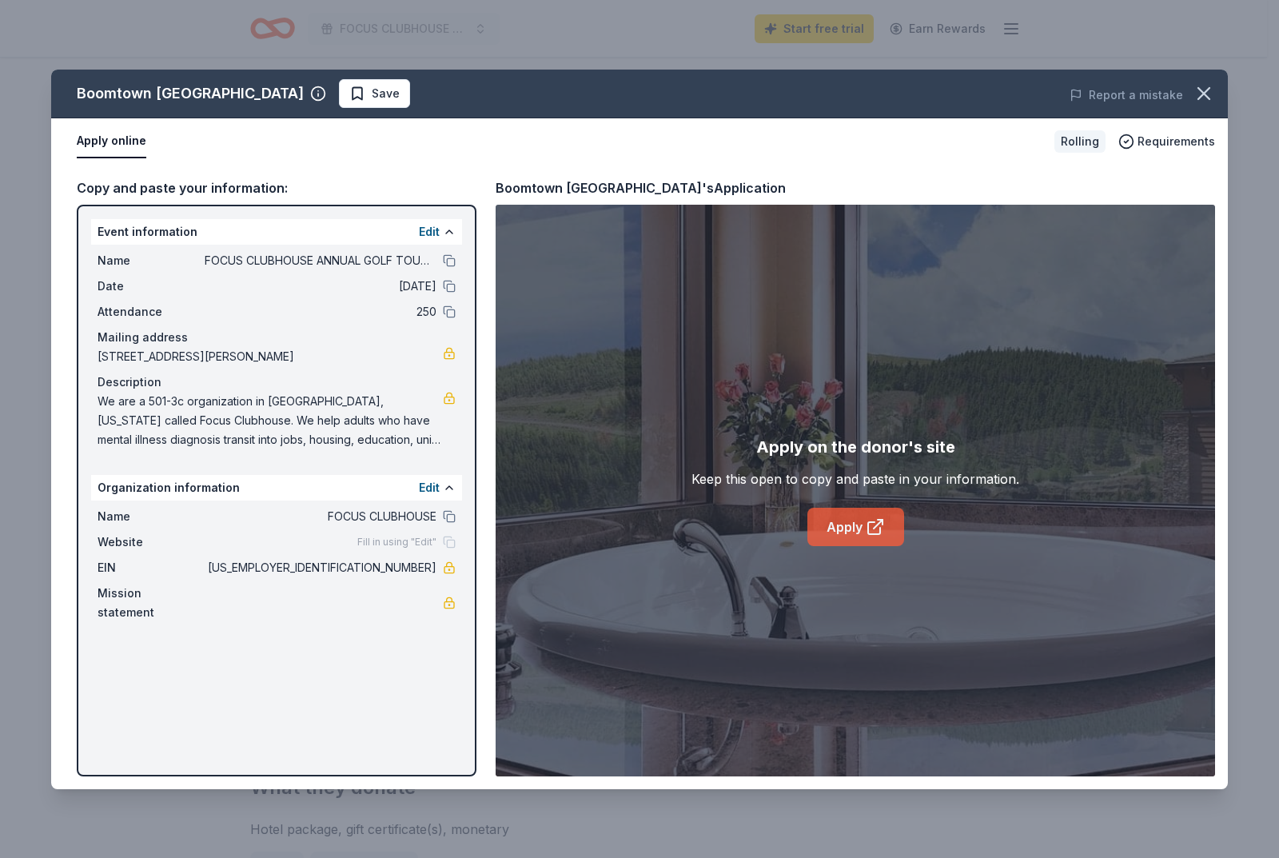
click at [853, 533] on link "Apply" at bounding box center [855, 527] width 97 height 38
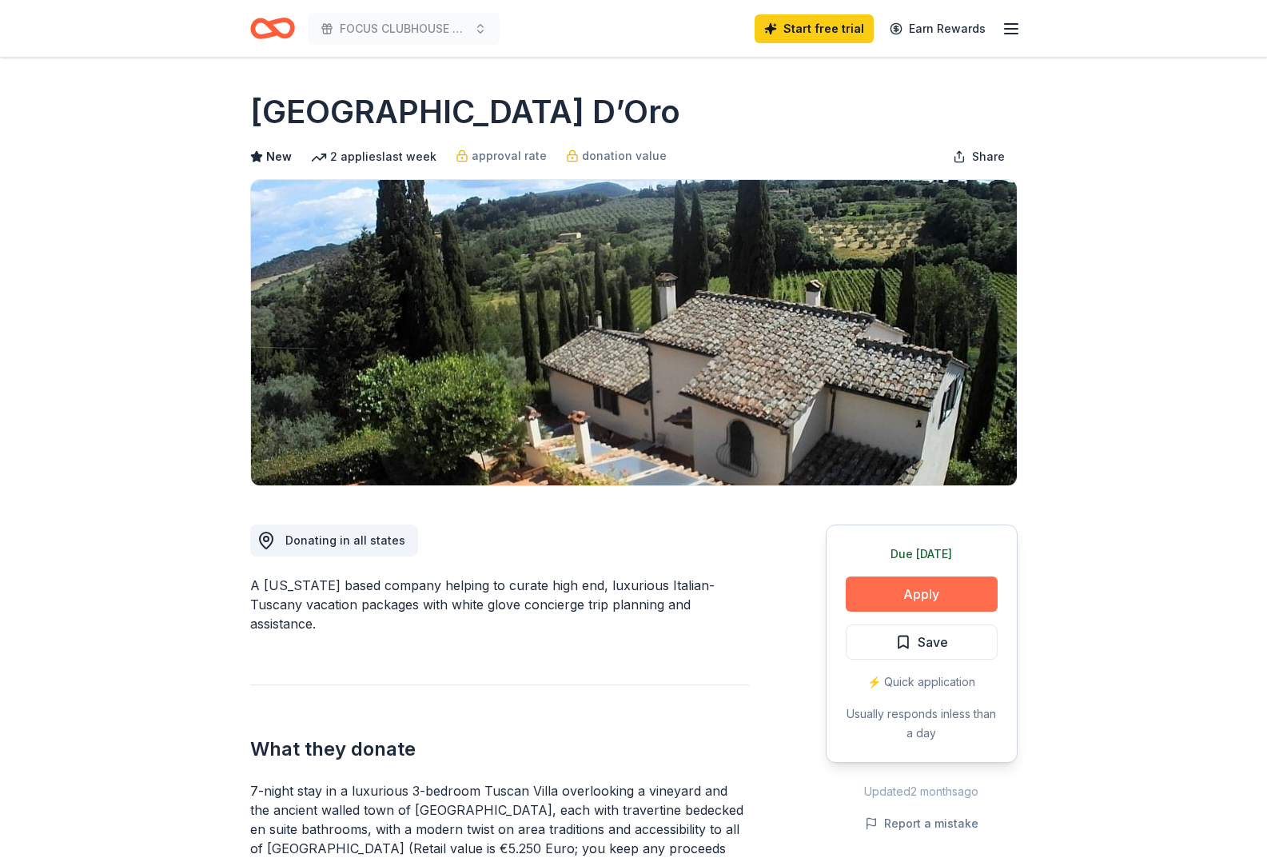
click at [923, 587] on button "Apply" at bounding box center [922, 593] width 152 height 35
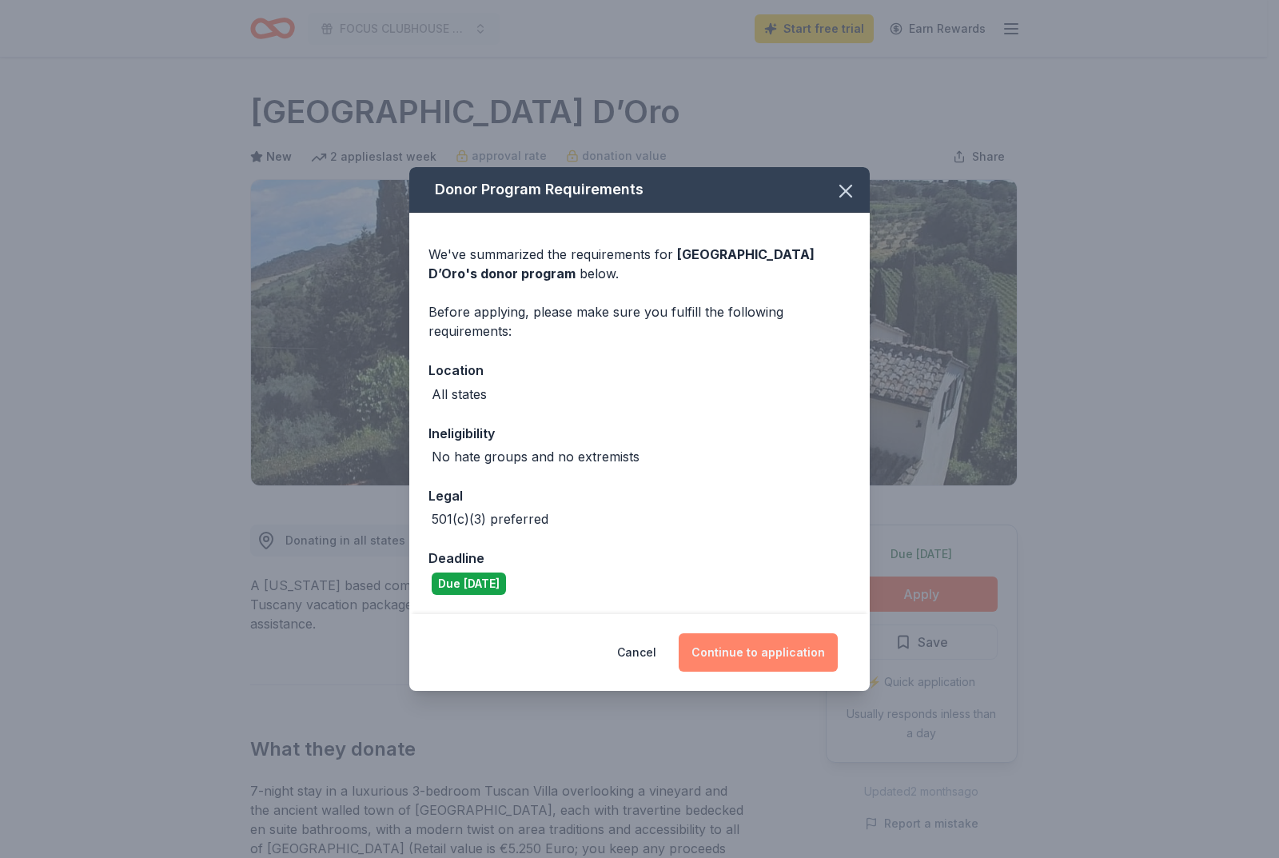
click at [776, 652] on button "Continue to application" at bounding box center [758, 652] width 159 height 38
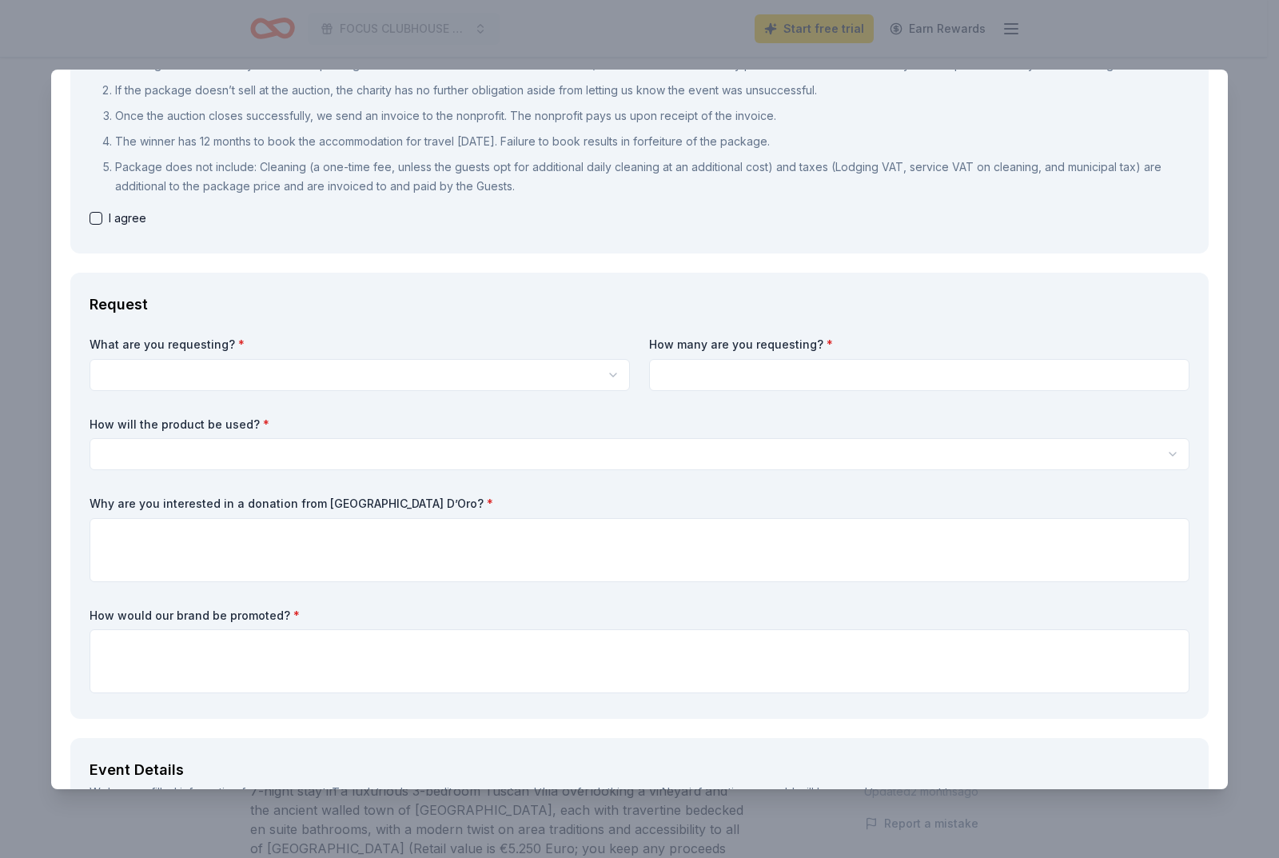
scroll to position [240, 0]
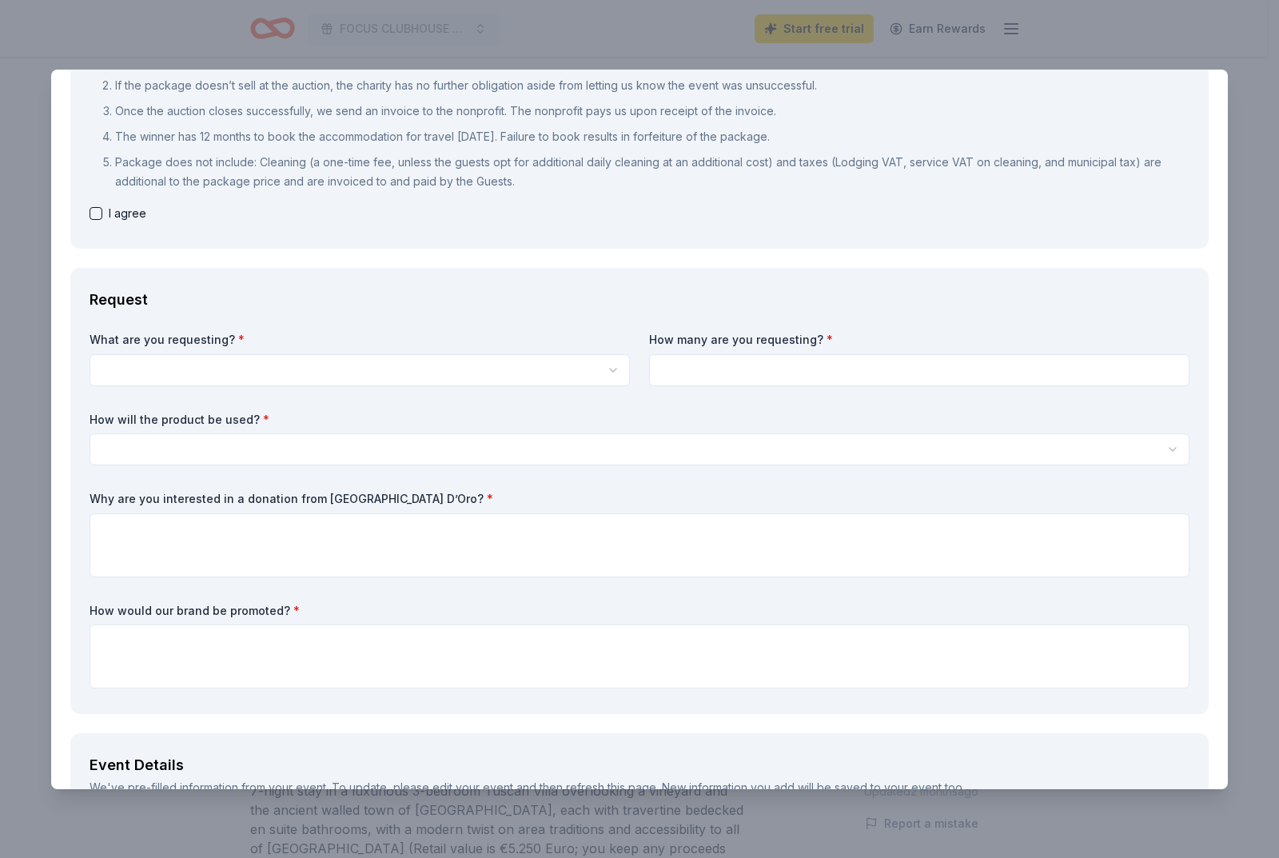
click at [317, 373] on html "FOCUS CLUBHOUSE ANNUAL GOLF TOURNAMENT Start free trial Earn Rewards Due today …" at bounding box center [639, 429] width 1279 height 858
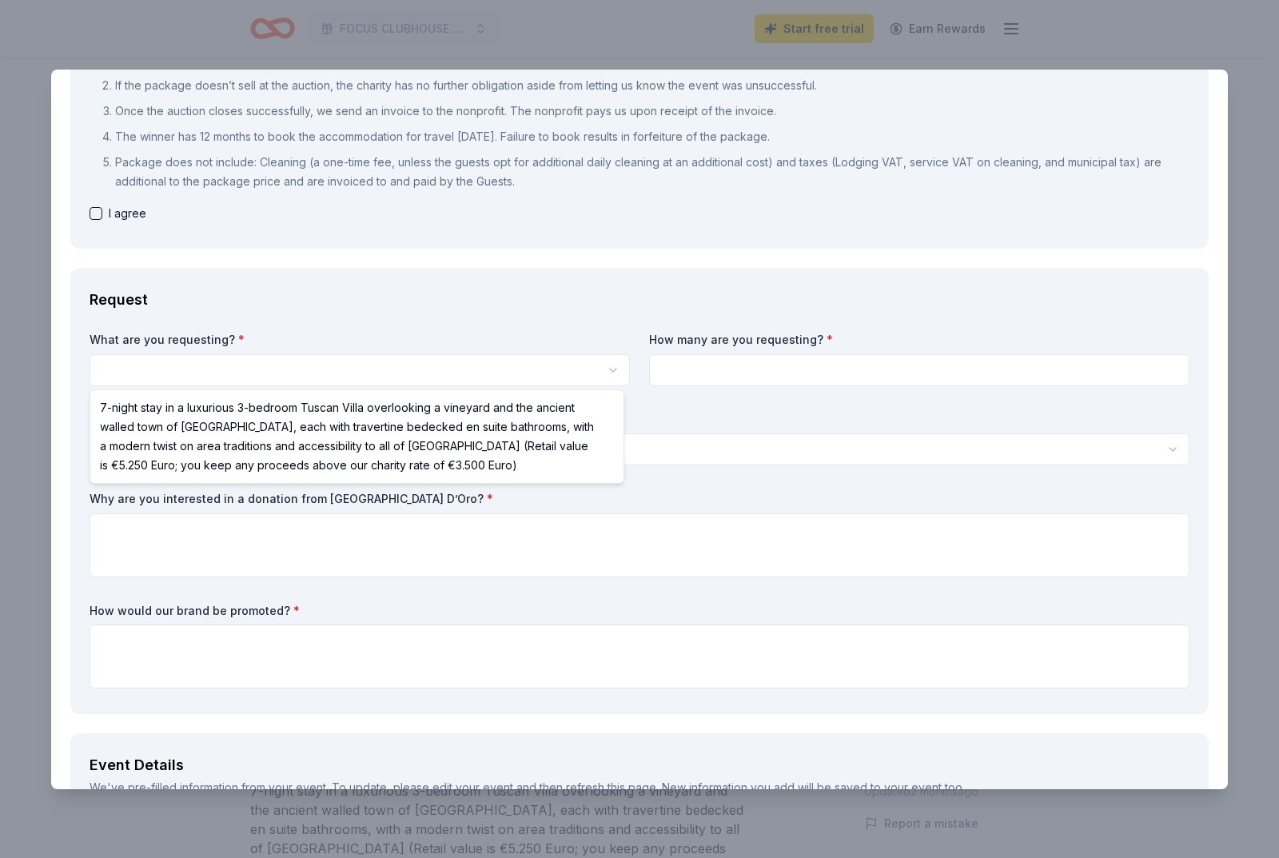
select select "7-night stay in a luxurious 3-bedroom Tuscan Villa overlooking a vineyard and t…"
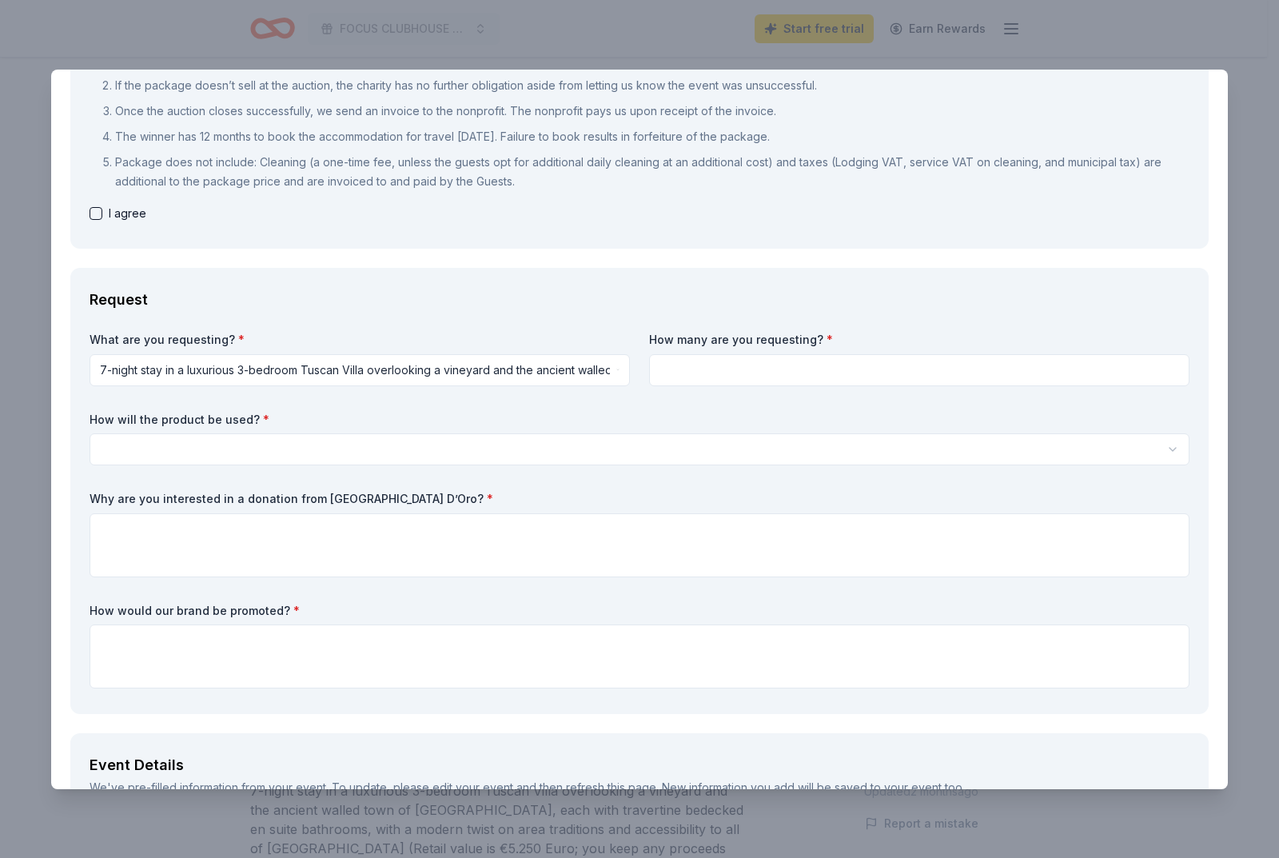
click at [740, 366] on input at bounding box center [919, 370] width 540 height 32
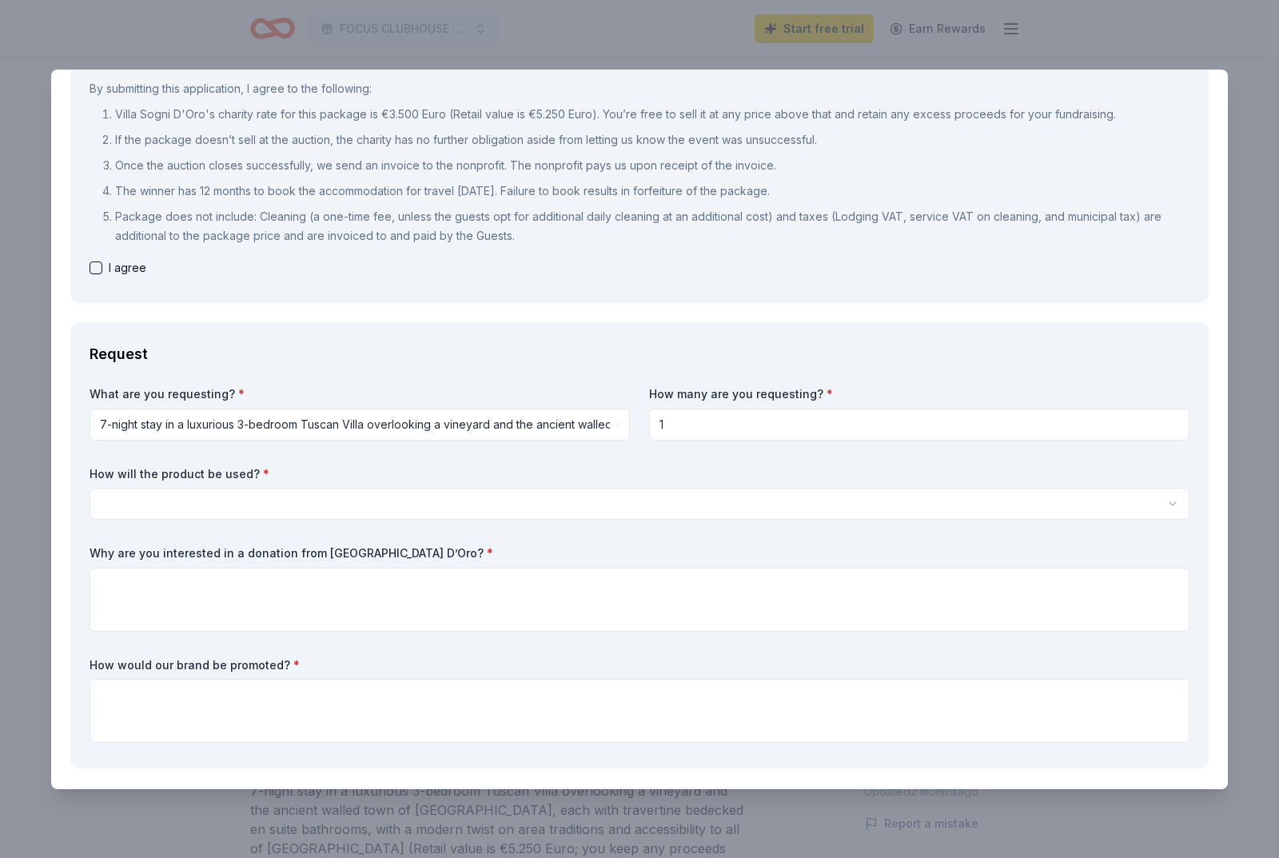
scroll to position [160, 0]
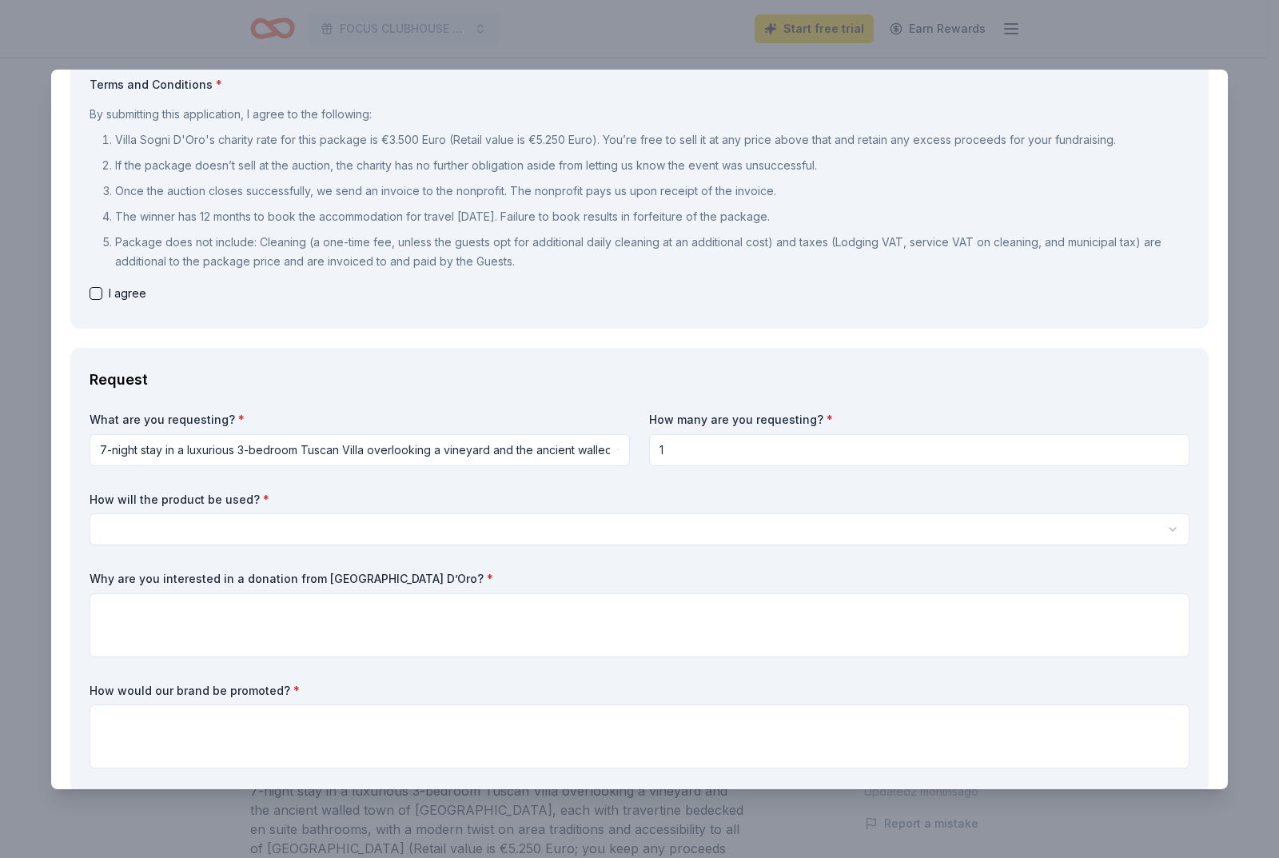
drag, startPoint x: 723, startPoint y: 450, endPoint x: 625, endPoint y: 455, distance: 98.4
click at [625, 455] on div "What are you requesting? * 7-night stay in a luxurious 3-bedroom Tuscan Villa o…" at bounding box center [640, 593] width 1100 height 363
type input "2"
click at [321, 520] on html "FOCUS CLUBHOUSE ANNUAL GOLF TOURNAMENT Start free trial Earn Rewards Due today …" at bounding box center [639, 429] width 1279 height 858
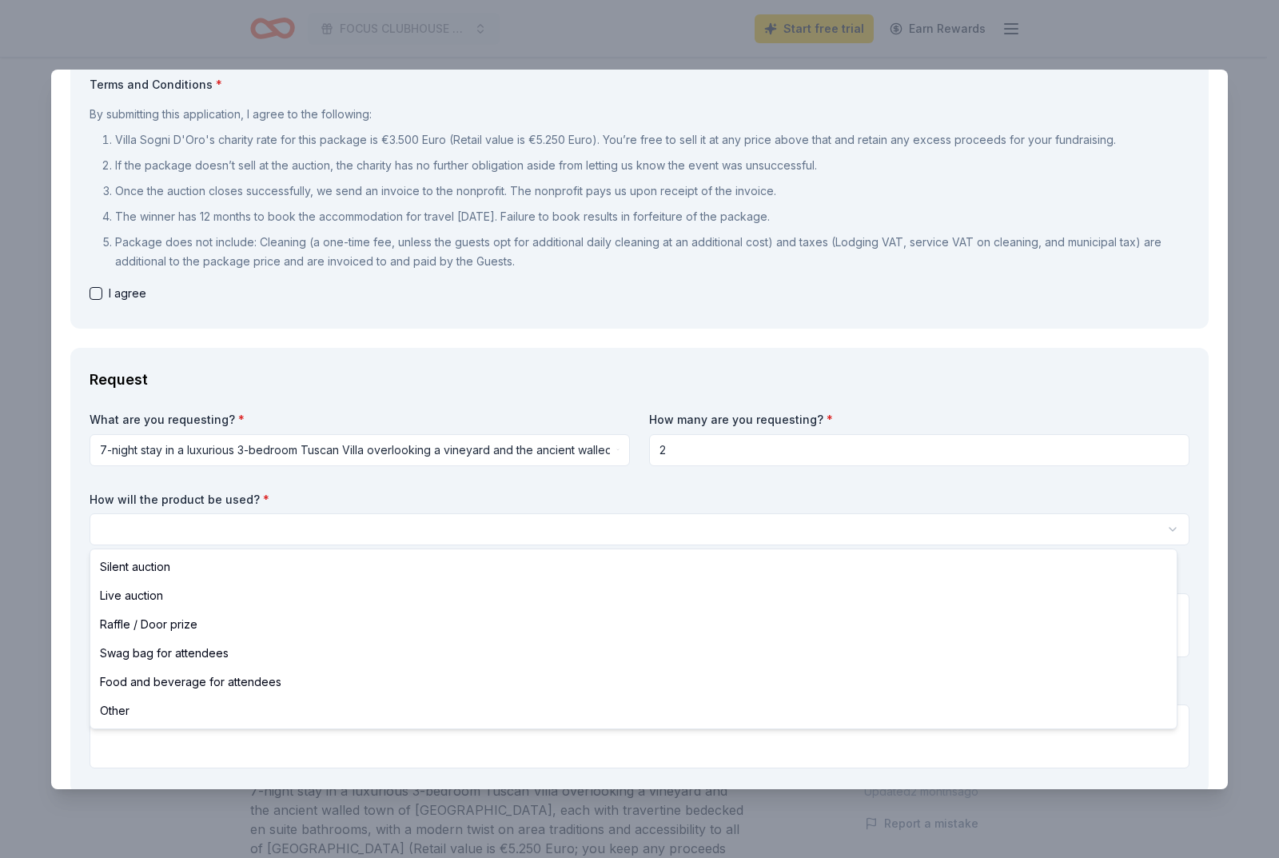
select select "silentAuction"
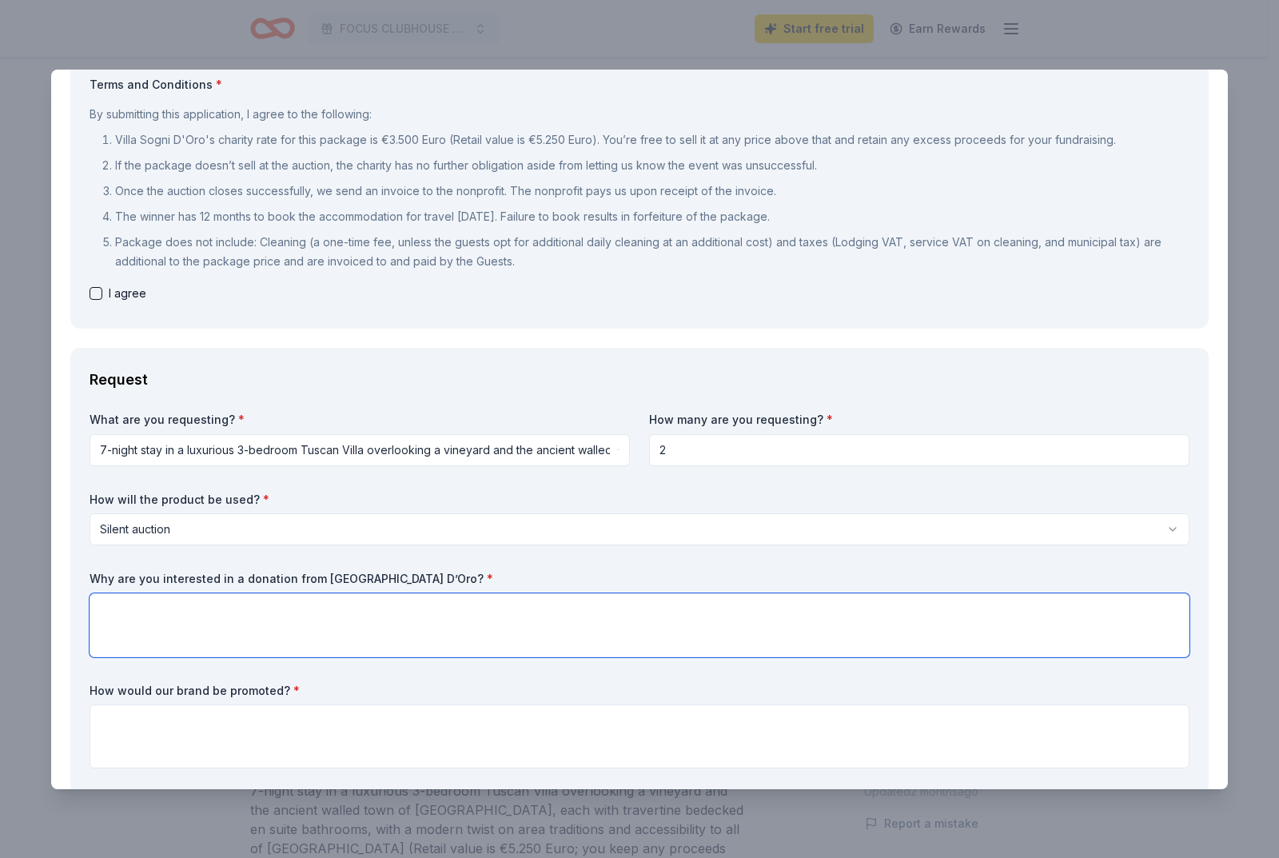
click at [244, 620] on textarea at bounding box center [640, 625] width 1100 height 64
type textarea "i"
type textarea "I"
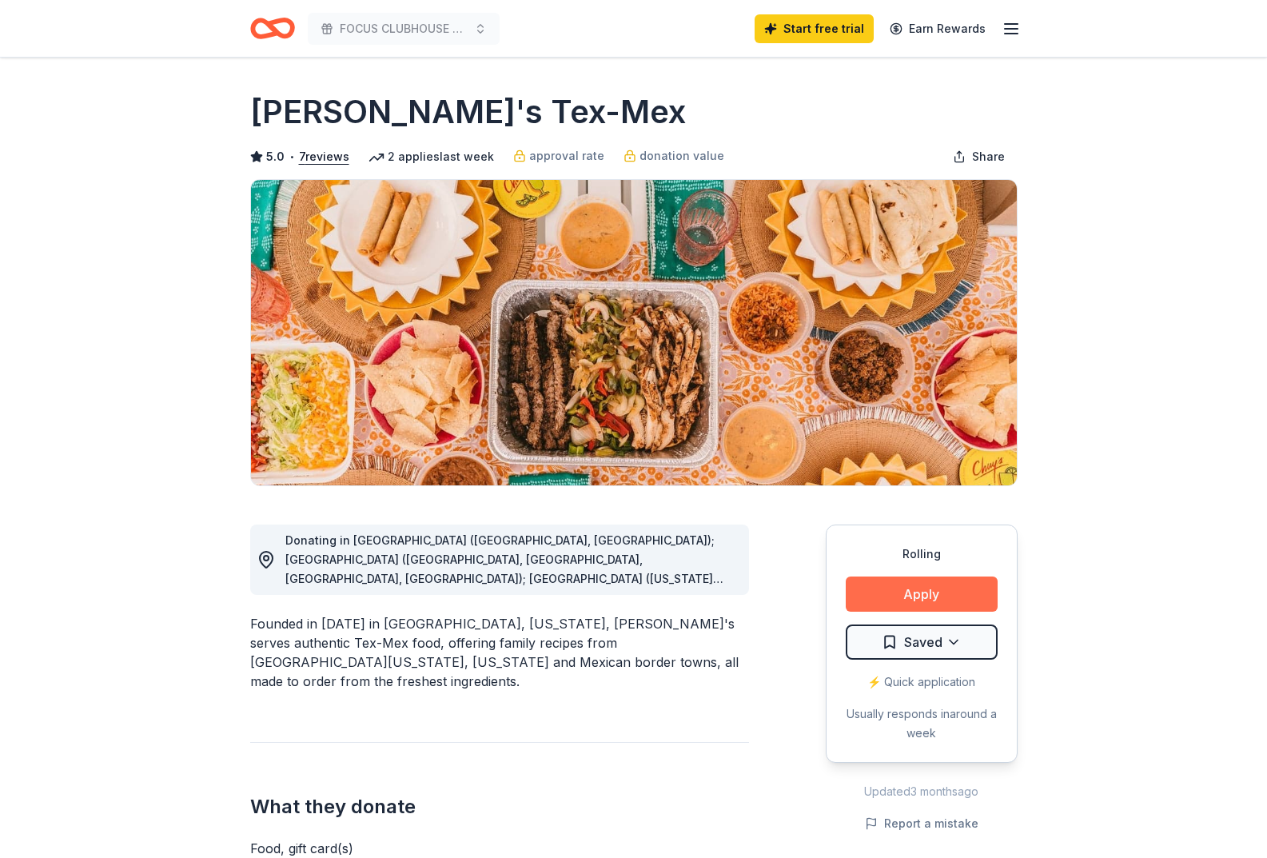
click at [882, 596] on button "Apply" at bounding box center [922, 593] width 152 height 35
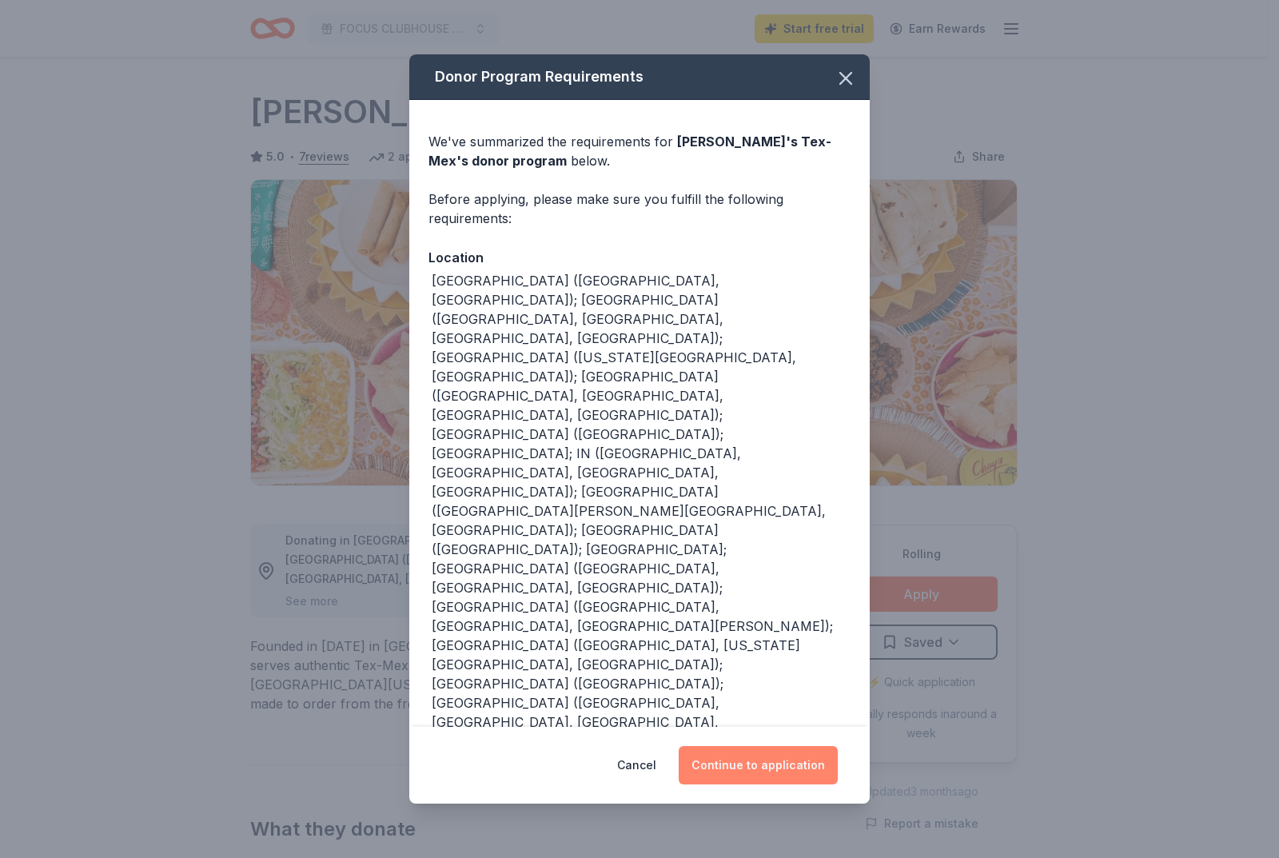
click at [723, 746] on button "Continue to application" at bounding box center [758, 765] width 159 height 38
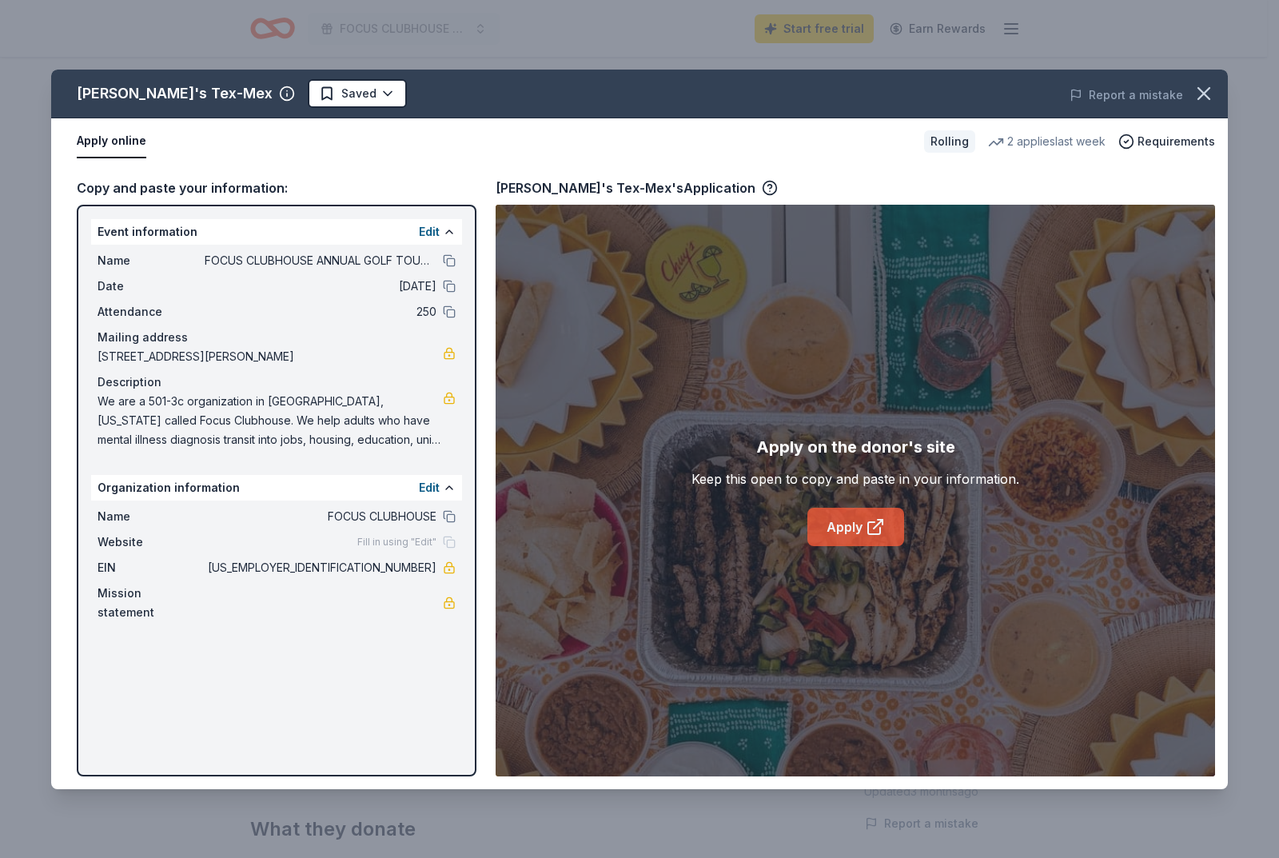
click at [831, 528] on link "Apply" at bounding box center [855, 527] width 97 height 38
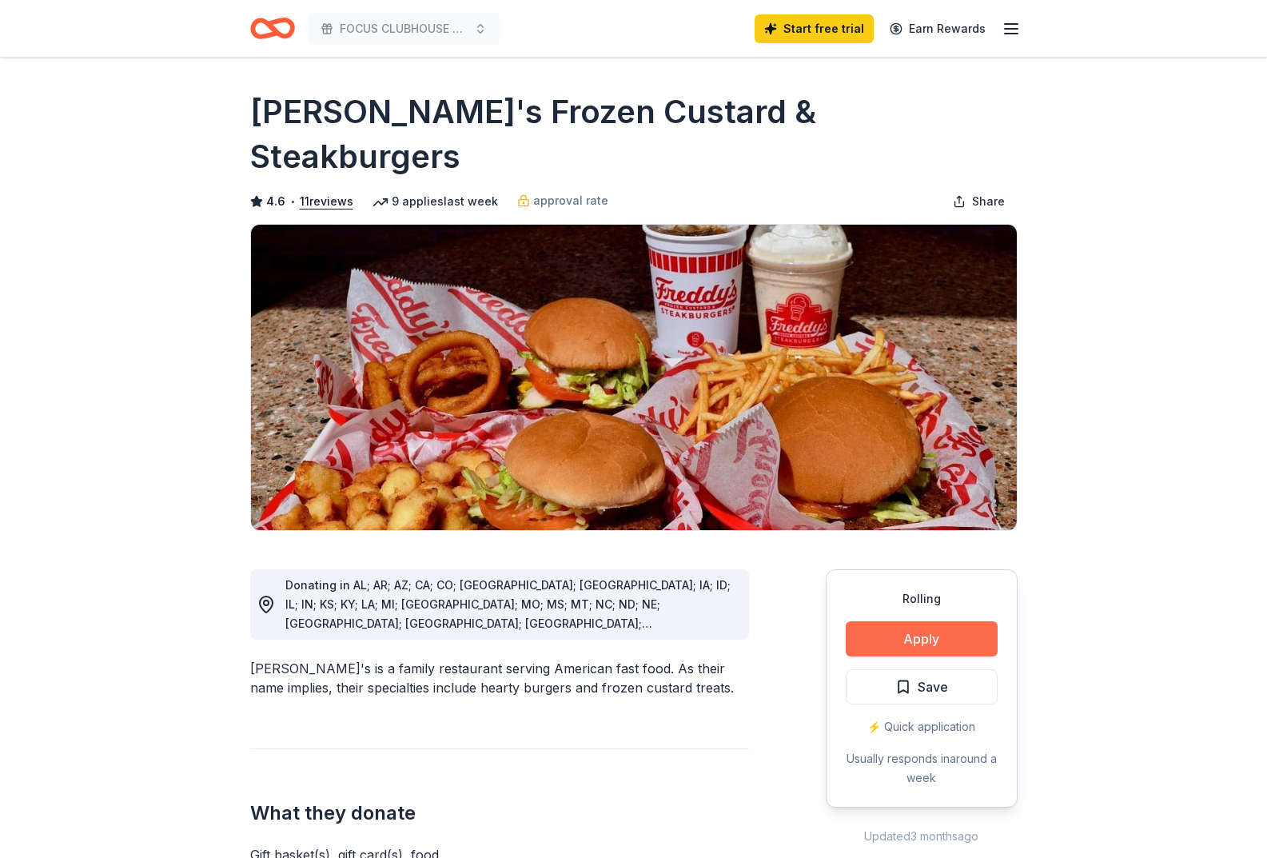
click at [949, 621] on button "Apply" at bounding box center [922, 638] width 152 height 35
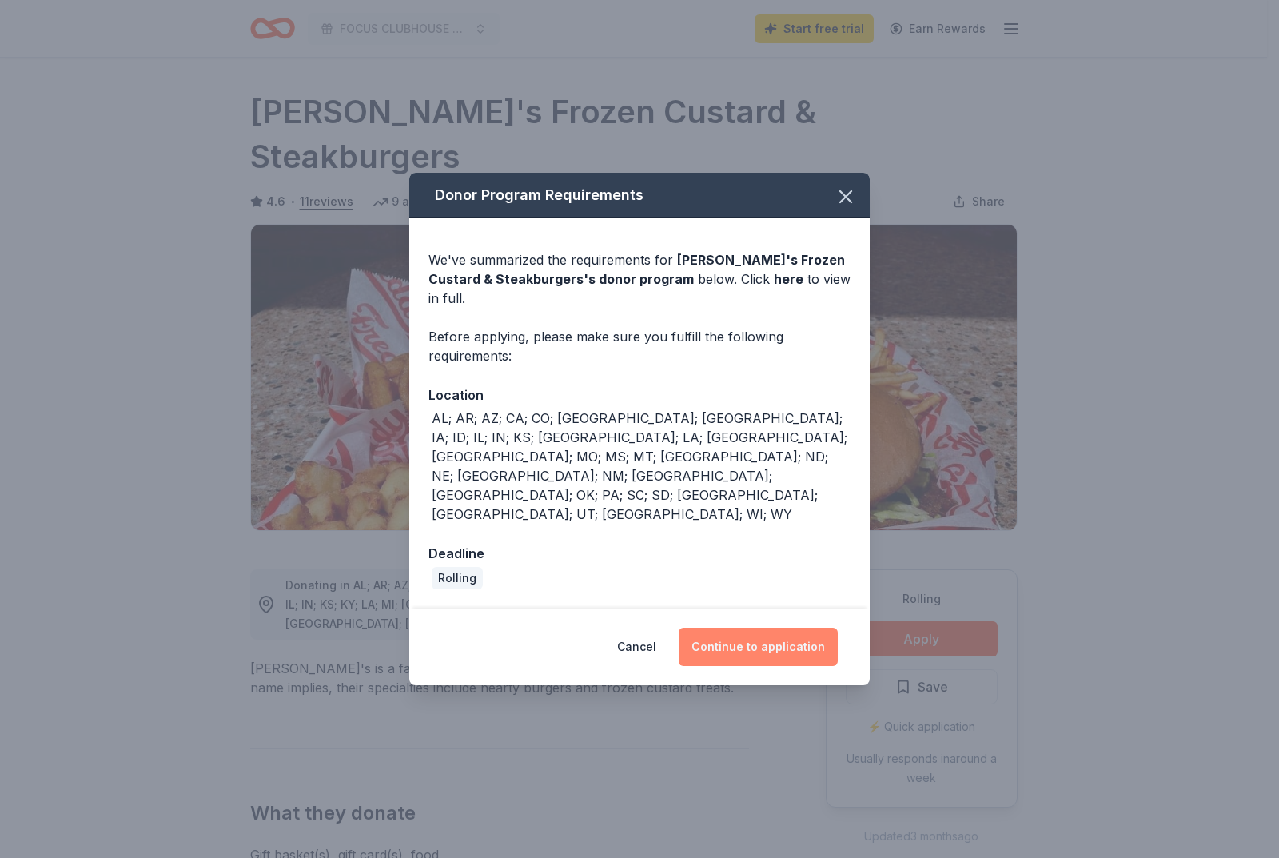
click at [787, 628] on button "Continue to application" at bounding box center [758, 647] width 159 height 38
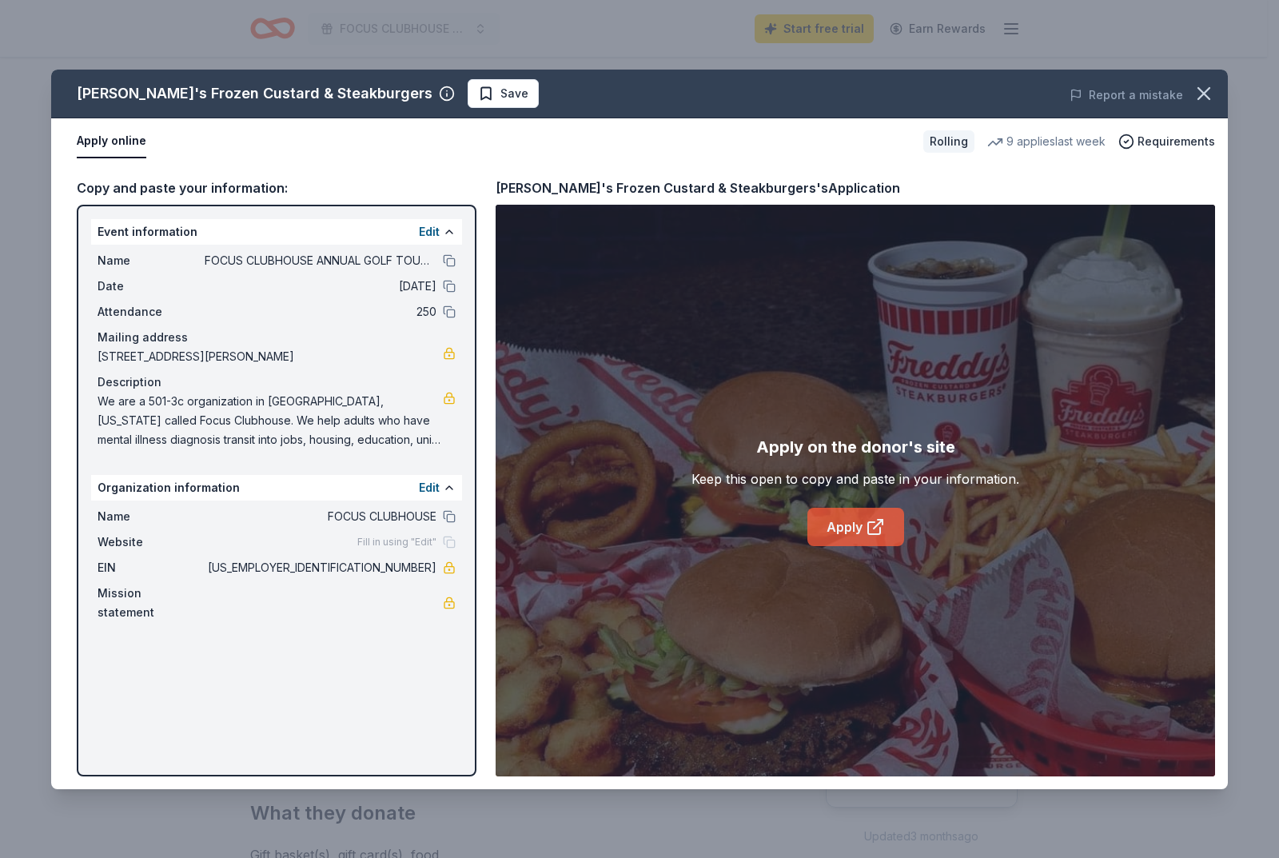
click at [860, 530] on link "Apply" at bounding box center [855, 527] width 97 height 38
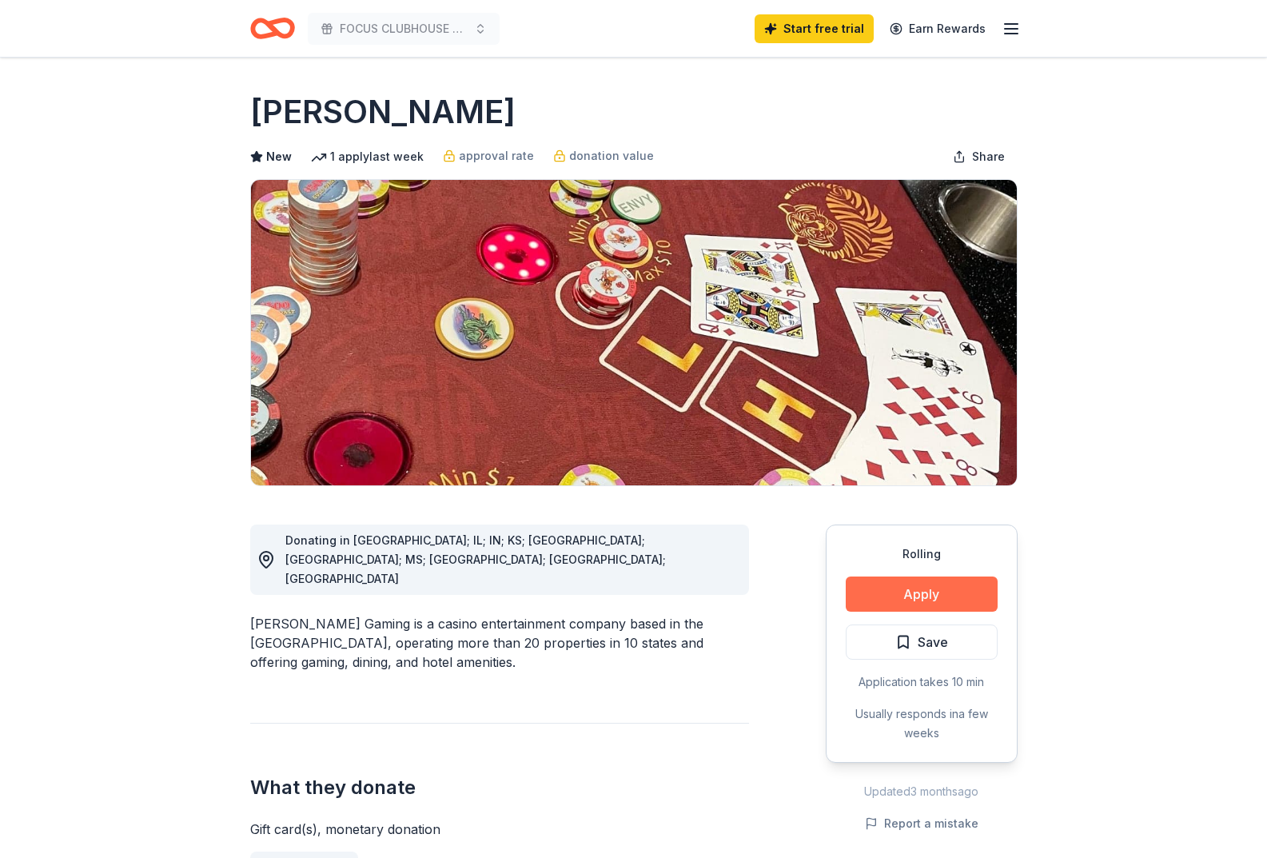
click at [890, 598] on button "Apply" at bounding box center [922, 593] width 152 height 35
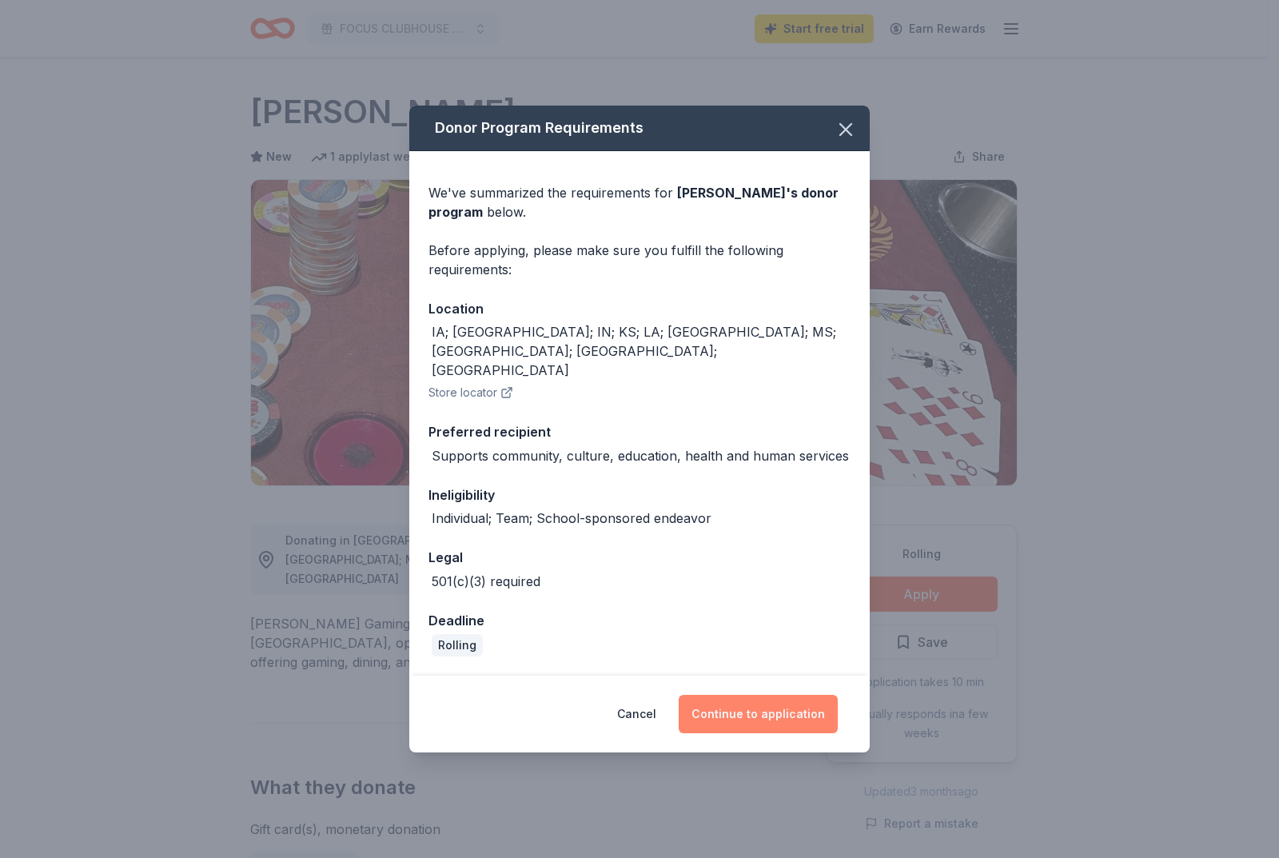
click at [763, 699] on button "Continue to application" at bounding box center [758, 714] width 159 height 38
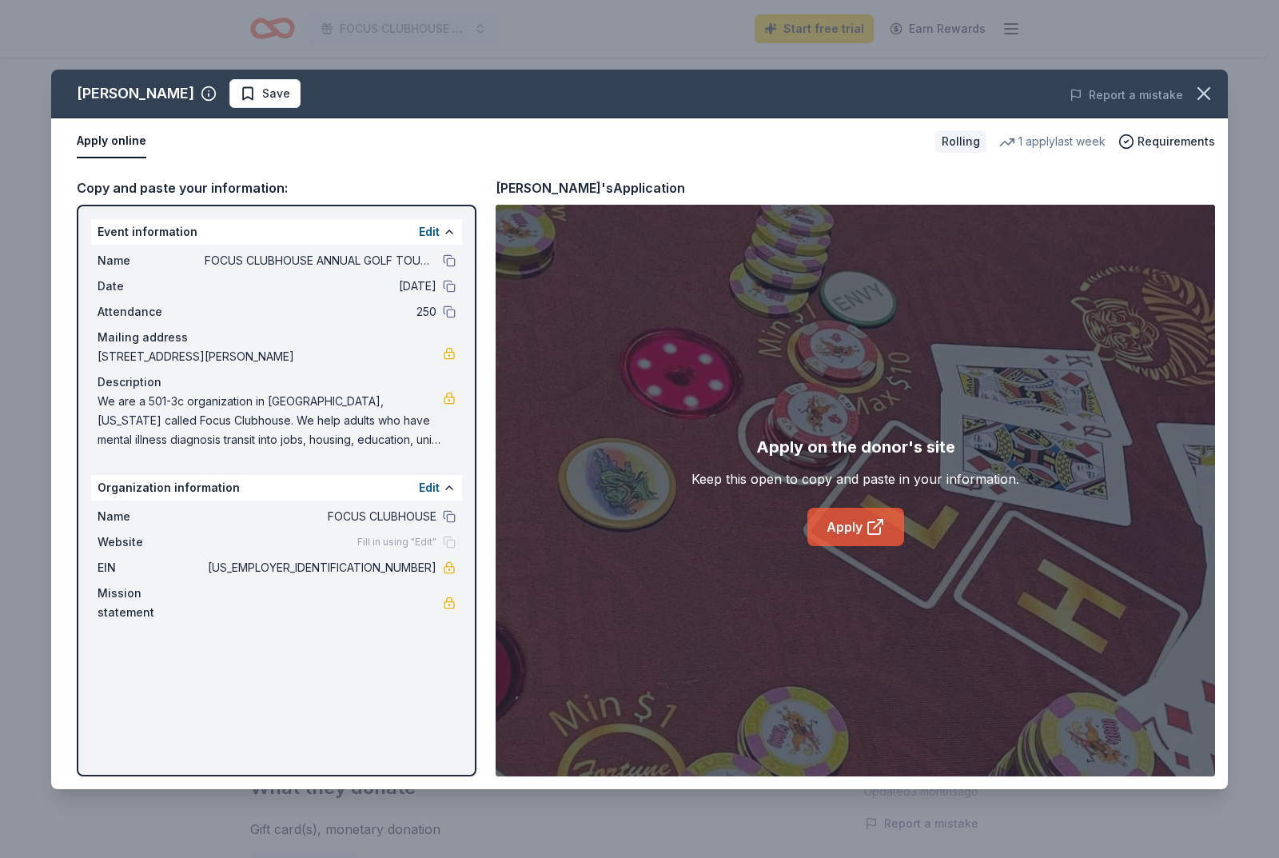
click at [839, 529] on link "Apply" at bounding box center [855, 527] width 97 height 38
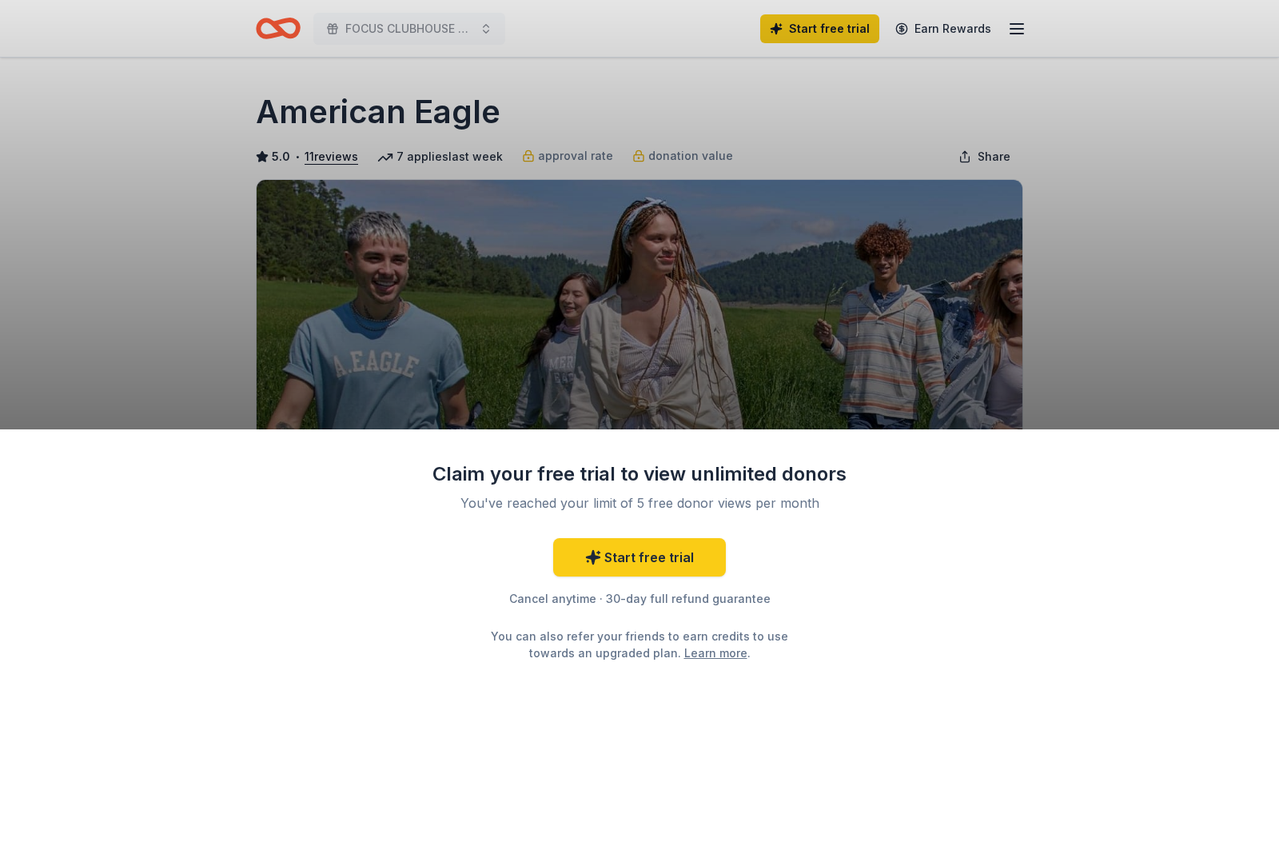
click at [1253, 277] on div "Claim your free trial to view unlimited donors You've reached your limit of 5 f…" at bounding box center [639, 429] width 1279 height 858
